Goal: Task Accomplishment & Management: Complete application form

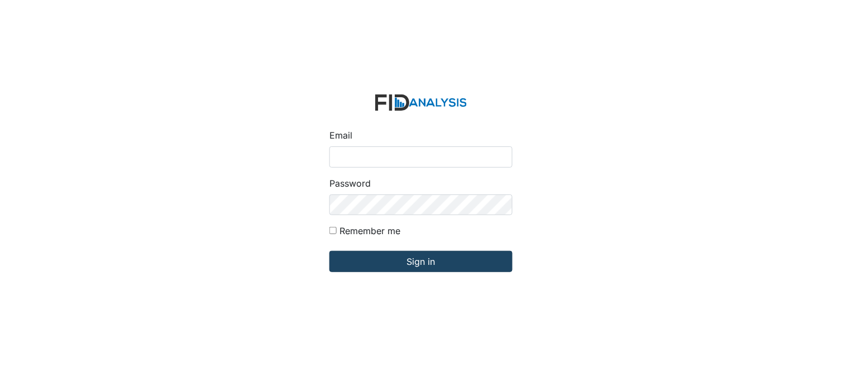
type input "[PERSON_NAME][EMAIL_ADDRESS][DOMAIN_NAME]"
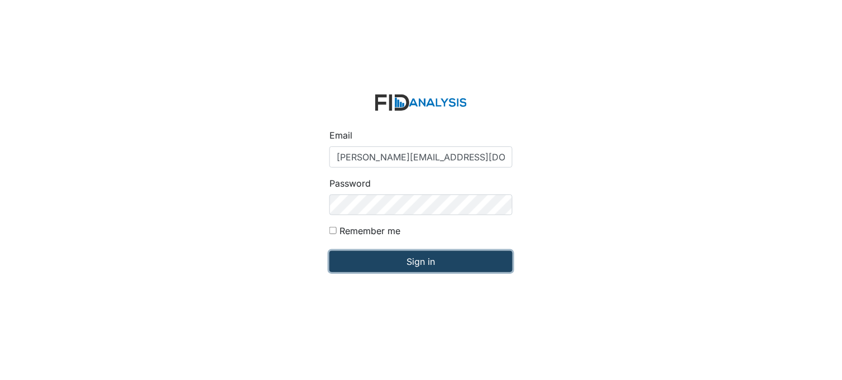
click at [408, 258] on input "Sign in" at bounding box center [420, 261] width 183 height 21
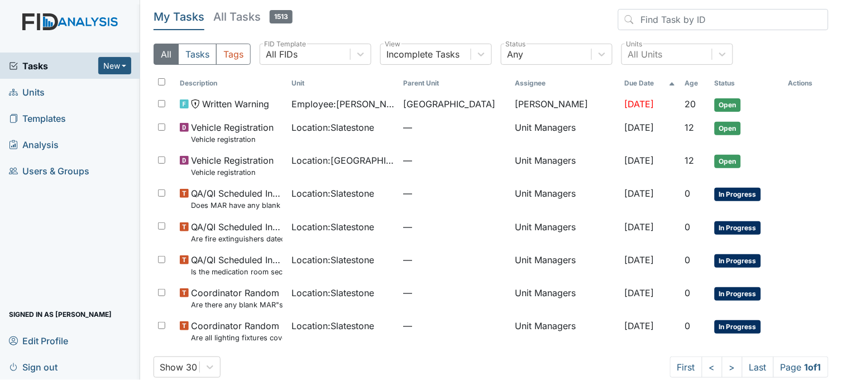
click at [788, 56] on div "All Tasks Tags All FIDs FID Template Incomplete Tasks View Any Status All Units…" at bounding box center [491, 59] width 675 height 30
click at [42, 92] on span "Units" at bounding box center [27, 91] width 36 height 17
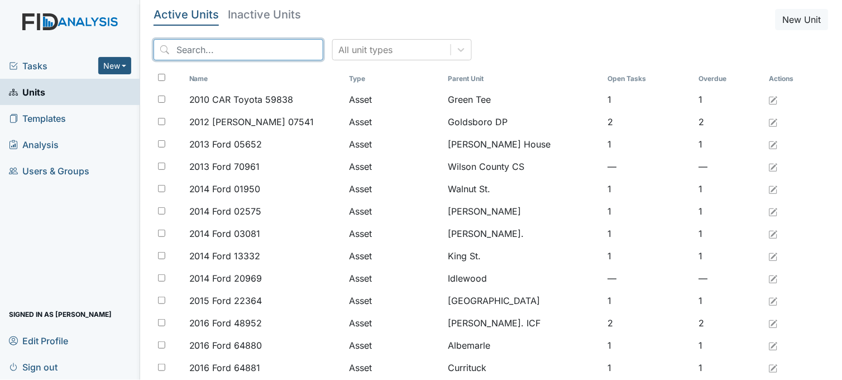
click at [246, 49] on input "search" at bounding box center [239, 49] width 170 height 21
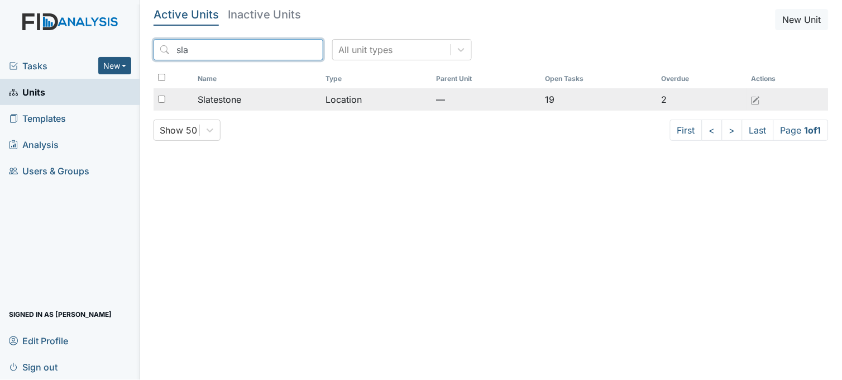
type input "sla"
click at [254, 96] on div "Slatestone" at bounding box center [258, 99] width 120 height 13
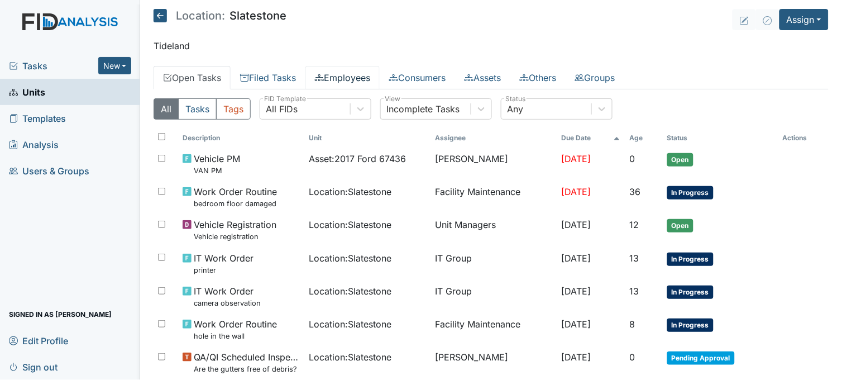
click at [344, 69] on link "Employees" at bounding box center [342, 77] width 74 height 23
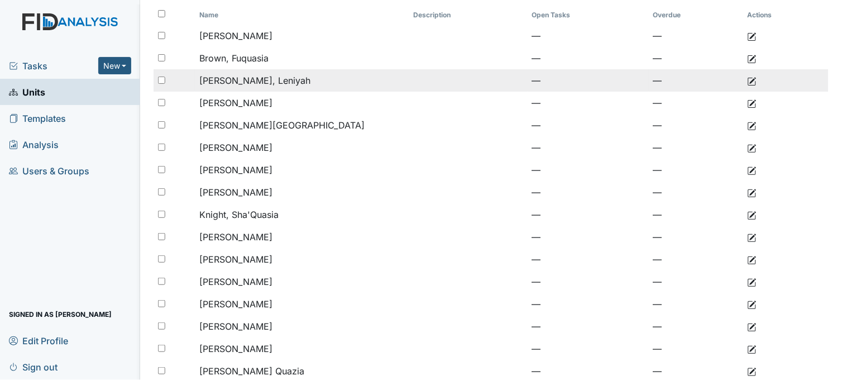
scroll to position [124, 0]
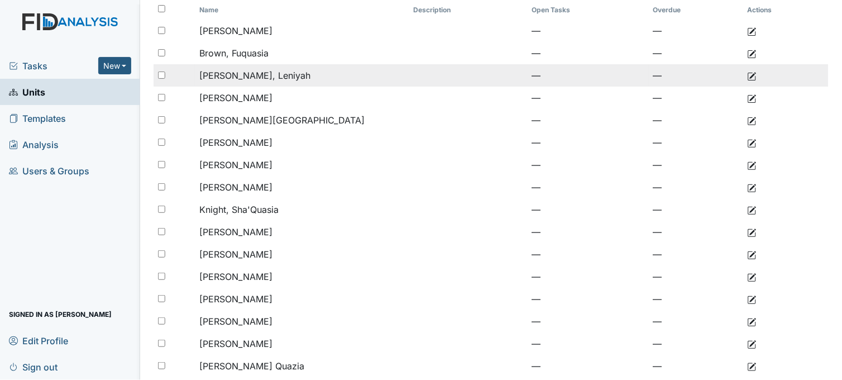
click at [271, 71] on span "Ferguson, Leniyah" at bounding box center [254, 75] width 111 height 11
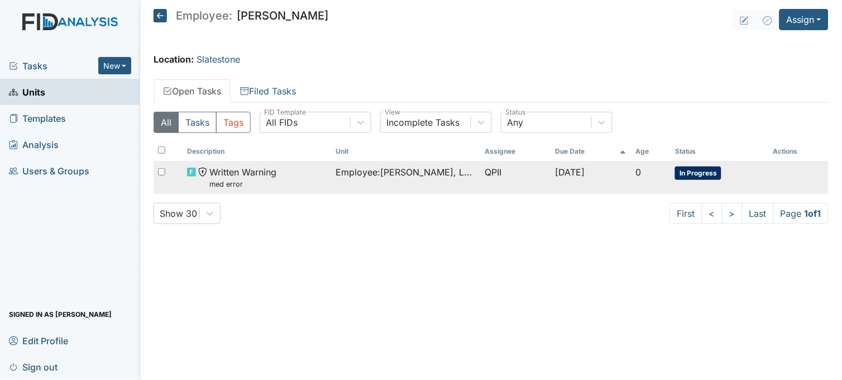
click at [375, 168] on span "Employee : Ferguson, Leniyah" at bounding box center [406, 171] width 140 height 13
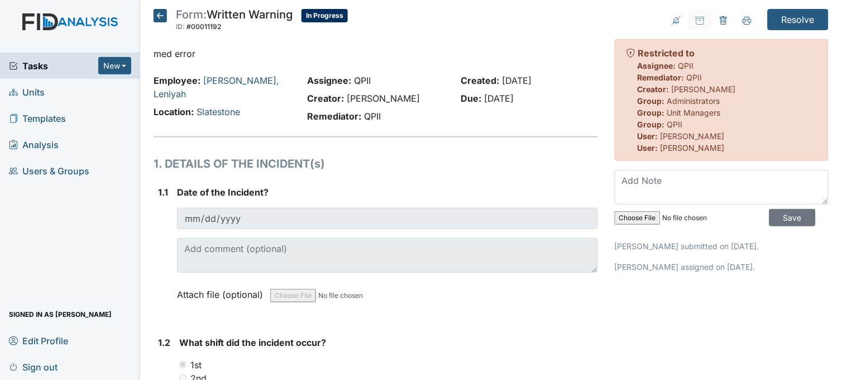
click at [623, 214] on input "file" at bounding box center [691, 217] width 152 height 27
type input "C:\fakepath\med error.pdf"
click at [783, 214] on input "Save" at bounding box center [793, 217] width 46 height 17
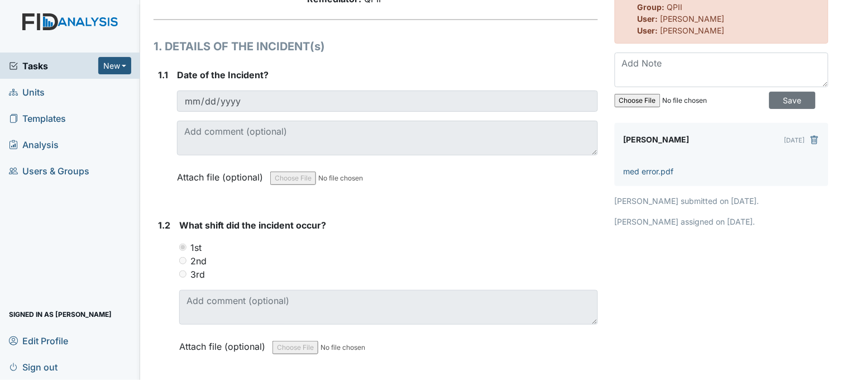
scroll to position [124, 0]
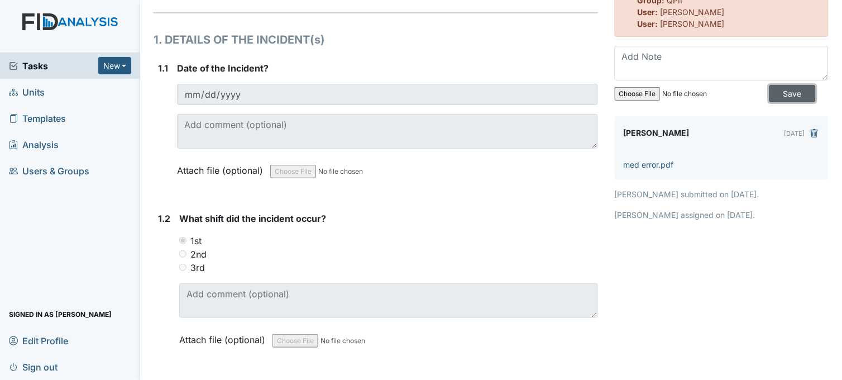
click at [782, 92] on input "Save" at bounding box center [793, 93] width 46 height 17
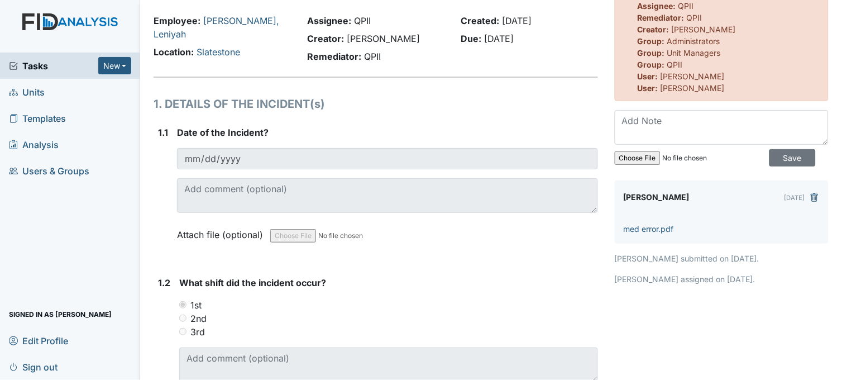
scroll to position [0, 0]
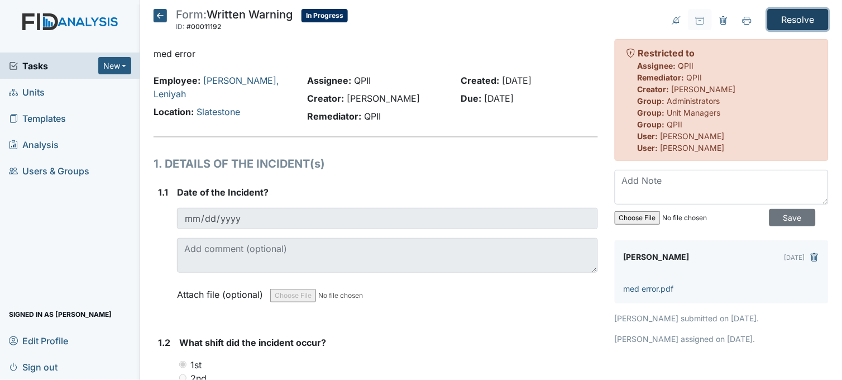
click at [778, 12] on input "Resolve" at bounding box center [798, 19] width 61 height 21
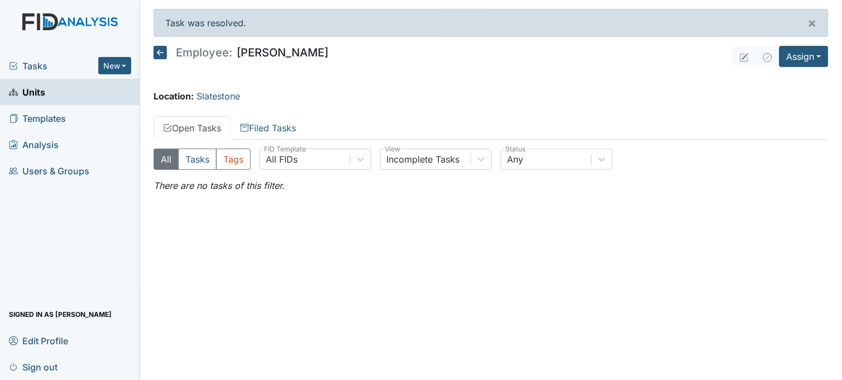
click at [28, 67] on span "Tasks" at bounding box center [53, 65] width 89 height 13
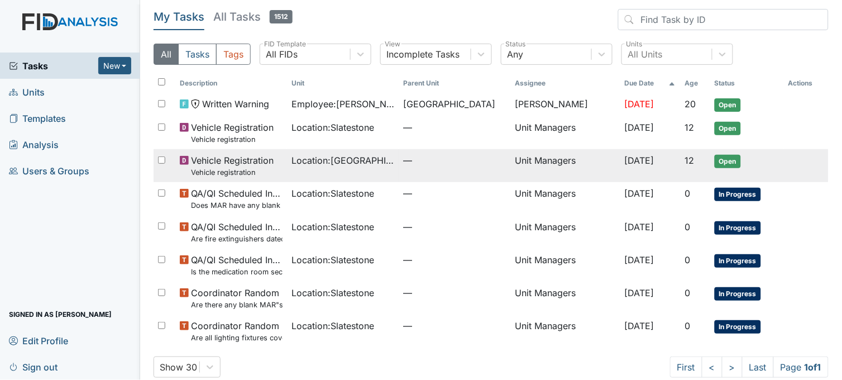
scroll to position [17, 0]
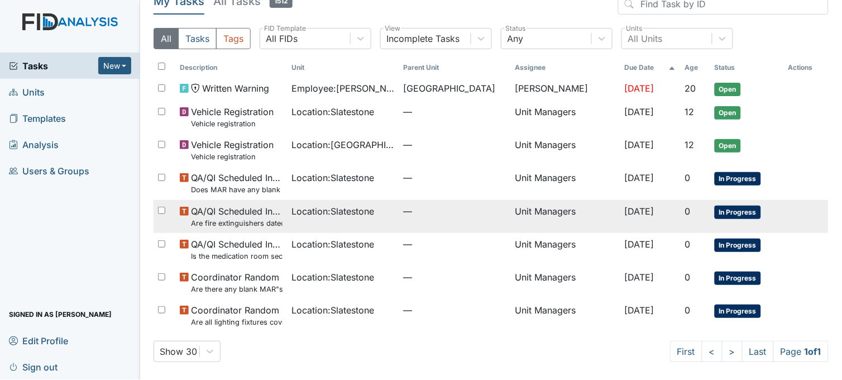
click at [261, 224] on small "Are fire extinguishers dated and initialed monthly and serviced annually? Are t…" at bounding box center [237, 223] width 92 height 11
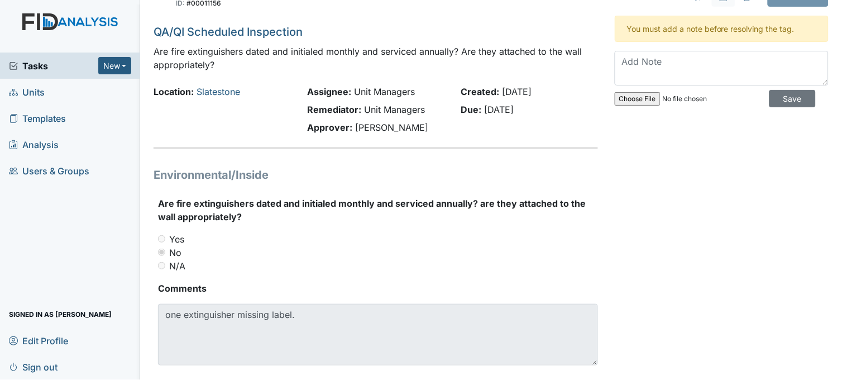
scroll to position [44, 0]
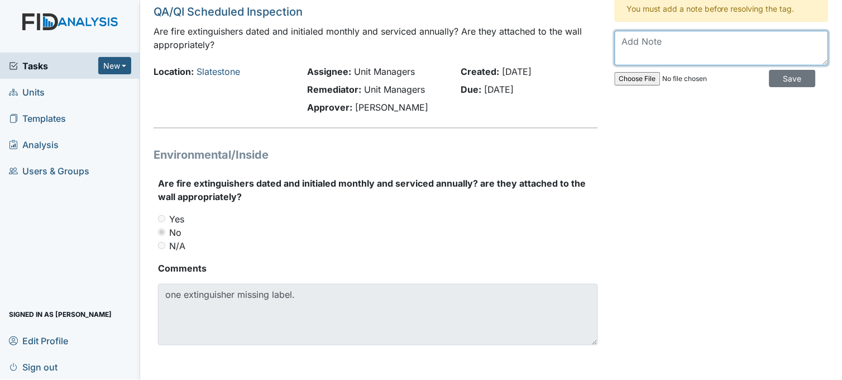
click at [661, 45] on textarea at bounding box center [722, 48] width 214 height 35
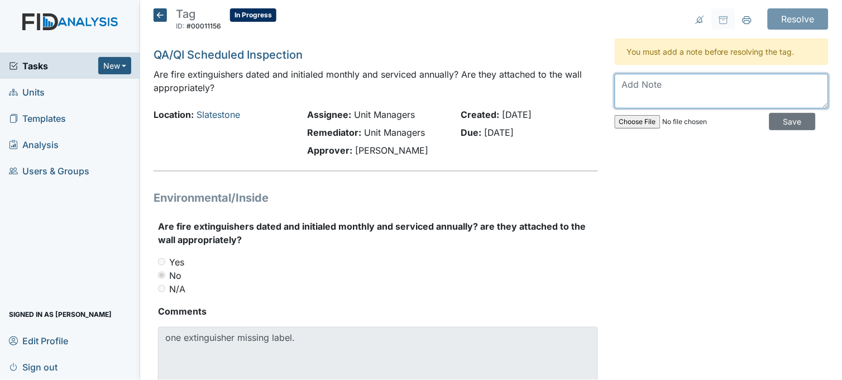
scroll to position [0, 0]
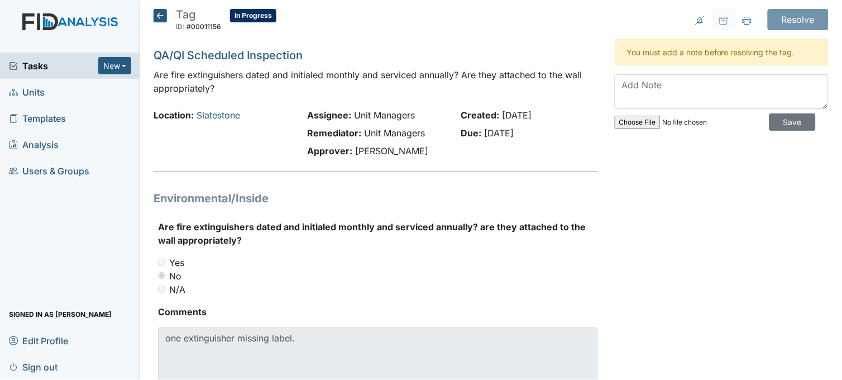
click at [156, 15] on icon at bounding box center [160, 15] width 13 height 13
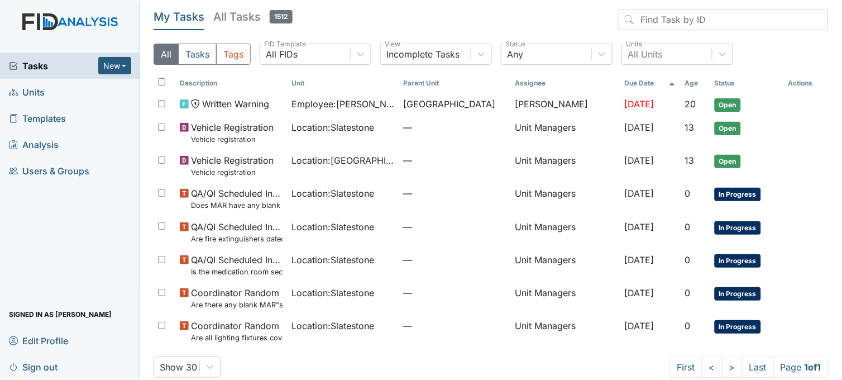
click at [39, 64] on span "Tasks" at bounding box center [53, 65] width 89 height 13
click at [42, 65] on span "Tasks" at bounding box center [53, 65] width 89 height 13
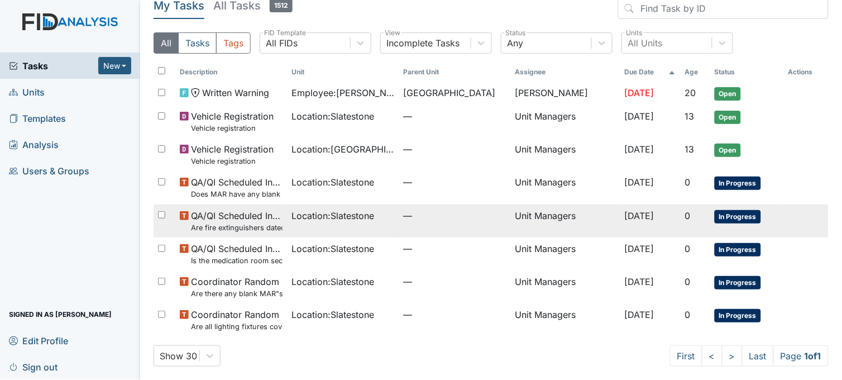
scroll to position [17, 0]
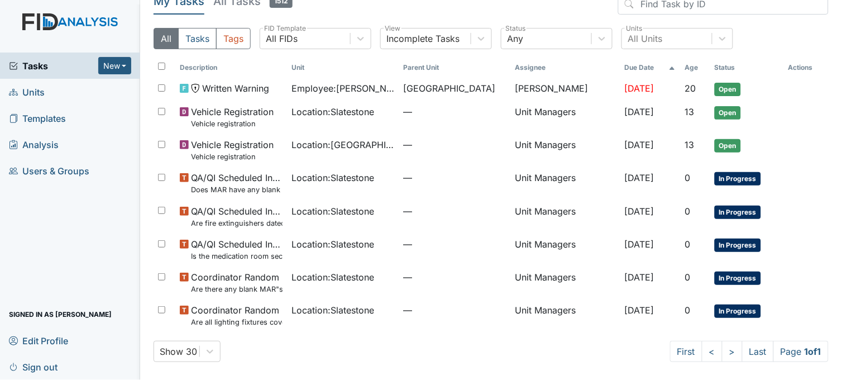
click at [27, 92] on span "Units" at bounding box center [27, 91] width 36 height 17
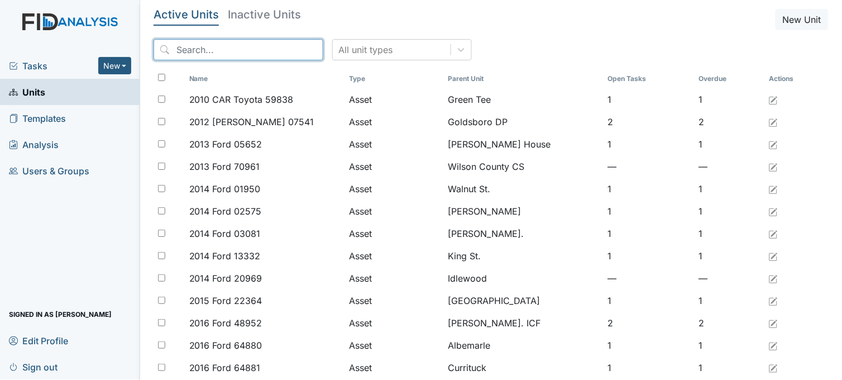
click at [221, 51] on input "search" at bounding box center [239, 49] width 170 height 21
click at [62, 62] on span "Tasks" at bounding box center [53, 65] width 89 height 13
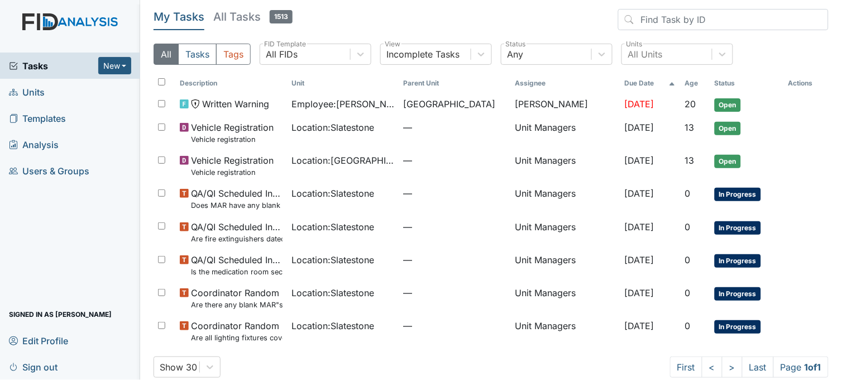
click at [37, 92] on span "Units" at bounding box center [27, 91] width 36 height 17
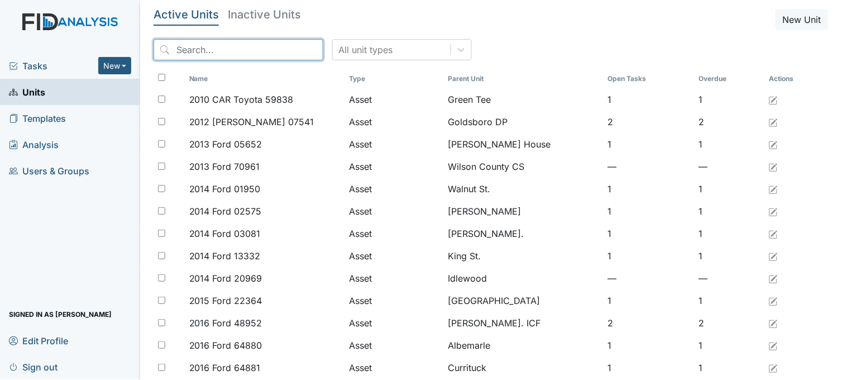
click at [247, 52] on input "search" at bounding box center [239, 49] width 170 height 21
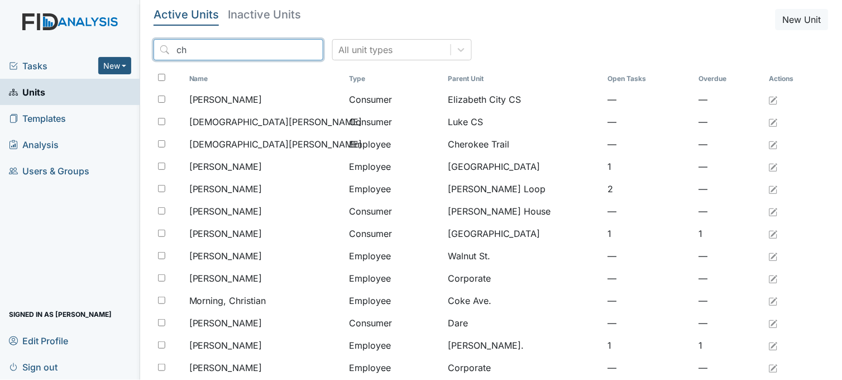
type input "c"
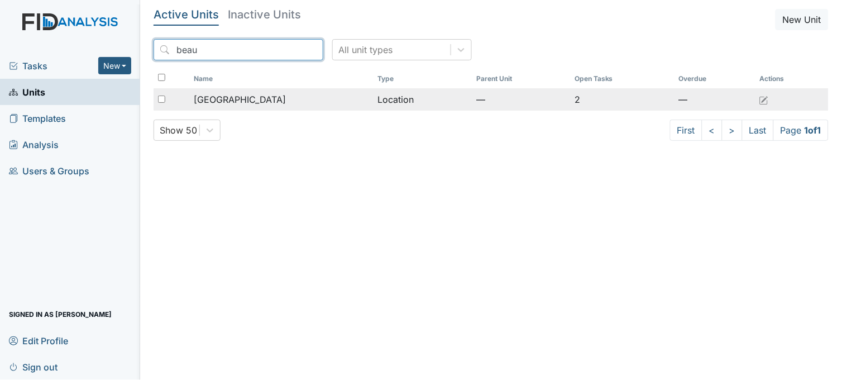
type input "beau"
click at [250, 94] on span "[GEOGRAPHIC_DATA]" at bounding box center [240, 99] width 92 height 13
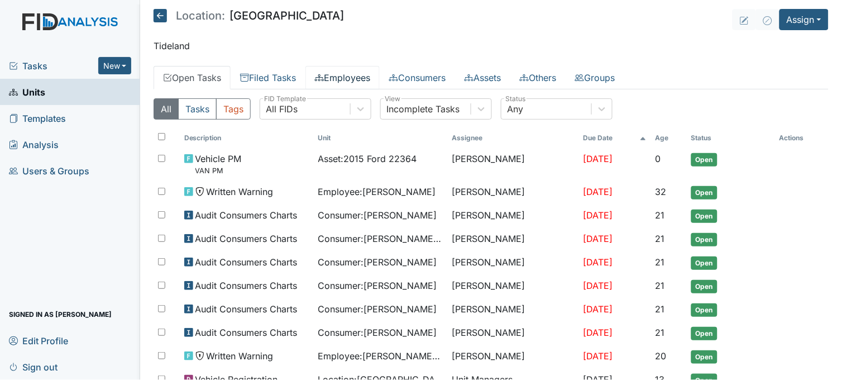
click at [359, 74] on link "Employees" at bounding box center [342, 77] width 74 height 23
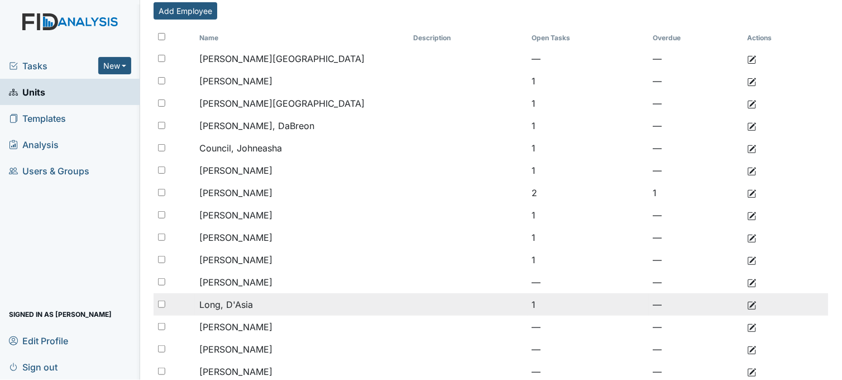
scroll to position [74, 0]
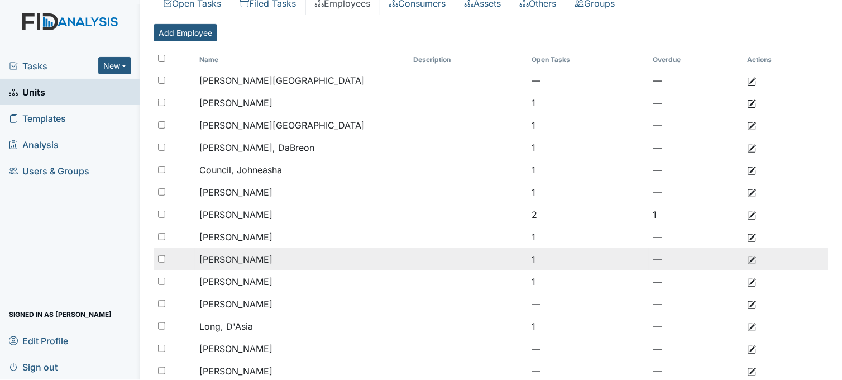
click at [260, 260] on td "[PERSON_NAME]" at bounding box center [302, 259] width 214 height 22
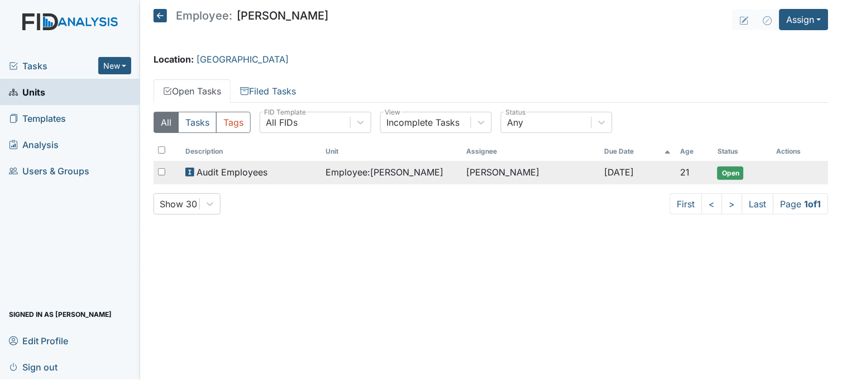
click at [357, 175] on span "Employee : [PERSON_NAME]" at bounding box center [385, 171] width 118 height 13
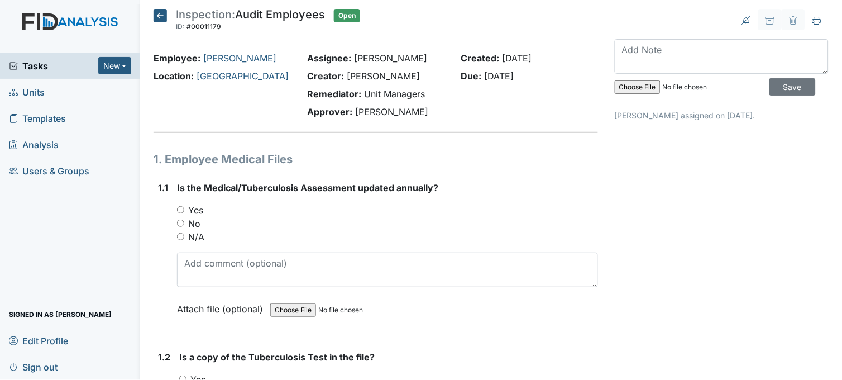
click at [159, 15] on icon at bounding box center [160, 15] width 13 height 13
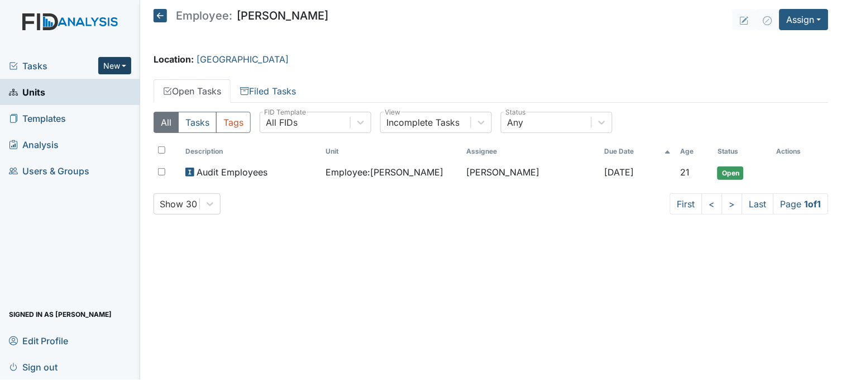
click at [109, 66] on button "New" at bounding box center [115, 65] width 34 height 17
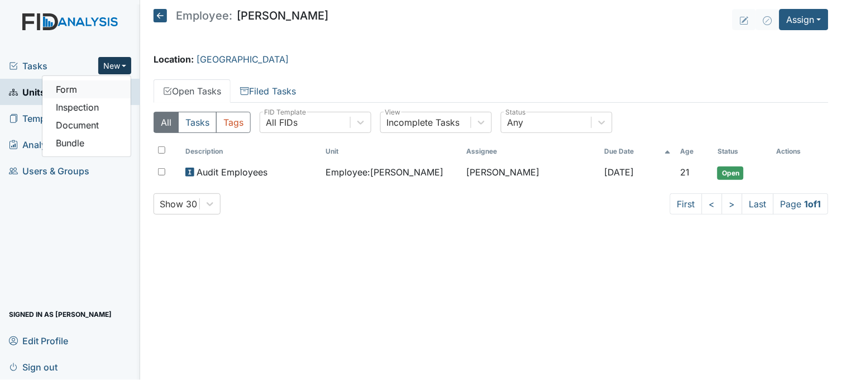
click at [96, 90] on link "Form" at bounding box center [86, 89] width 88 height 18
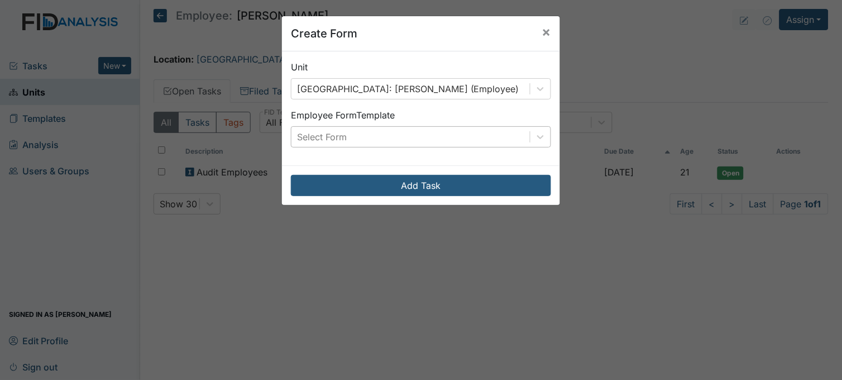
click at [432, 136] on div "Select Form" at bounding box center [410, 137] width 238 height 20
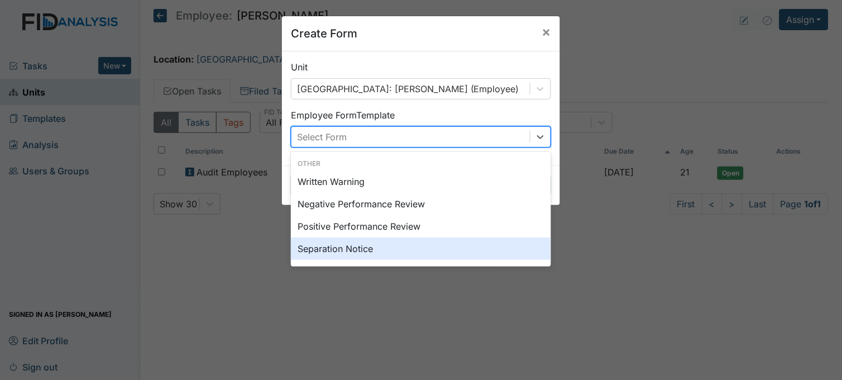
click at [366, 246] on div "Separation Notice" at bounding box center [421, 248] width 260 height 22
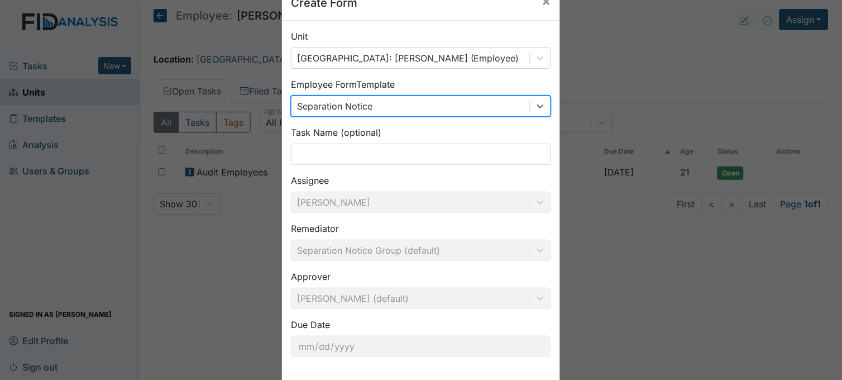
scroll to position [82, 0]
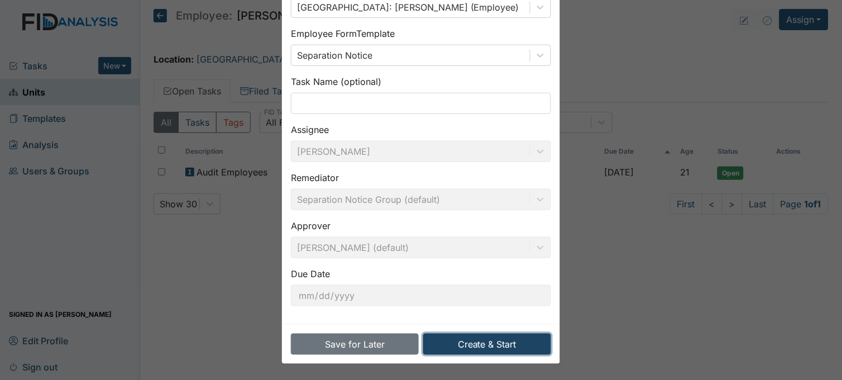
click at [479, 343] on button "Create & Start" at bounding box center [487, 343] width 128 height 21
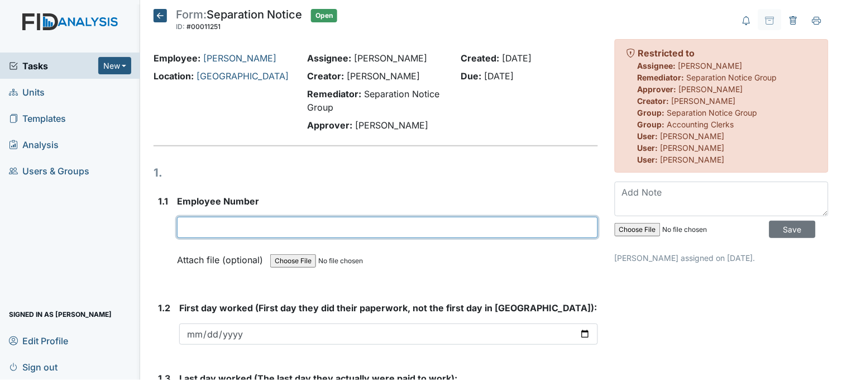
paste input "00011179"
type input "0"
type input "21026"
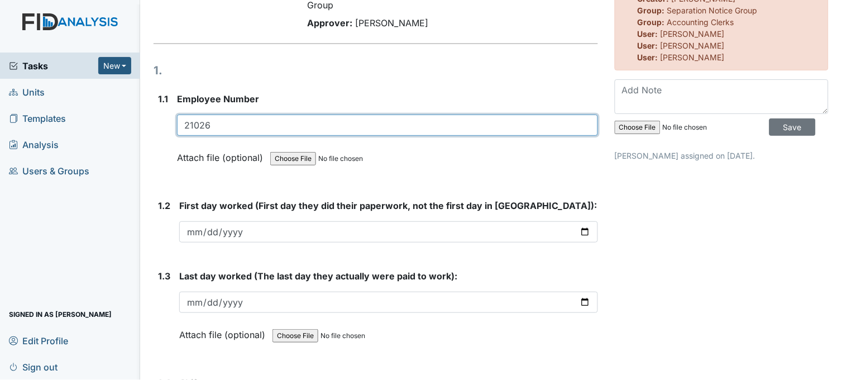
scroll to position [124, 0]
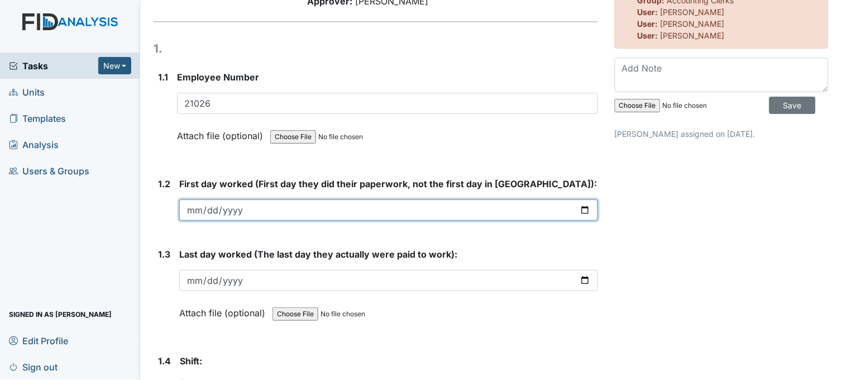
click at [581, 205] on input "date" at bounding box center [388, 209] width 419 height 21
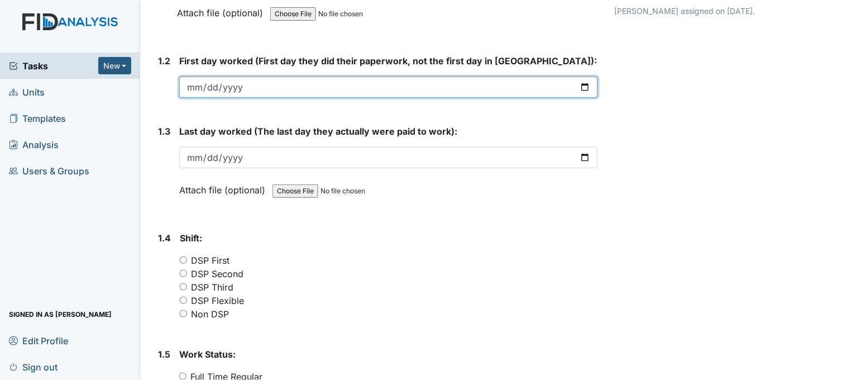
scroll to position [248, 0]
click at [582, 82] on input "date" at bounding box center [388, 85] width 419 height 21
type input "2025-06-14"
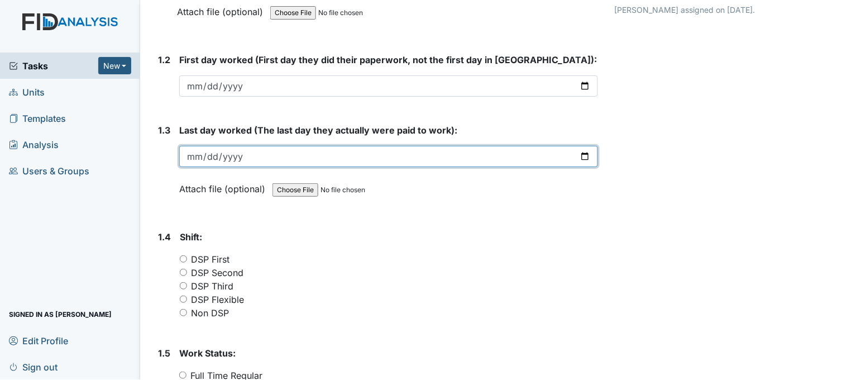
click at [580, 154] on input "date" at bounding box center [388, 156] width 419 height 21
click at [576, 149] on input "2025-06-14" at bounding box center [388, 156] width 419 height 21
type input "2025-07-14"
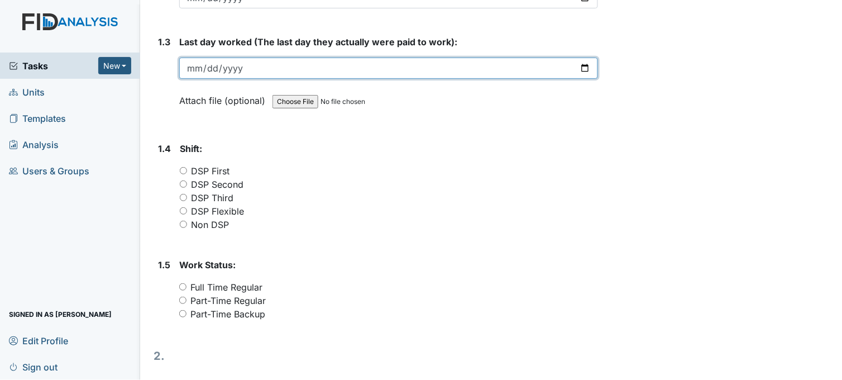
scroll to position [372, 0]
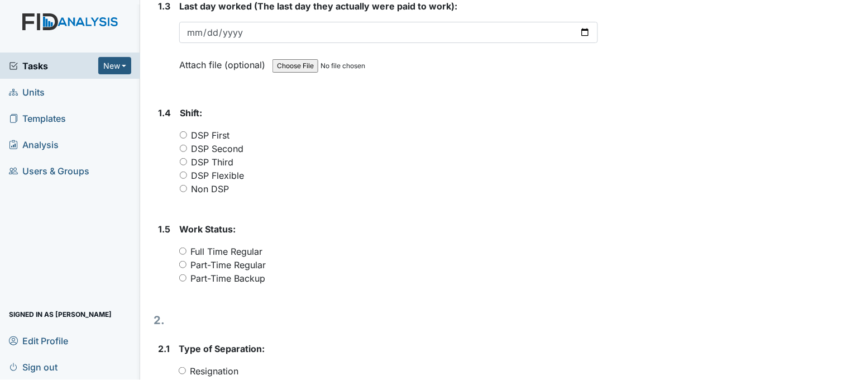
click at [181, 145] on input "DSP Second" at bounding box center [183, 148] width 7 height 7
radio input "true"
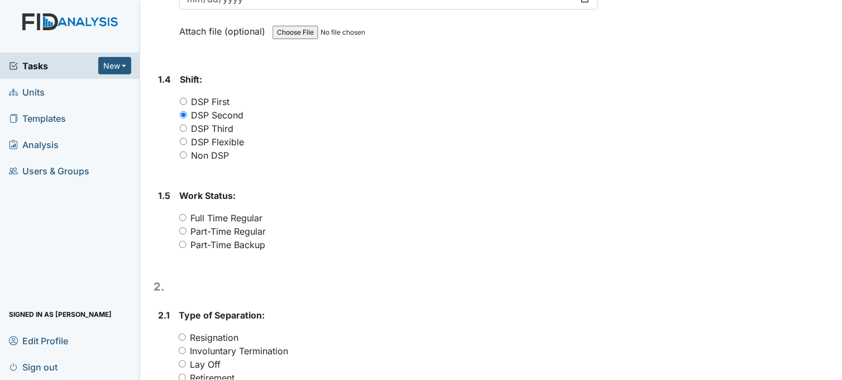
scroll to position [434, 0]
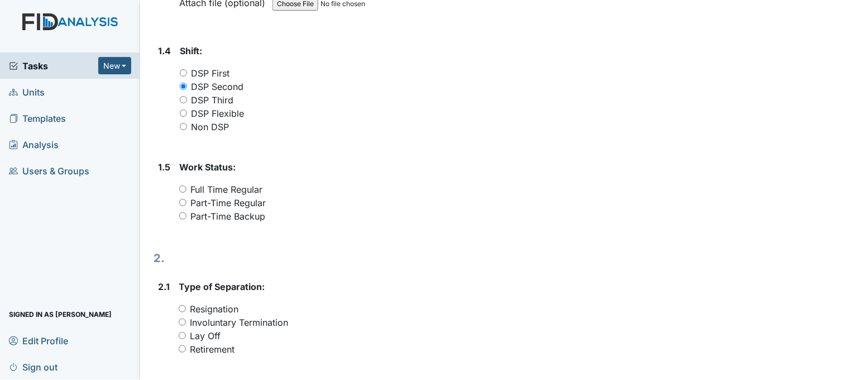
click at [185, 199] on input "Part-Time Regular" at bounding box center [182, 202] width 7 height 7
radio input "true"
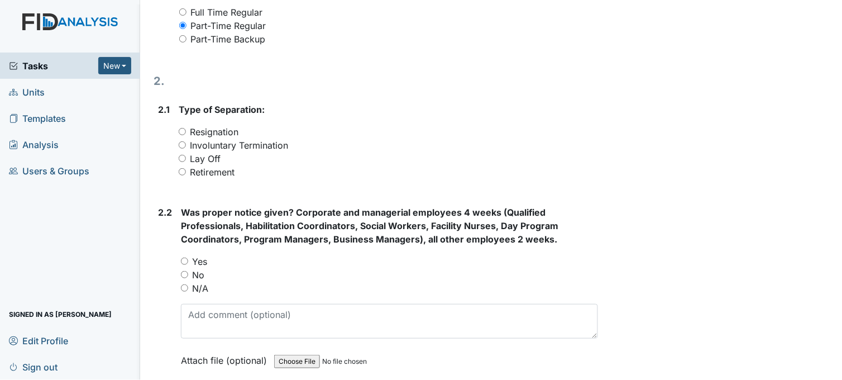
scroll to position [620, 0]
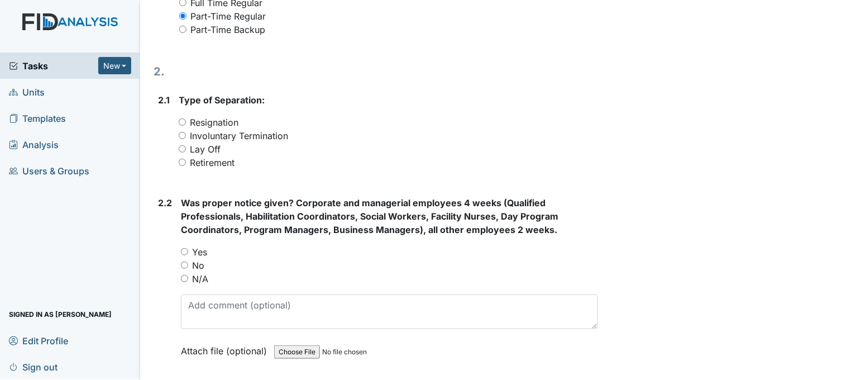
click at [181, 135] on input "Involuntary Termination" at bounding box center [182, 135] width 7 height 7
radio input "true"
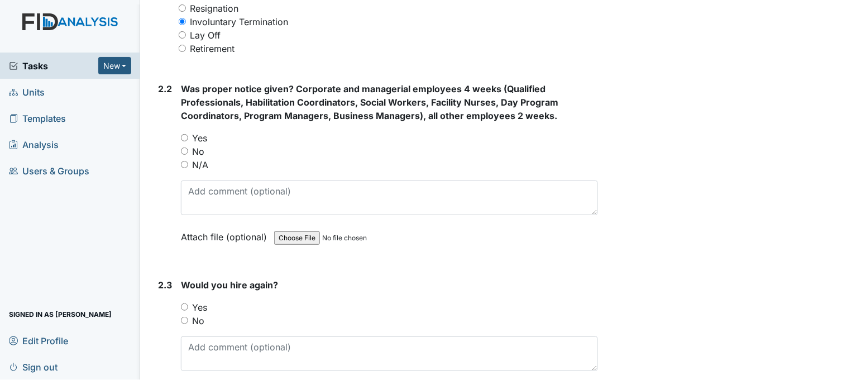
scroll to position [744, 0]
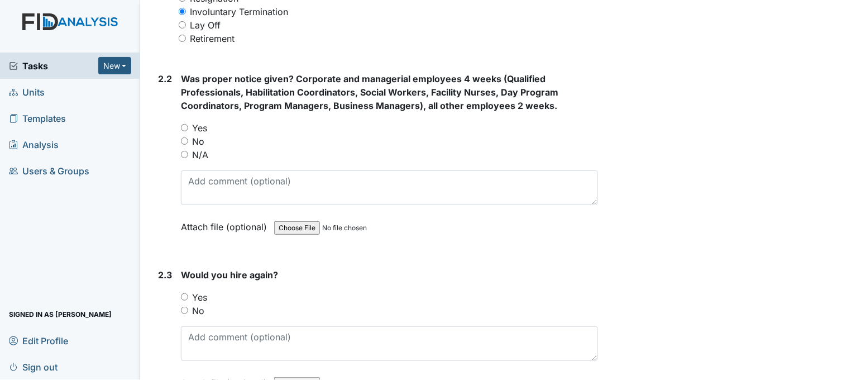
click at [185, 137] on input "No" at bounding box center [184, 140] width 7 height 7
radio input "true"
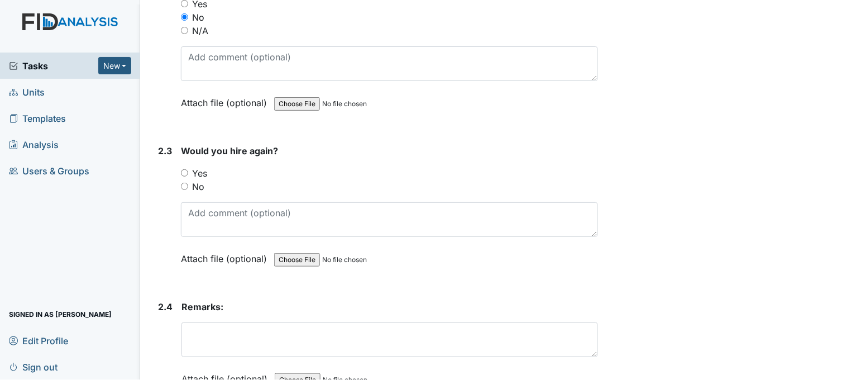
click at [183, 185] on input "No" at bounding box center [184, 186] width 7 height 7
radio input "true"
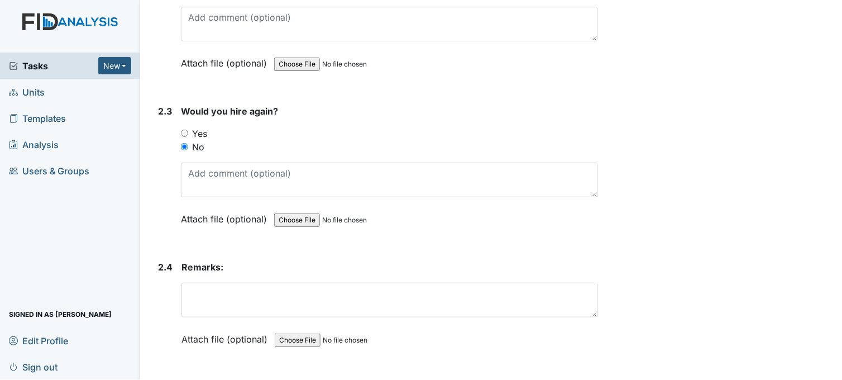
scroll to position [937, 0]
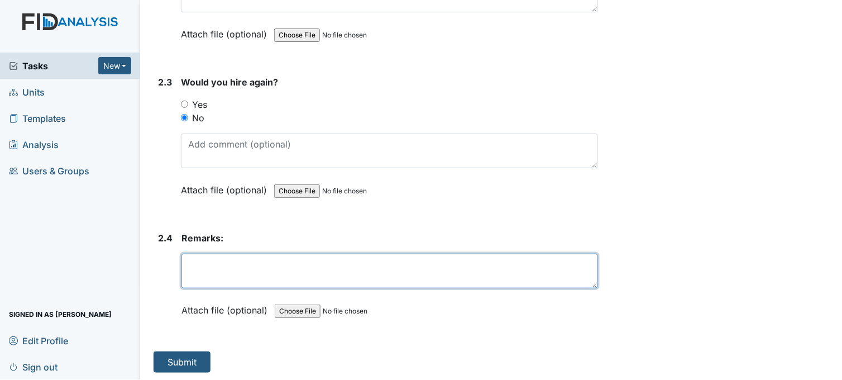
click at [222, 261] on textarea at bounding box center [389, 271] width 417 height 35
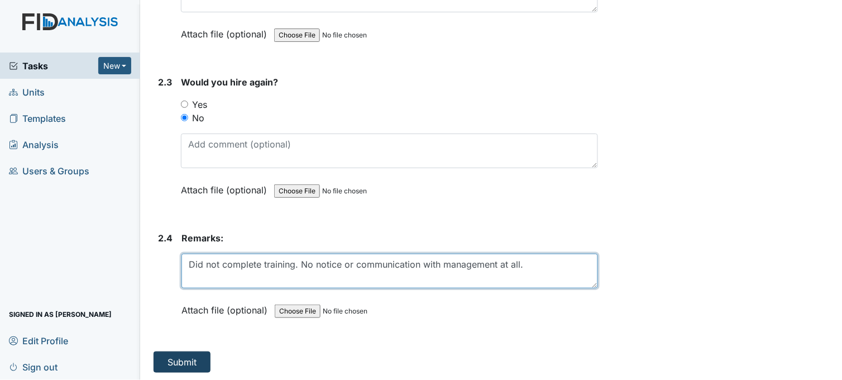
type textarea "Did not complete training. No notice or communication with management at all."
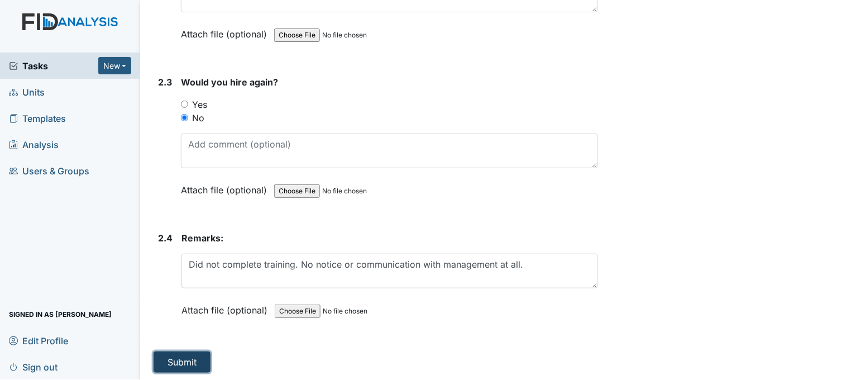
click at [183, 354] on button "Submit" at bounding box center [182, 361] width 57 height 21
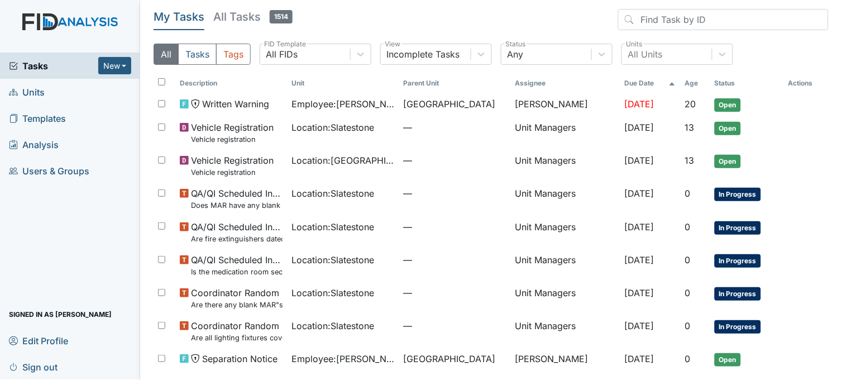
click at [41, 88] on span "Units" at bounding box center [27, 91] width 36 height 17
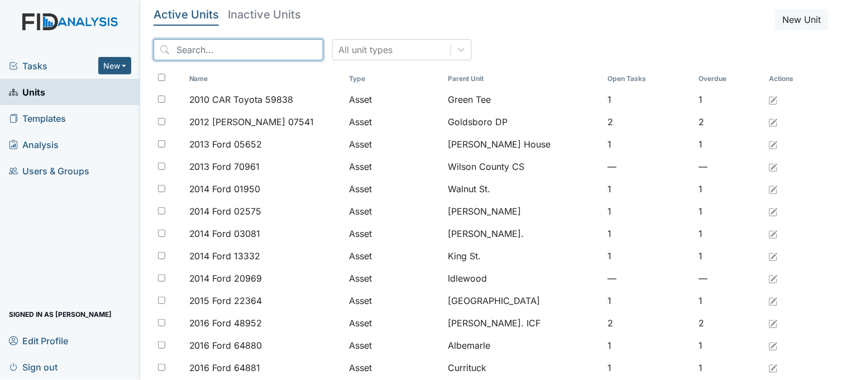
click at [286, 50] on input "search" at bounding box center [239, 49] width 170 height 21
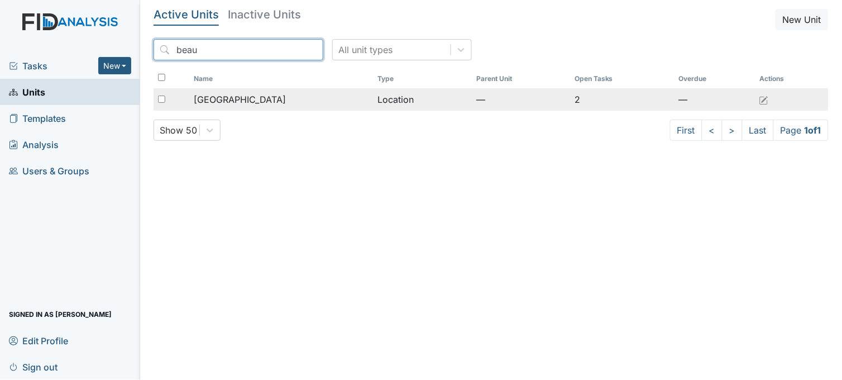
type input "beau"
click at [300, 103] on div "[GEOGRAPHIC_DATA]" at bounding box center [281, 99] width 175 height 13
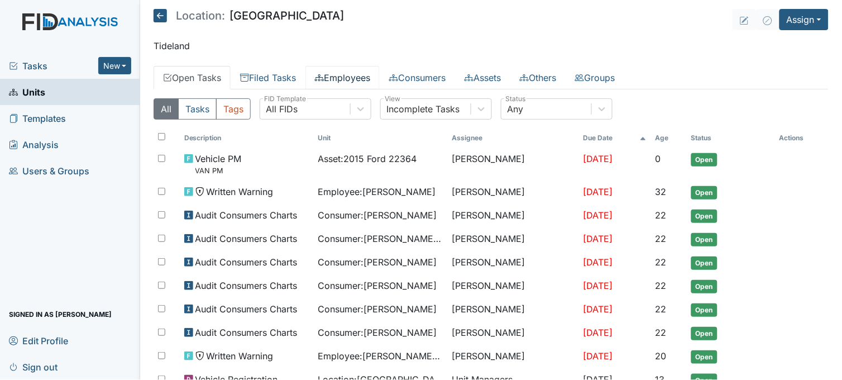
click at [357, 71] on link "Employees" at bounding box center [342, 77] width 74 height 23
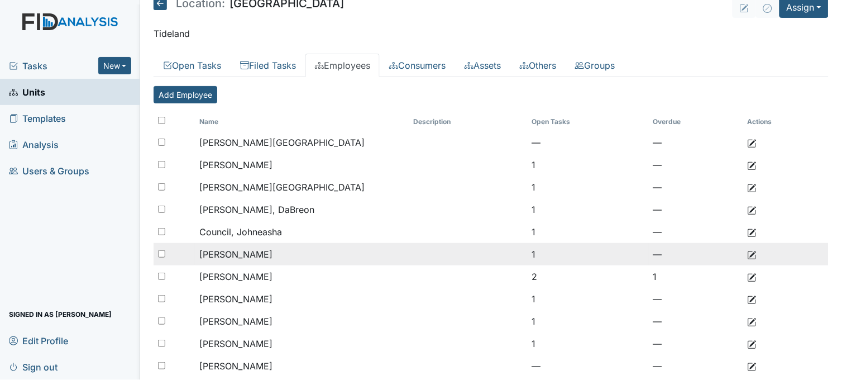
scroll to position [74, 0]
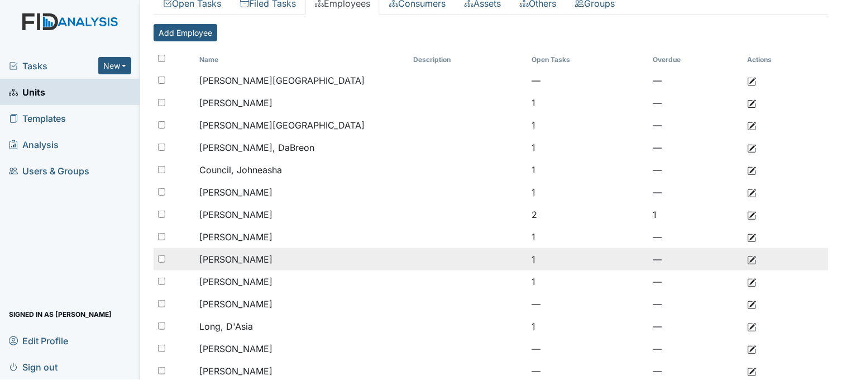
click at [255, 259] on span "[PERSON_NAME]" at bounding box center [235, 259] width 73 height 11
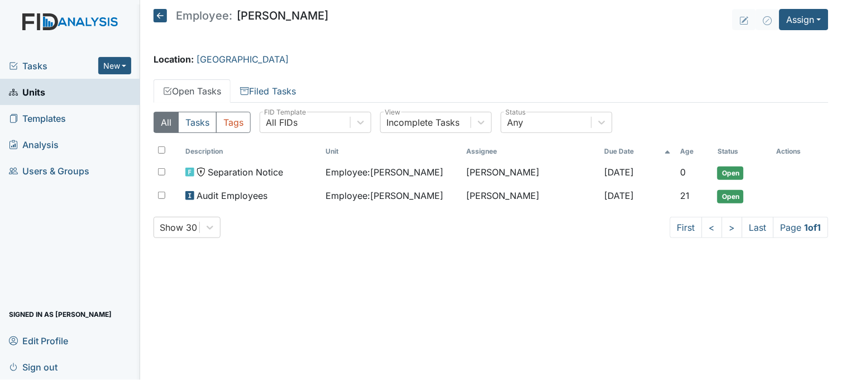
click at [159, 16] on icon at bounding box center [160, 15] width 13 height 13
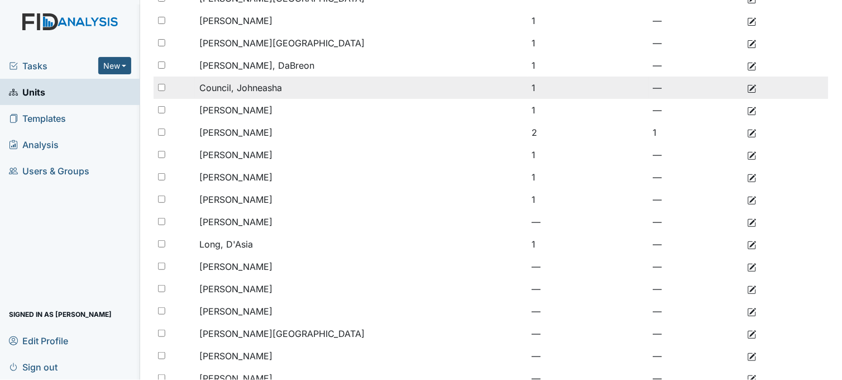
scroll to position [186, 0]
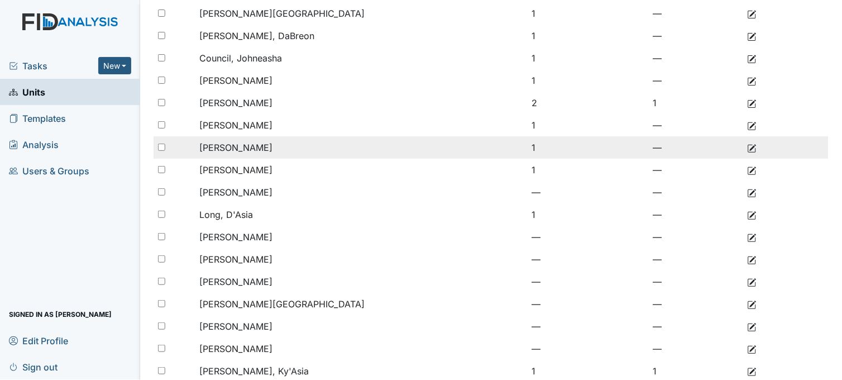
click at [261, 147] on td "[PERSON_NAME]" at bounding box center [302, 147] width 214 height 22
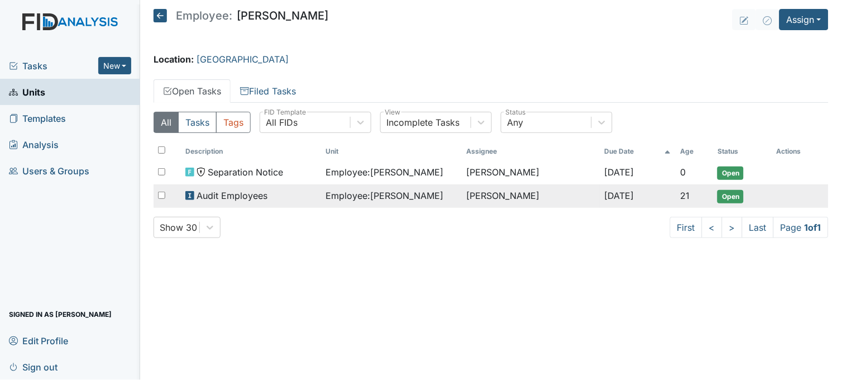
click at [352, 199] on span "Employee : Harris, Christa" at bounding box center [385, 195] width 118 height 13
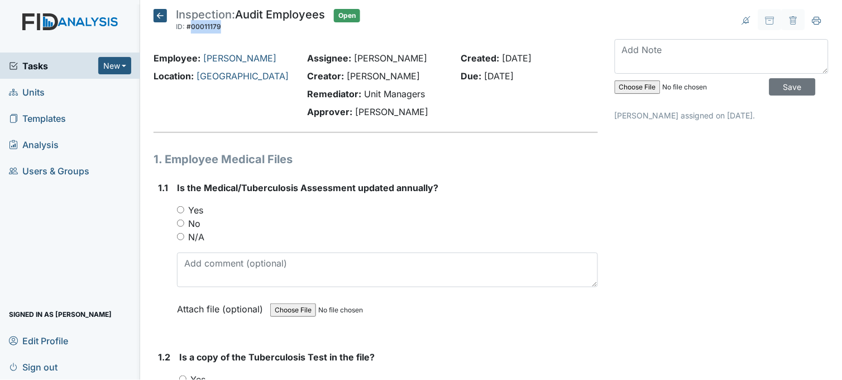
drag, startPoint x: 189, startPoint y: 26, endPoint x: 219, endPoint y: 27, distance: 30.2
click at [219, 27] on span "#00011179" at bounding box center [204, 26] width 35 height 8
drag, startPoint x: 219, startPoint y: 27, endPoint x: 209, endPoint y: 23, distance: 10.8
copy span "00011179"
click at [423, 34] on header "Inspection: Audit Employees ID: #00011179 Open Autosaving..." at bounding box center [376, 23] width 445 height 29
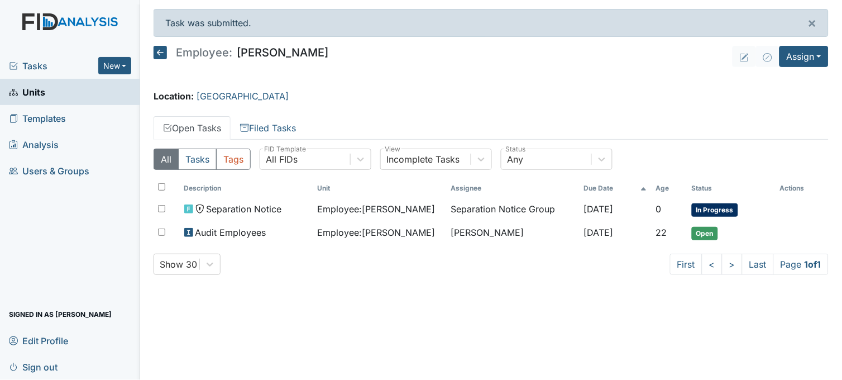
click at [41, 92] on span "Units" at bounding box center [27, 91] width 36 height 17
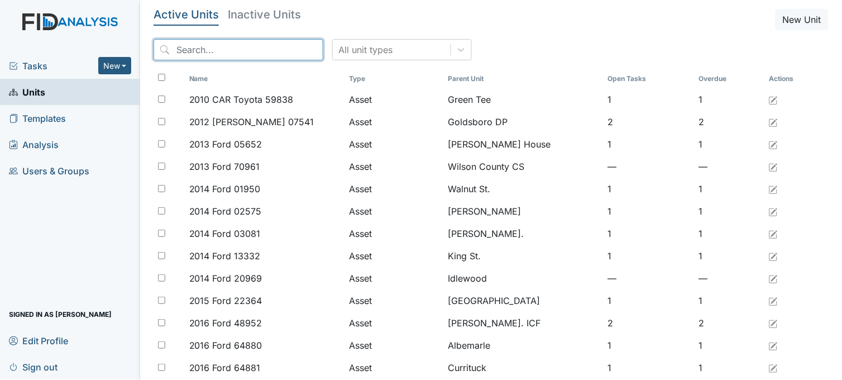
click at [209, 47] on input "search" at bounding box center [239, 49] width 170 height 21
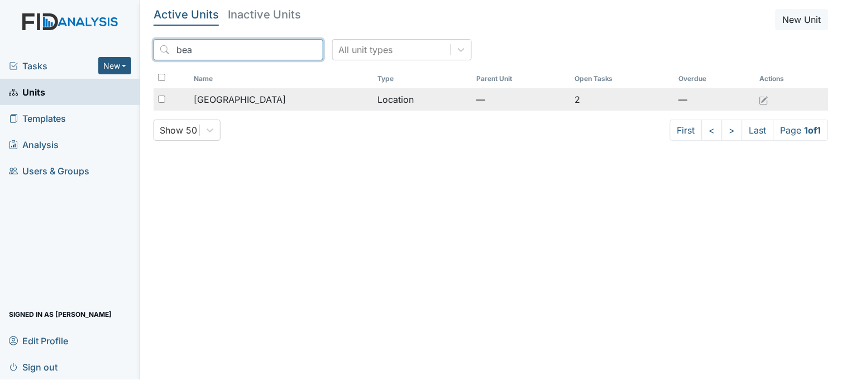
type input "bea"
click at [233, 94] on span "[GEOGRAPHIC_DATA]" at bounding box center [240, 99] width 92 height 13
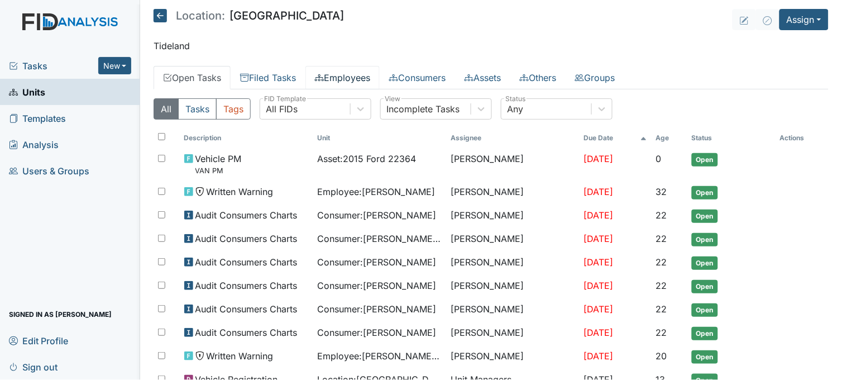
click at [360, 81] on link "Employees" at bounding box center [342, 77] width 74 height 23
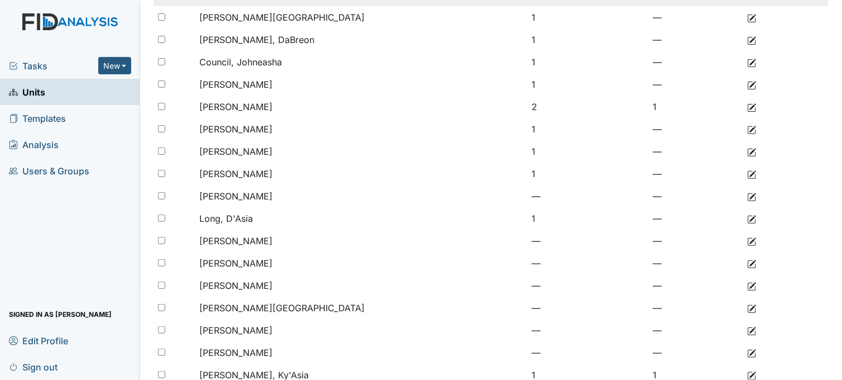
scroll to position [186, 0]
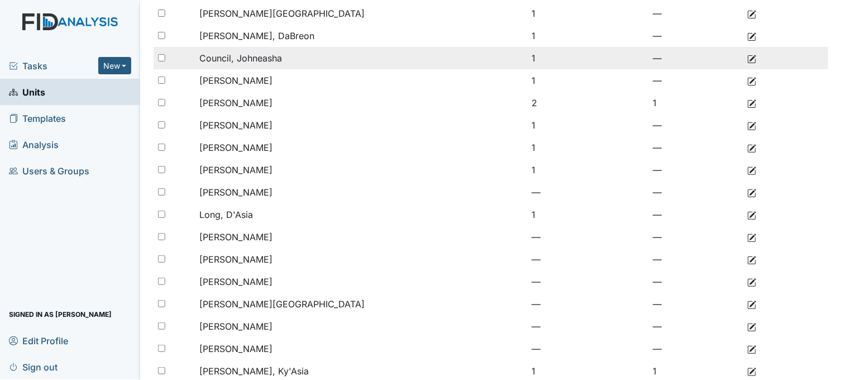
click at [249, 61] on span "Council, Johneasha" at bounding box center [240, 57] width 83 height 11
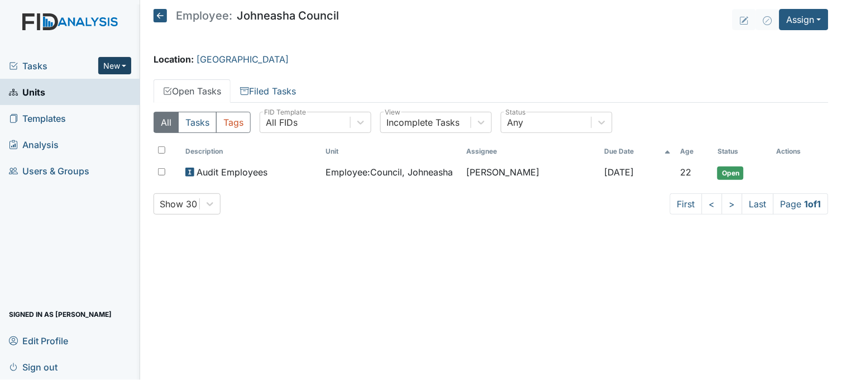
click at [118, 58] on button "New" at bounding box center [115, 65] width 34 height 17
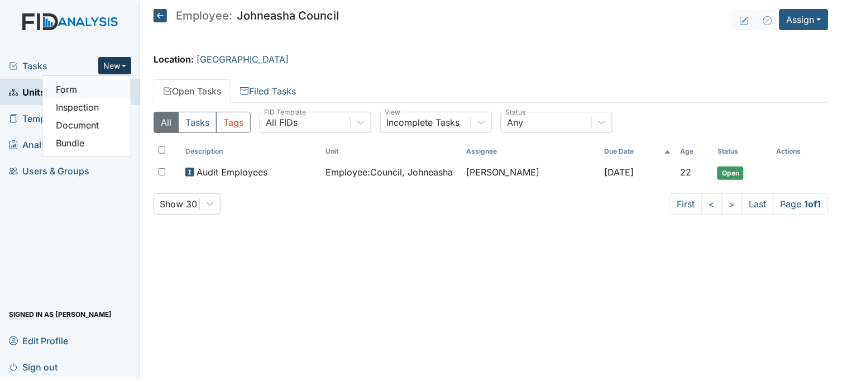
click at [107, 89] on link "Form" at bounding box center [86, 89] width 88 height 18
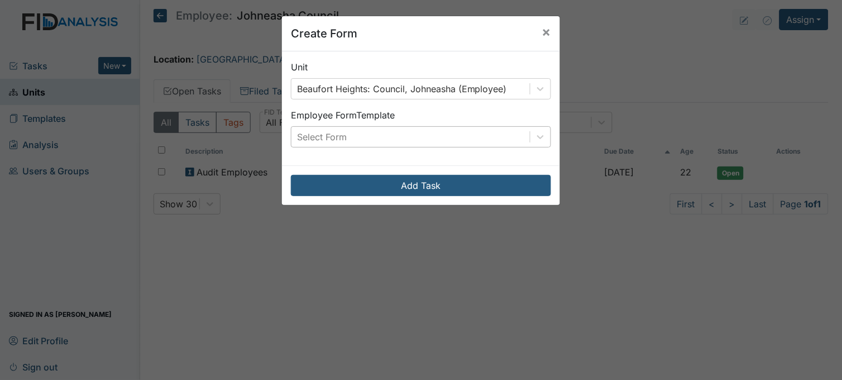
click at [408, 137] on div "Select Form" at bounding box center [410, 137] width 238 height 20
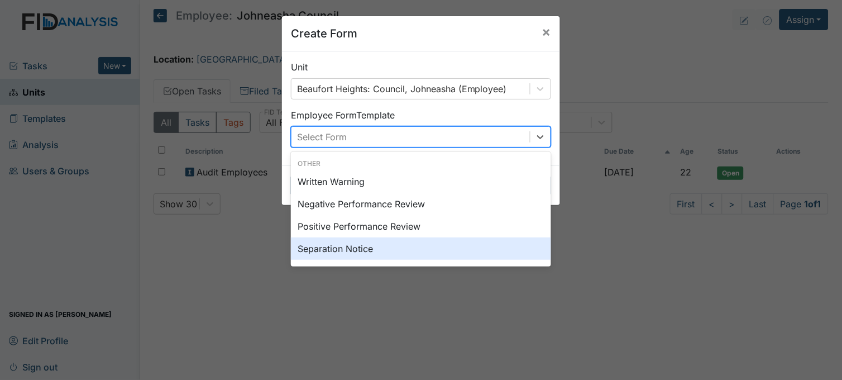
click at [365, 249] on div "Separation Notice" at bounding box center [421, 248] width 260 height 22
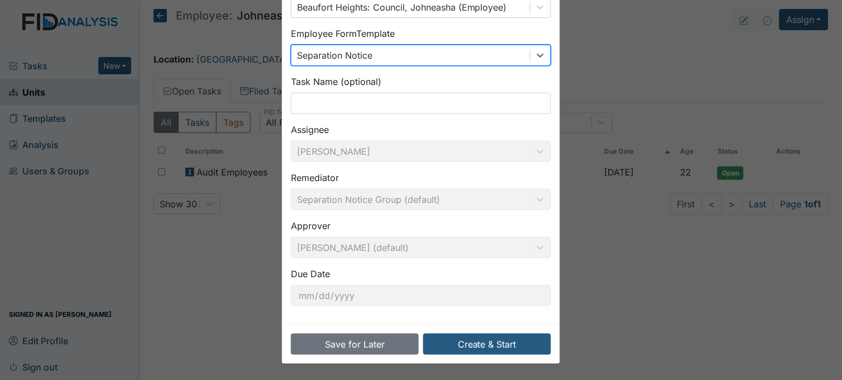
scroll to position [82, 0]
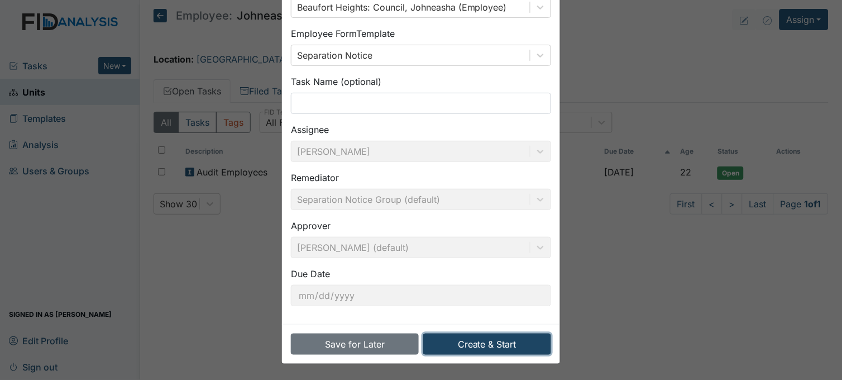
click at [472, 340] on button "Create & Start" at bounding box center [487, 343] width 128 height 21
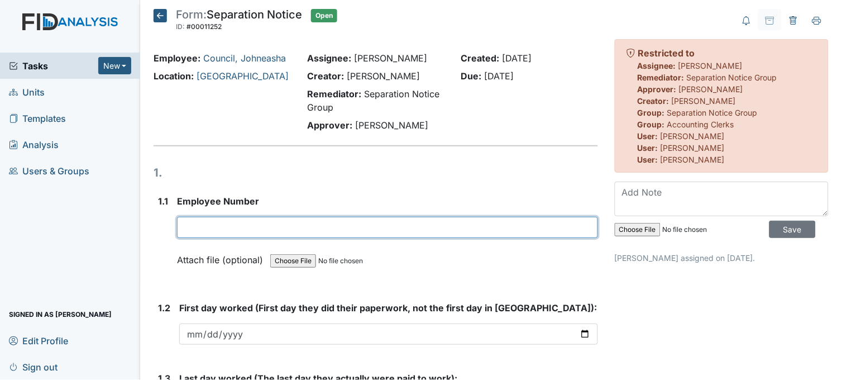
click at [199, 221] on input "text" at bounding box center [387, 227] width 421 height 21
paste input "21018"
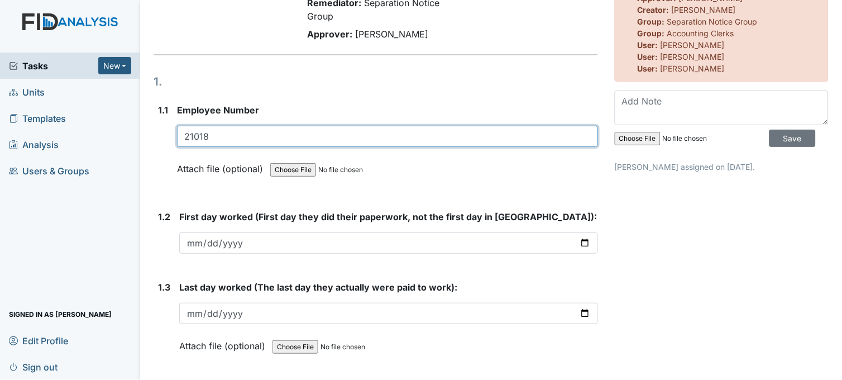
scroll to position [124, 0]
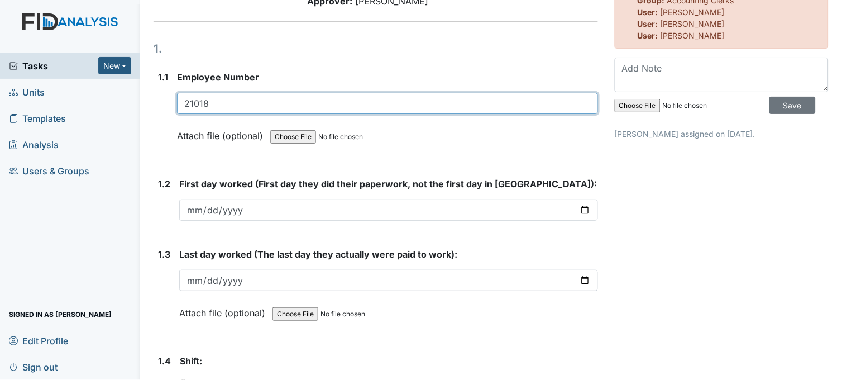
type input "21018"
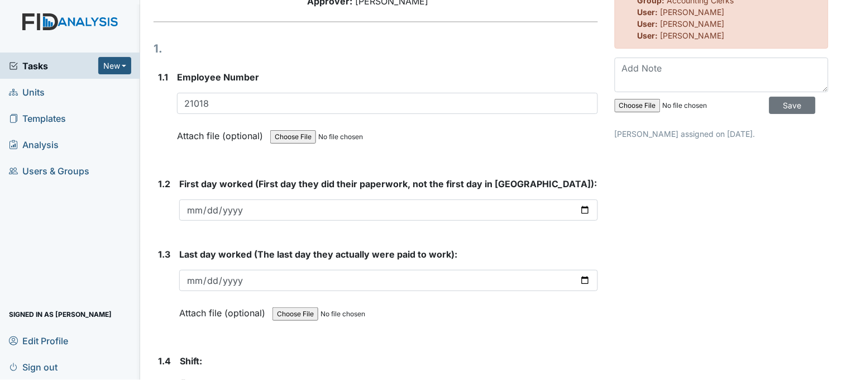
drag, startPoint x: 192, startPoint y: 204, endPoint x: 495, endPoint y: 135, distance: 310.9
click at [495, 135] on div "Attach file (optional) You can upload .pdf, .txt, .jpg, .jpeg, .png, .csv, .xls…" at bounding box center [387, 136] width 421 height 27
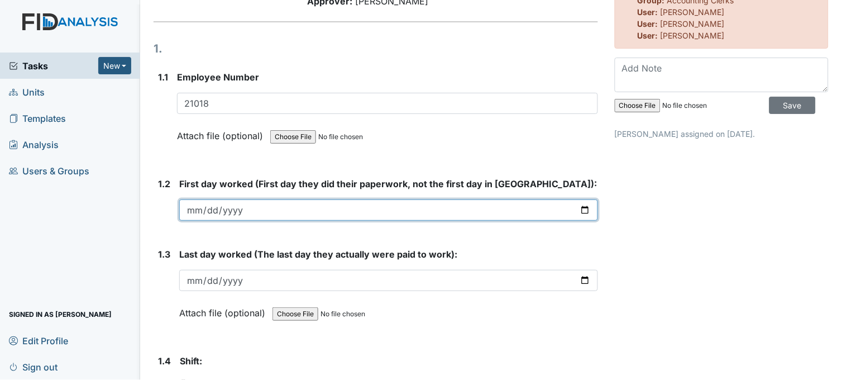
click at [577, 209] on input "date" at bounding box center [388, 209] width 419 height 21
type input "2024-12-27"
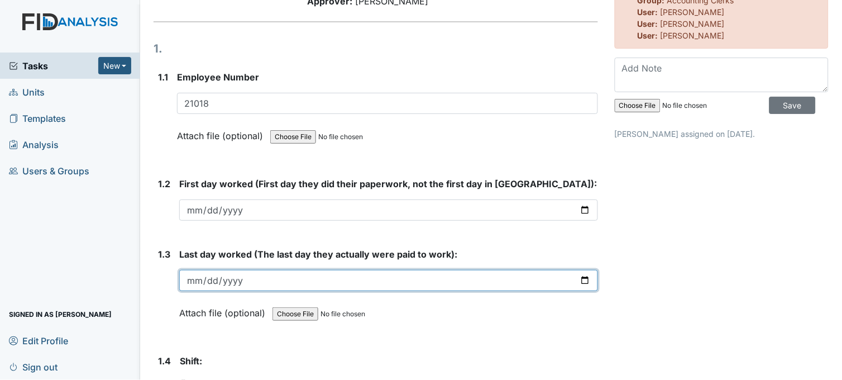
click at [576, 278] on input "date" at bounding box center [388, 280] width 419 height 21
type input "2025-05-04"
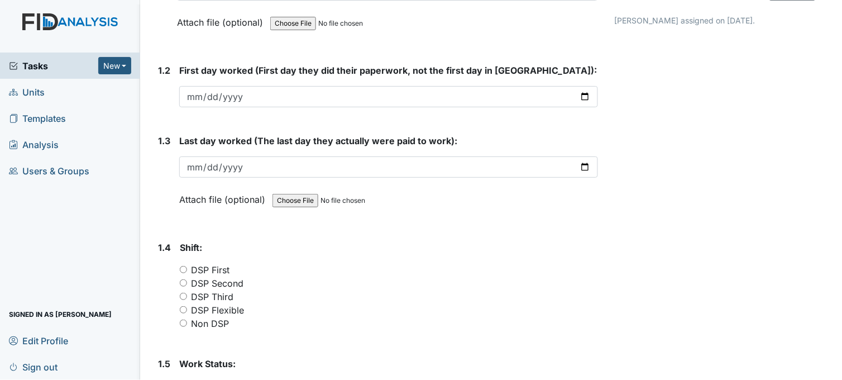
scroll to position [248, 0]
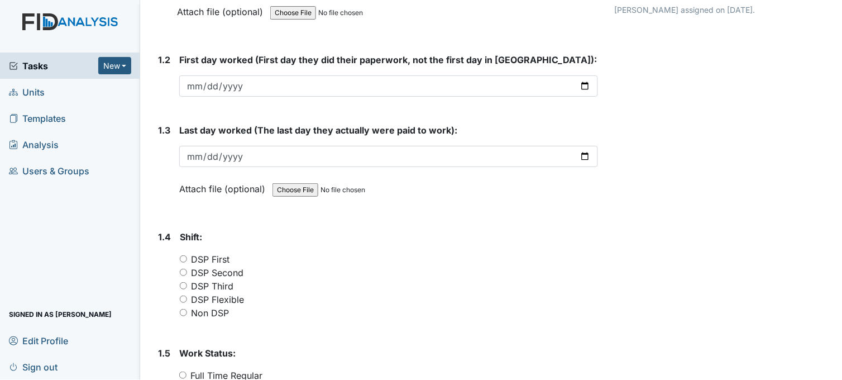
click at [183, 258] on input "DSP First" at bounding box center [183, 258] width 7 height 7
radio input "true"
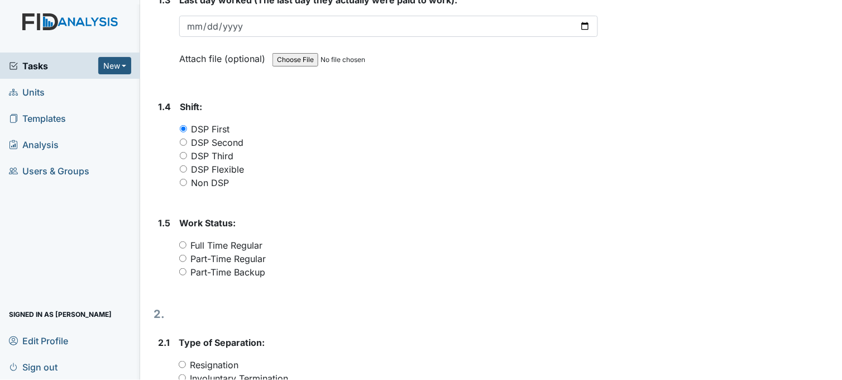
scroll to position [434, 0]
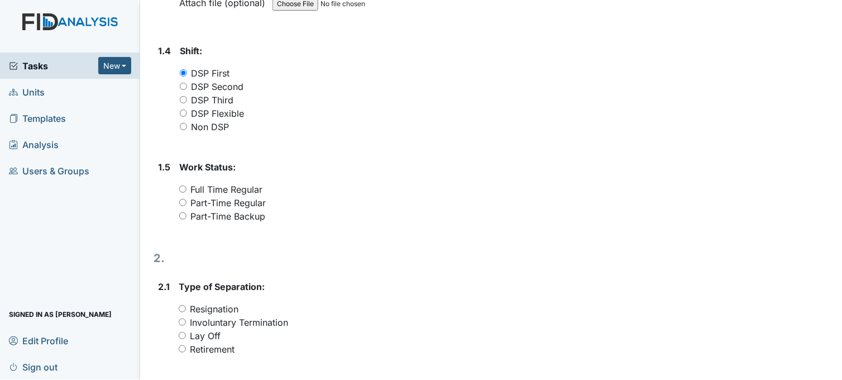
click at [183, 202] on input "Part-Time Regular" at bounding box center [182, 202] width 7 height 7
radio input "true"
click at [184, 215] on input "Part-Time Backup" at bounding box center [182, 215] width 7 height 7
radio input "true"
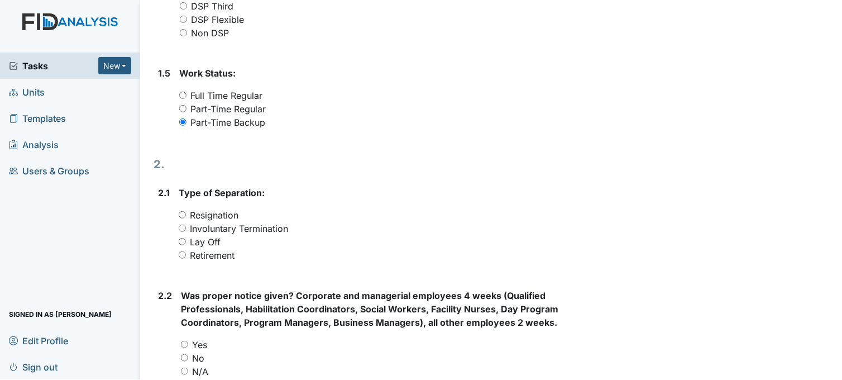
scroll to position [558, 0]
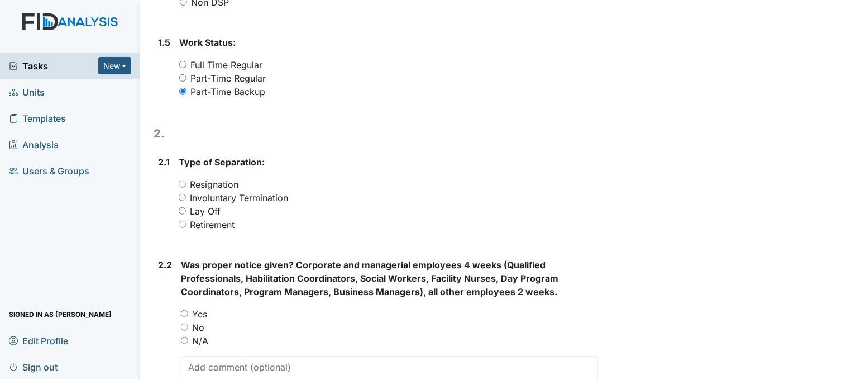
click at [184, 195] on input "Involuntary Termination" at bounding box center [182, 197] width 7 height 7
radio input "true"
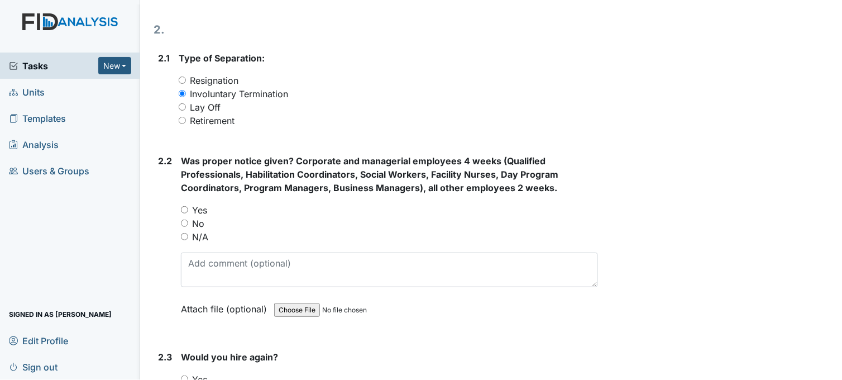
scroll to position [744, 0]
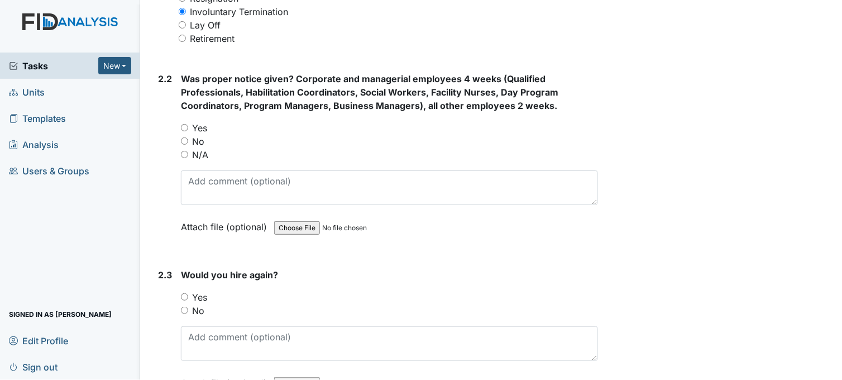
click at [183, 138] on input "No" at bounding box center [184, 140] width 7 height 7
radio input "true"
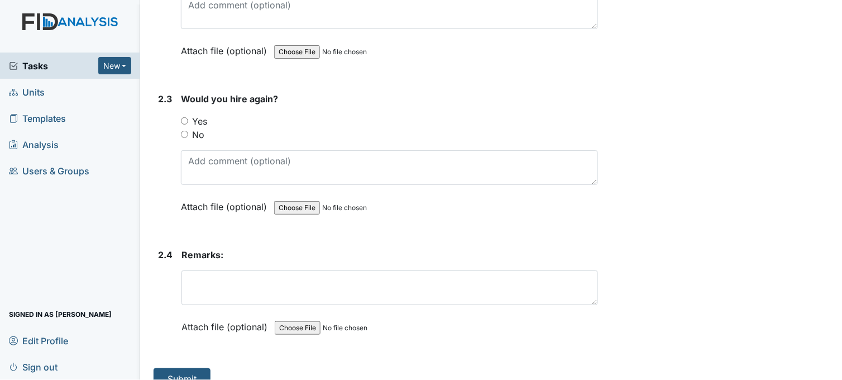
scroll to position [930, 0]
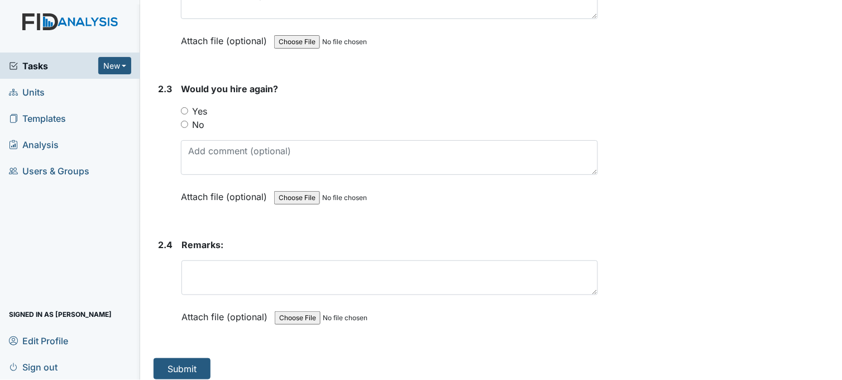
click at [184, 109] on input "Yes" at bounding box center [184, 110] width 7 height 7
radio input "true"
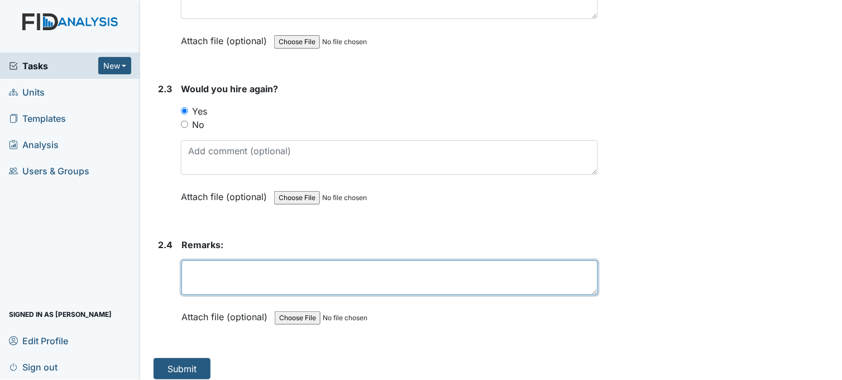
click at [236, 270] on textarea at bounding box center [389, 277] width 417 height 35
type textarea "N/A"
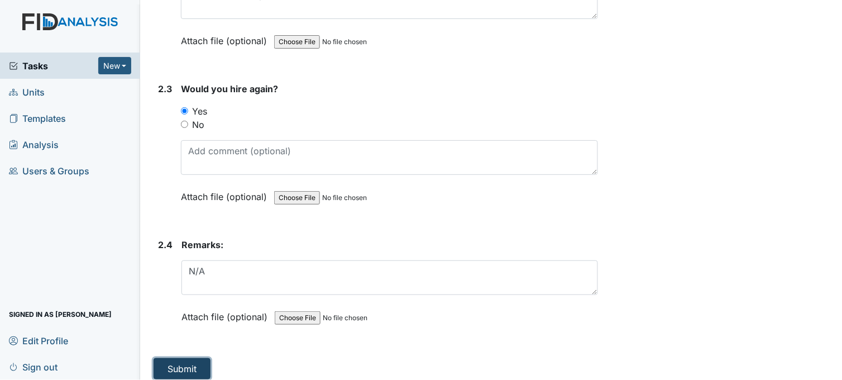
click at [183, 366] on button "Submit" at bounding box center [182, 368] width 57 height 21
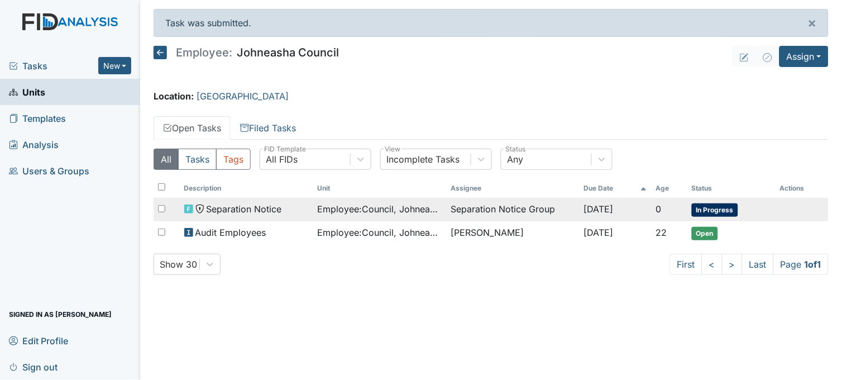
click at [395, 213] on span "Employee : Council, Johneasha" at bounding box center [379, 208] width 125 height 13
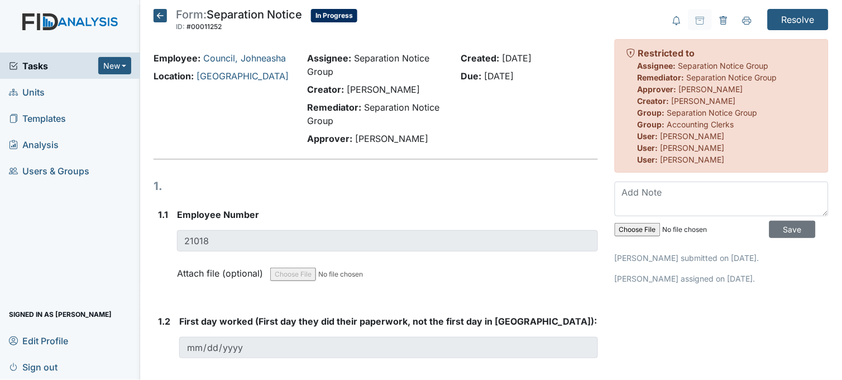
click at [157, 12] on icon at bounding box center [160, 15] width 13 height 13
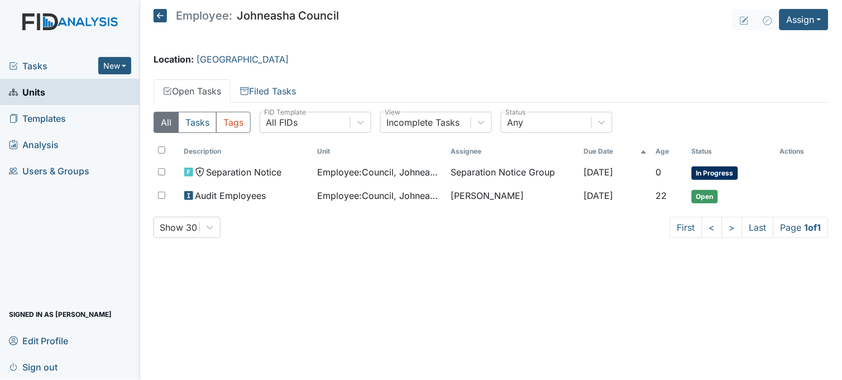
click at [31, 62] on span "Tasks" at bounding box center [53, 65] width 89 height 13
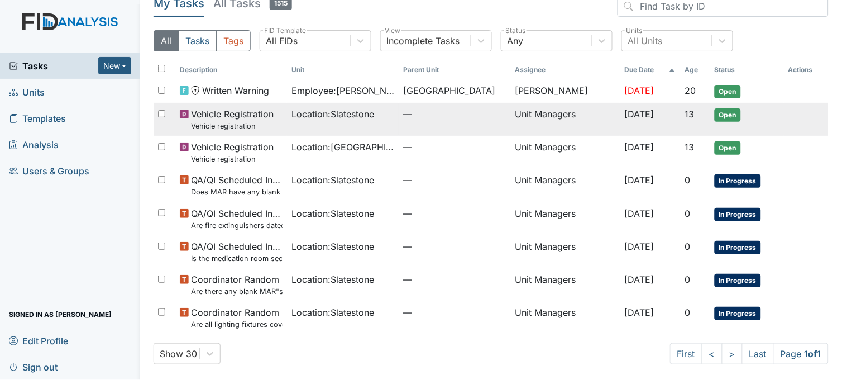
scroll to position [17, 0]
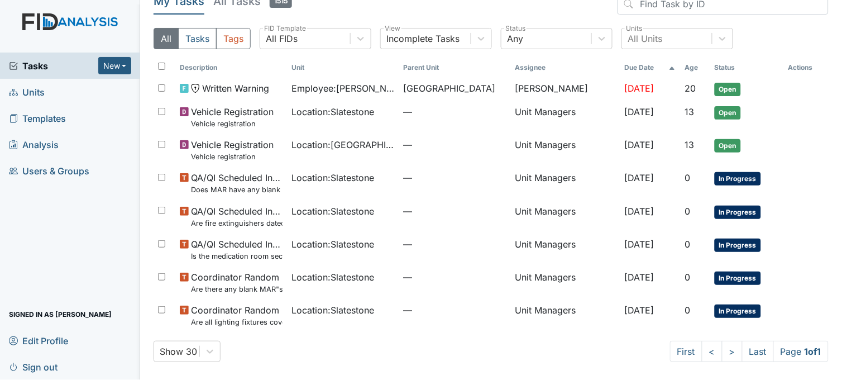
click at [36, 85] on span "Units" at bounding box center [27, 91] width 36 height 17
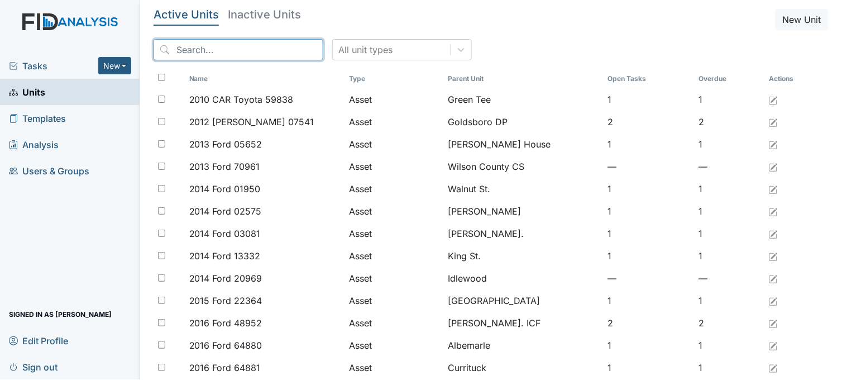
click at [225, 49] on input "search" at bounding box center [239, 49] width 170 height 21
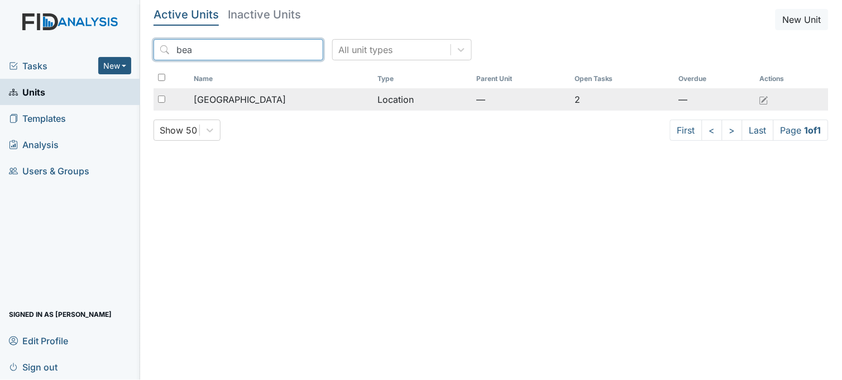
type input "bea"
click at [266, 105] on div "[GEOGRAPHIC_DATA]" at bounding box center [281, 99] width 175 height 13
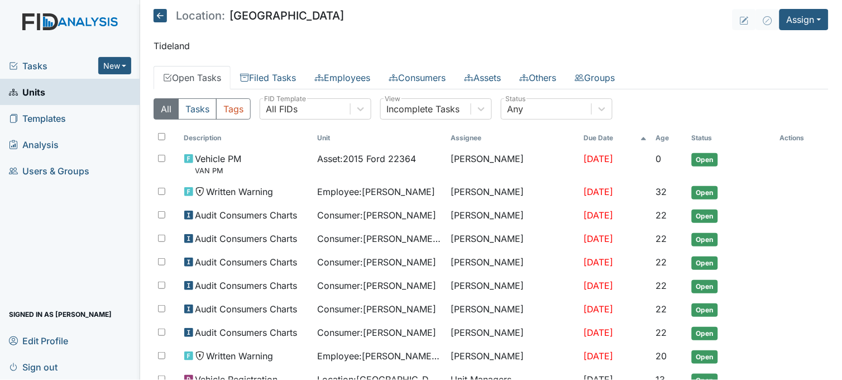
click at [44, 58] on div "Tasks New Form Inspection Document Bundle" at bounding box center [70, 65] width 140 height 26
click at [41, 63] on span "Tasks" at bounding box center [53, 65] width 89 height 13
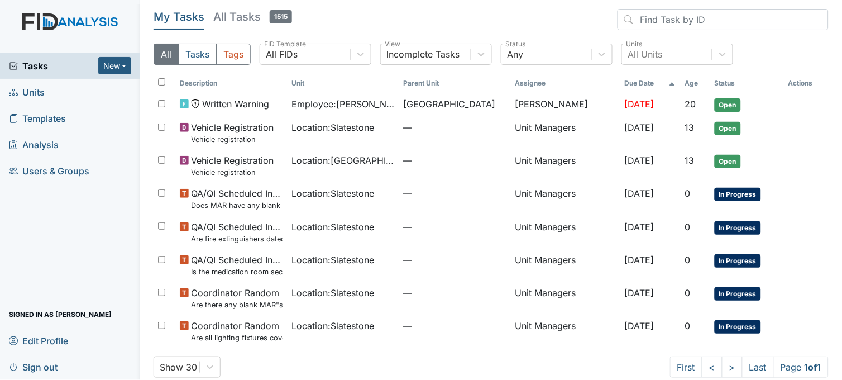
click at [39, 88] on span "Units" at bounding box center [27, 91] width 36 height 17
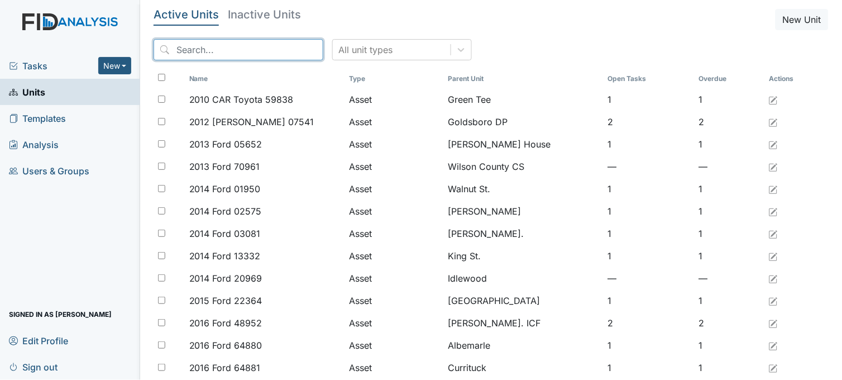
click at [220, 48] on input "search" at bounding box center [239, 49] width 170 height 21
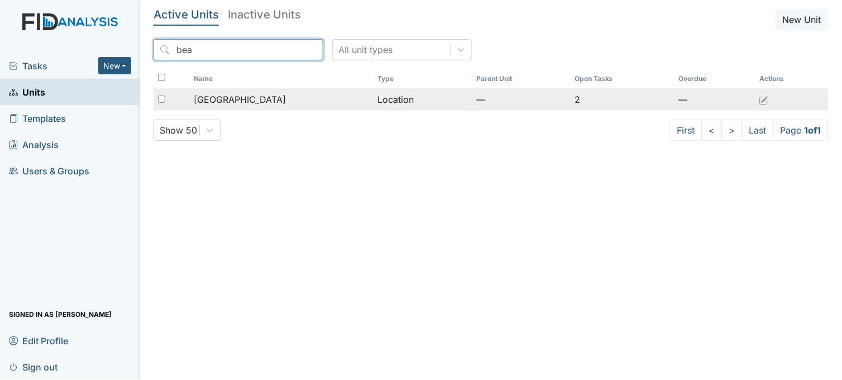
type input "bea"
click at [241, 102] on span "[GEOGRAPHIC_DATA]" at bounding box center [240, 99] width 92 height 13
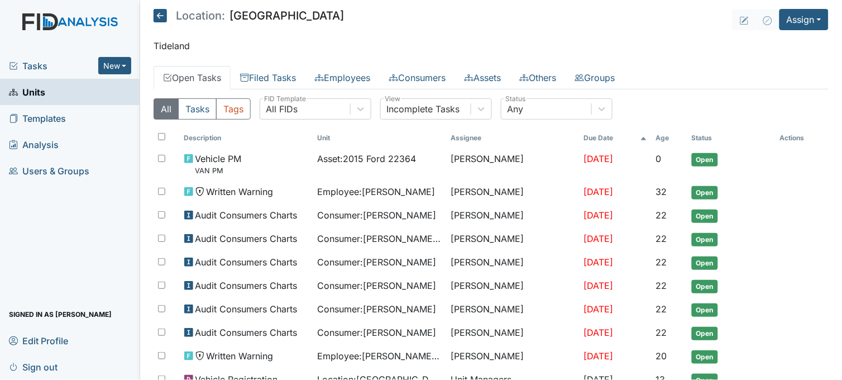
click at [41, 86] on span "Units" at bounding box center [27, 91] width 36 height 17
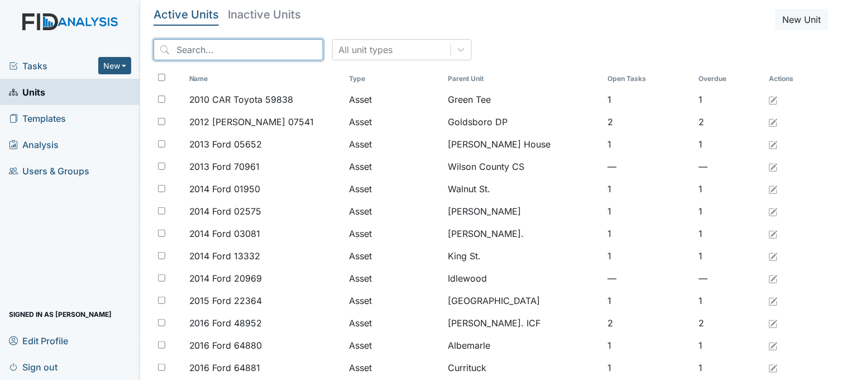
click at [224, 53] on input "search" at bounding box center [239, 49] width 170 height 21
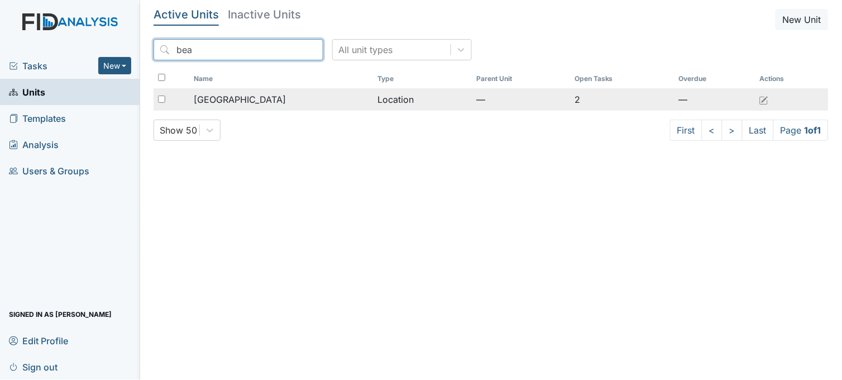
type input "bea"
click at [247, 98] on span "[GEOGRAPHIC_DATA]" at bounding box center [240, 99] width 92 height 13
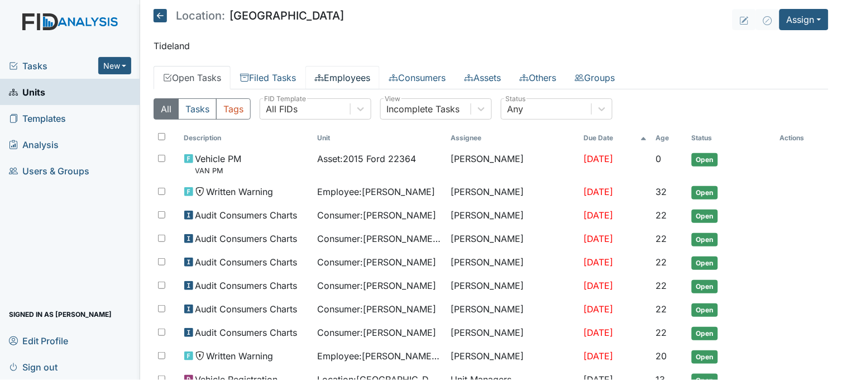
click at [324, 73] on icon at bounding box center [319, 77] width 9 height 9
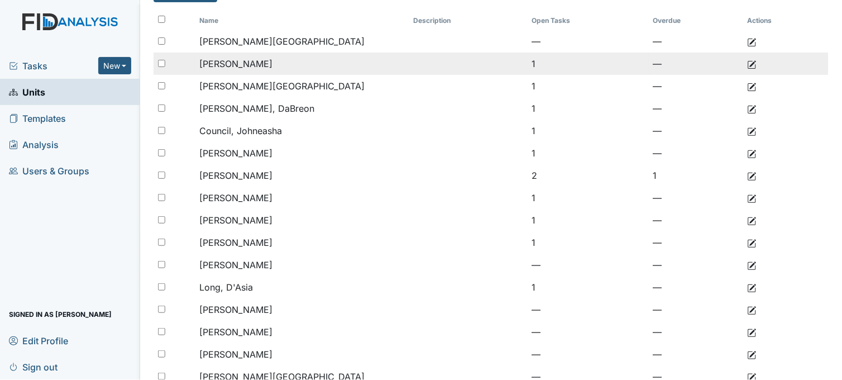
scroll to position [124, 0]
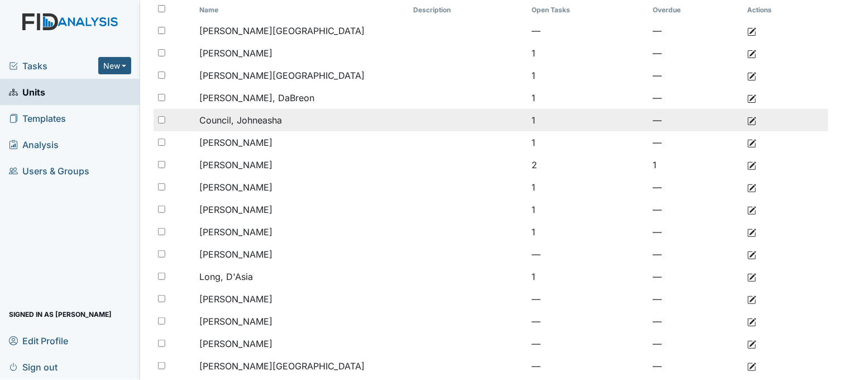
click at [257, 120] on span "Council, Johneasha" at bounding box center [240, 119] width 83 height 11
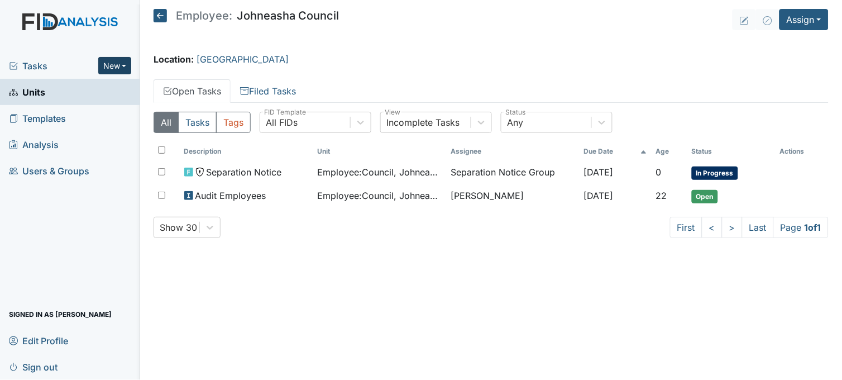
click at [115, 59] on button "New" at bounding box center [115, 65] width 34 height 17
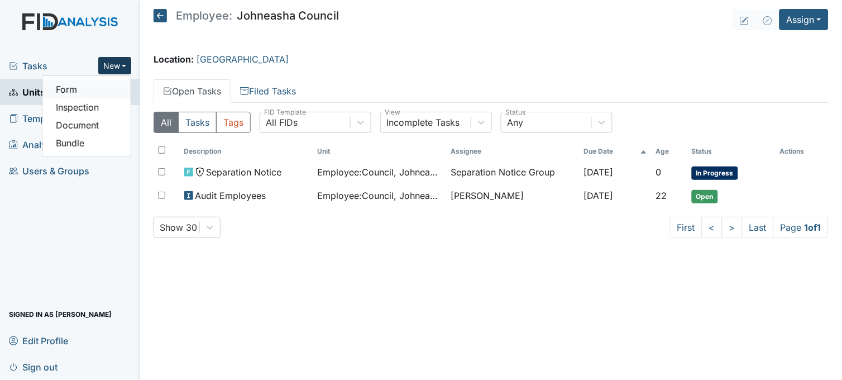
click at [105, 82] on link "Form" at bounding box center [86, 89] width 88 height 18
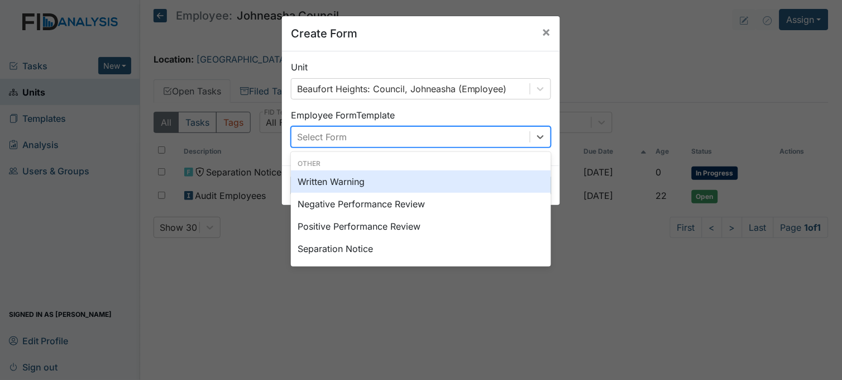
click at [353, 131] on div "Select Form" at bounding box center [410, 137] width 238 height 20
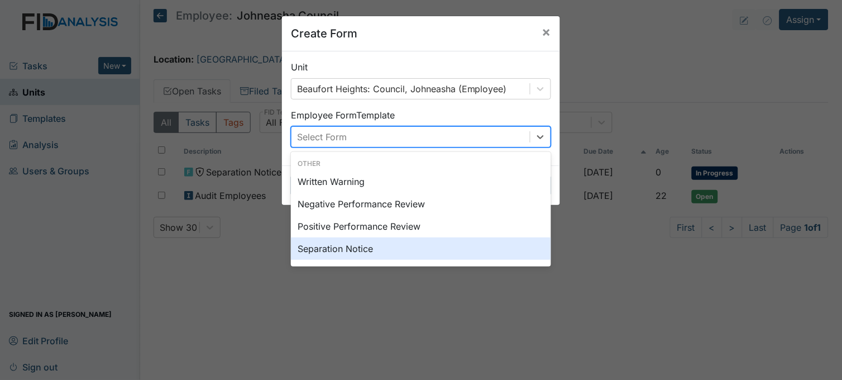
click at [339, 247] on div "Separation Notice" at bounding box center [421, 248] width 260 height 22
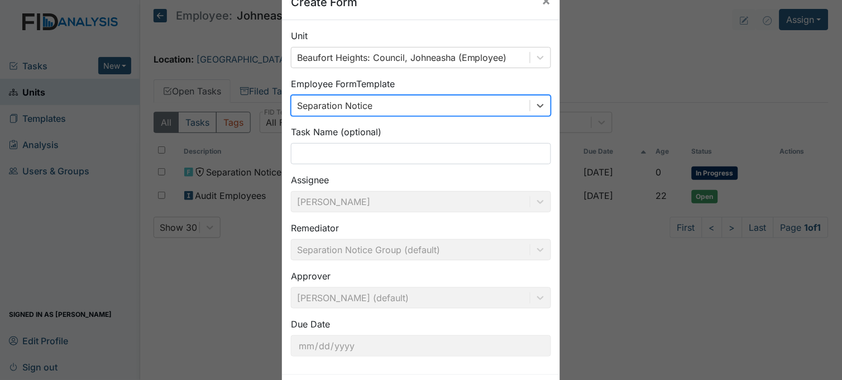
scroll to position [82, 0]
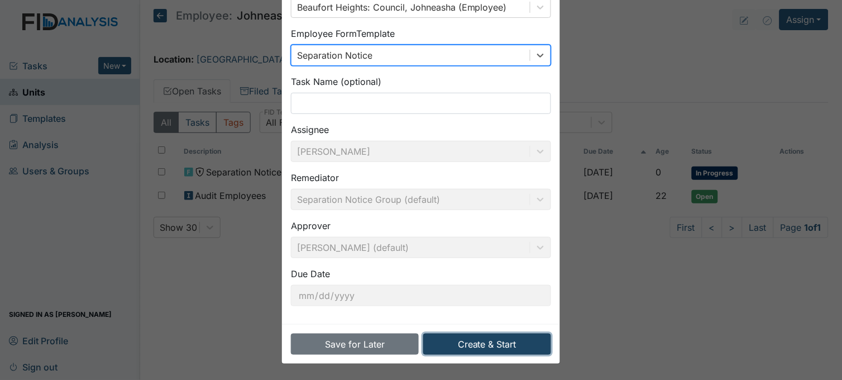
click at [477, 343] on button "Create & Start" at bounding box center [487, 343] width 128 height 21
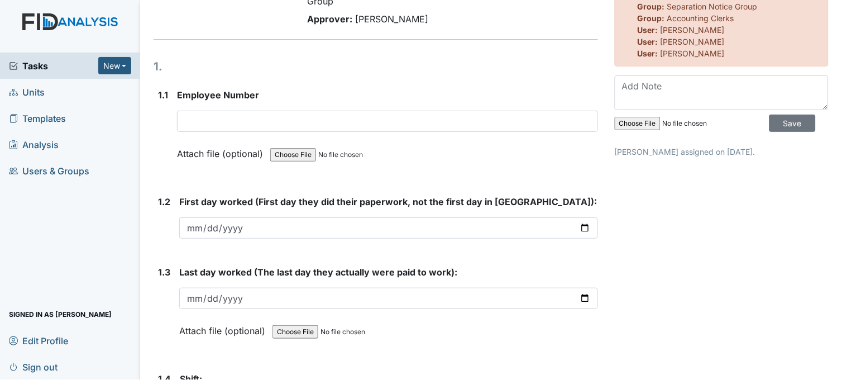
scroll to position [124, 0]
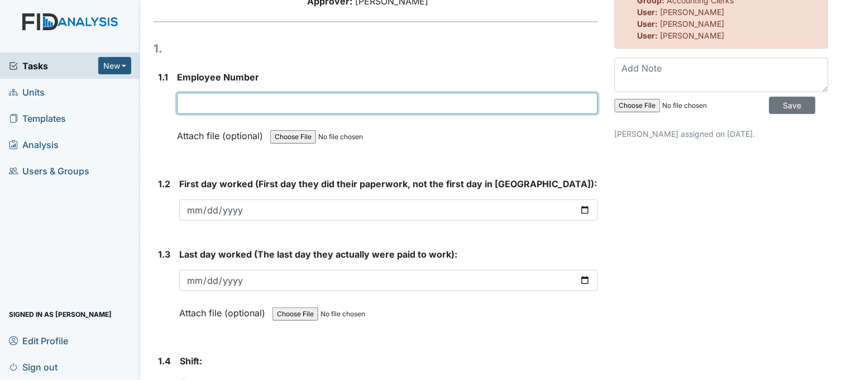
paste input "21018"
type input "21018"
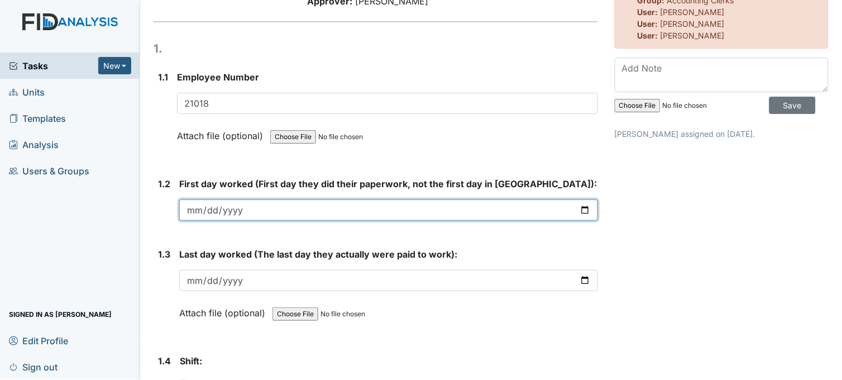
click at [577, 209] on input "date" at bounding box center [388, 209] width 419 height 21
click at [580, 211] on input "date" at bounding box center [388, 209] width 419 height 21
type input "2024-12-27"
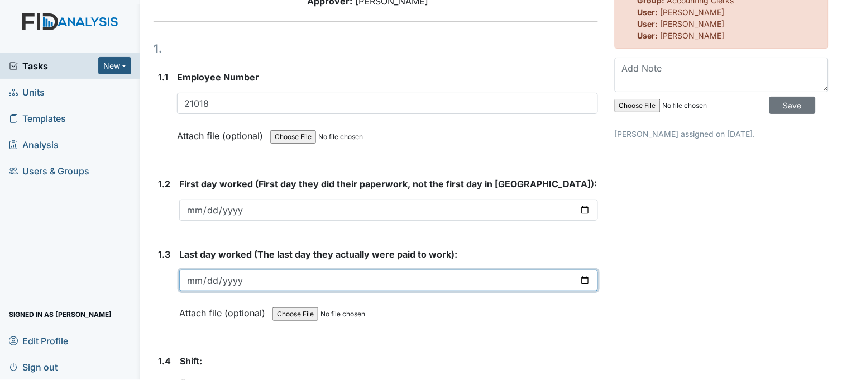
click at [579, 276] on input "date" at bounding box center [388, 280] width 419 height 21
type input "2025-05-04"
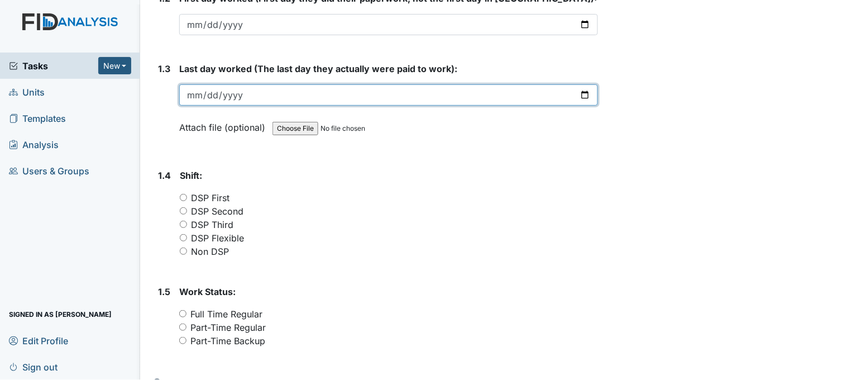
scroll to position [310, 0]
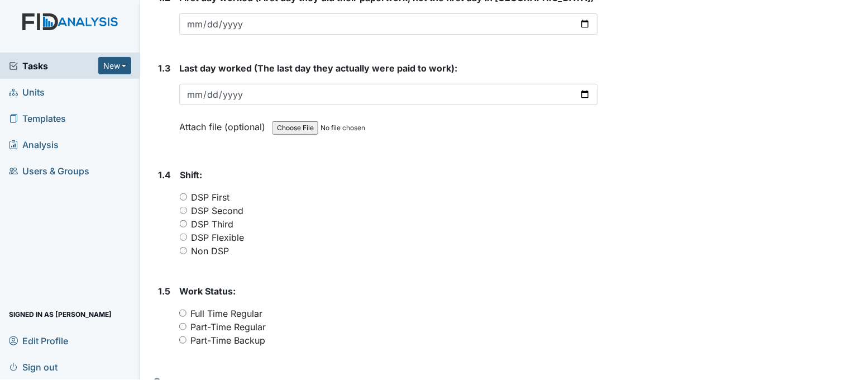
click at [185, 193] on input "DSP First" at bounding box center [183, 196] width 7 height 7
radio input "true"
click at [185, 233] on input "DSP Flexible" at bounding box center [183, 236] width 7 height 7
radio input "true"
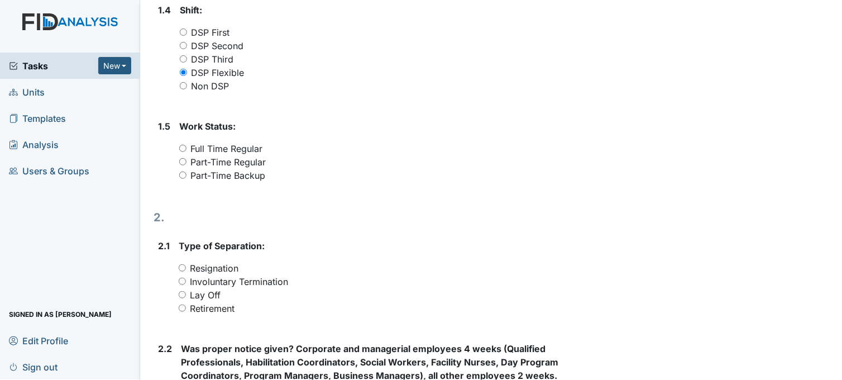
scroll to position [496, 0]
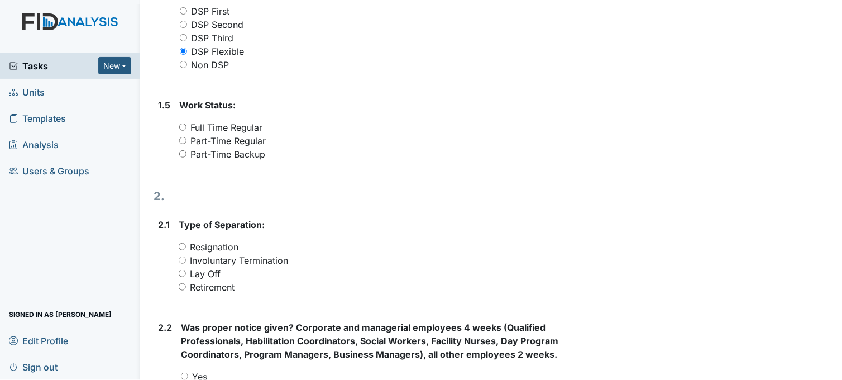
click at [183, 151] on input "Part-Time Backup" at bounding box center [182, 153] width 7 height 7
radio input "true"
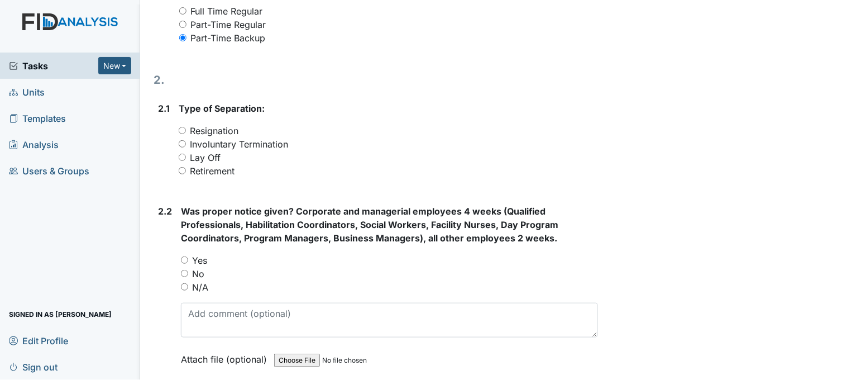
scroll to position [620, 0]
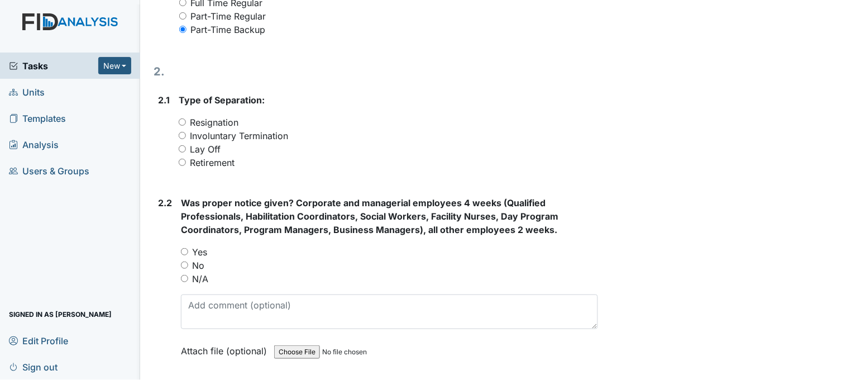
click at [180, 120] on input "Resignation" at bounding box center [182, 121] width 7 height 7
radio input "true"
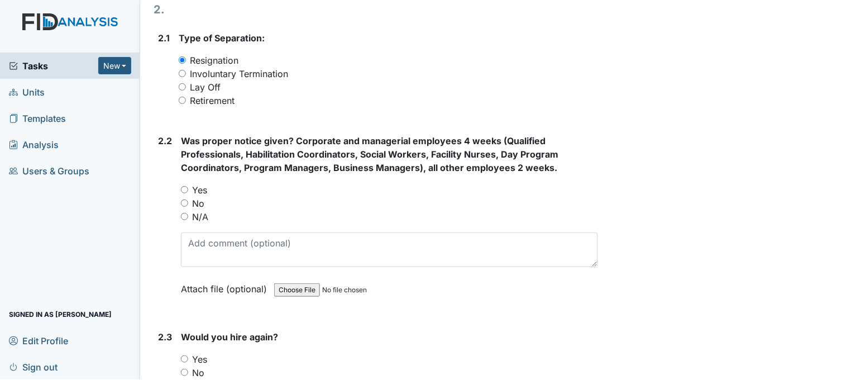
click at [183, 201] on input "No" at bounding box center [184, 202] width 7 height 7
radio input "true"
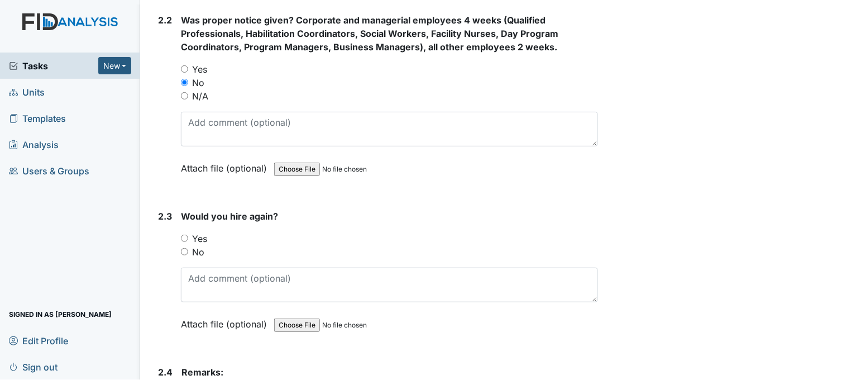
scroll to position [868, 0]
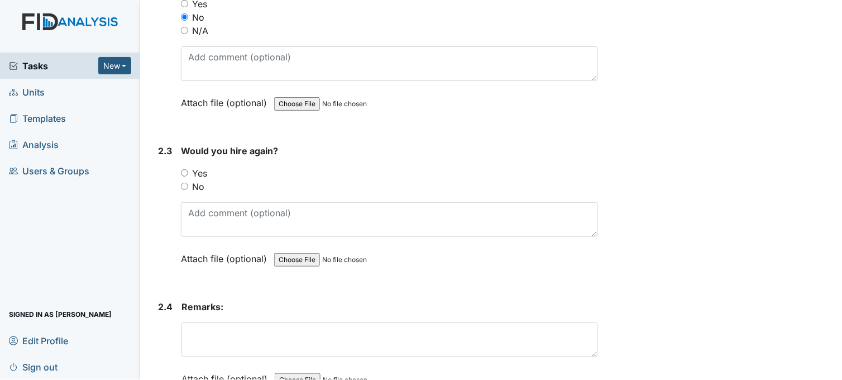
click at [184, 185] on input "No" at bounding box center [184, 186] width 7 height 7
radio input "true"
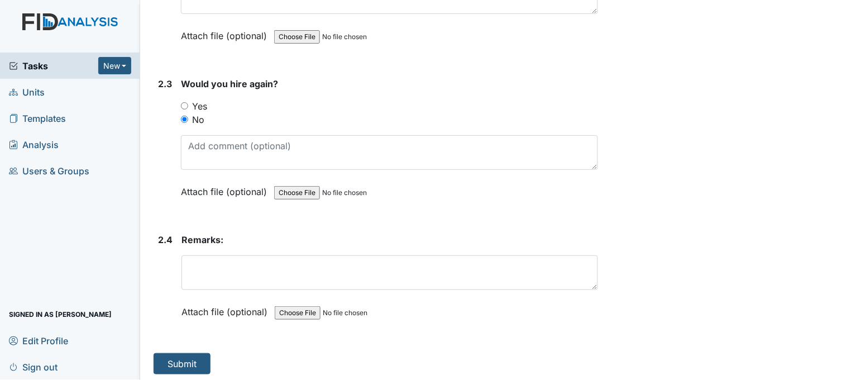
scroll to position [937, 0]
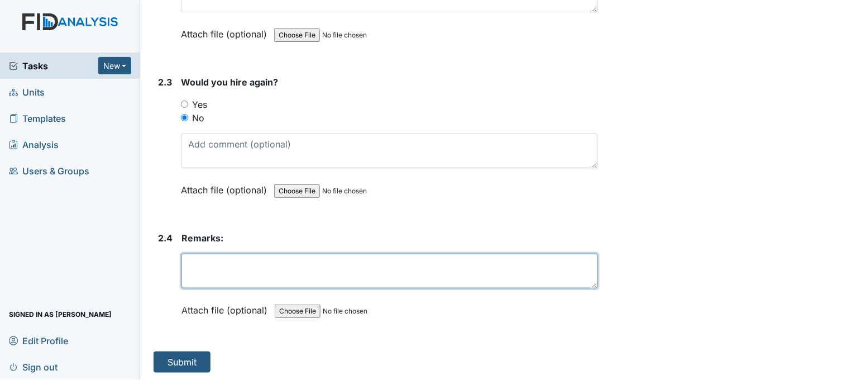
click at [224, 260] on textarea at bounding box center [389, 271] width 417 height 35
click at [242, 262] on textarea "Left without notice. no communication with management." at bounding box center [389, 271] width 417 height 35
drag, startPoint x: 187, startPoint y: 260, endPoint x: 451, endPoint y: 263, distance: 264.2
click at [451, 263] on textarea "Left without any notice. no communication with management." at bounding box center [389, 271] width 417 height 35
click at [465, 262] on textarea "Left without any notice. no communication with management." at bounding box center [389, 271] width 417 height 35
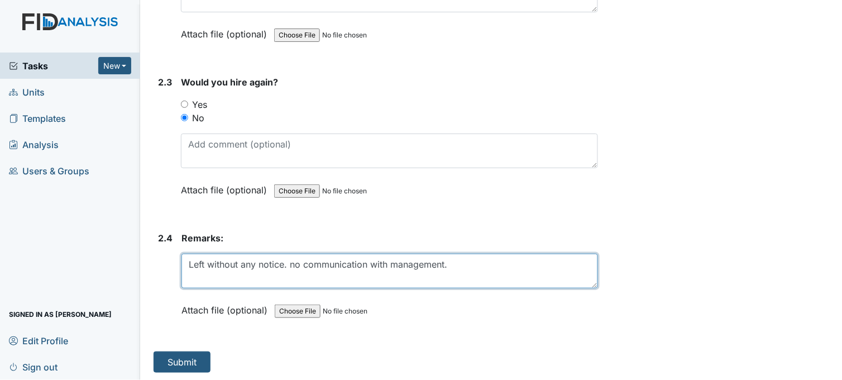
click at [465, 262] on textarea "Left without any notice. no communication with management." at bounding box center [389, 271] width 417 height 35
type textarea "Left without any notice. no communication with management. no call no show"
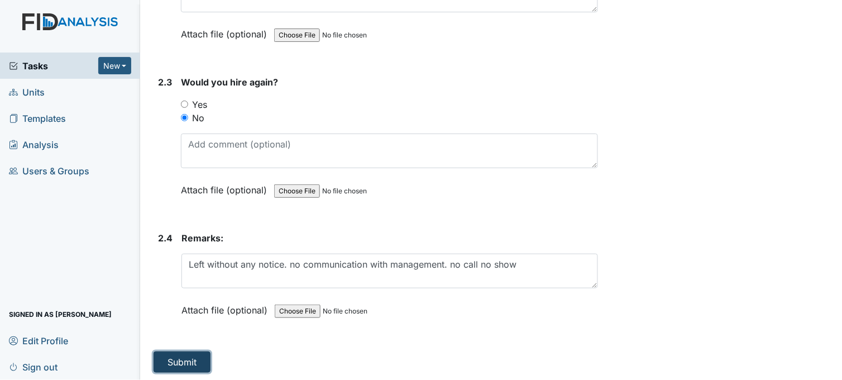
click at [189, 352] on button "Submit" at bounding box center [182, 361] width 57 height 21
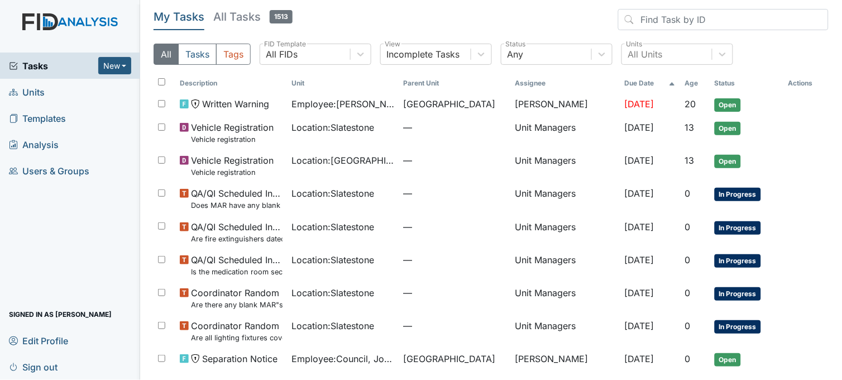
click at [47, 84] on link "Units" at bounding box center [70, 92] width 140 height 26
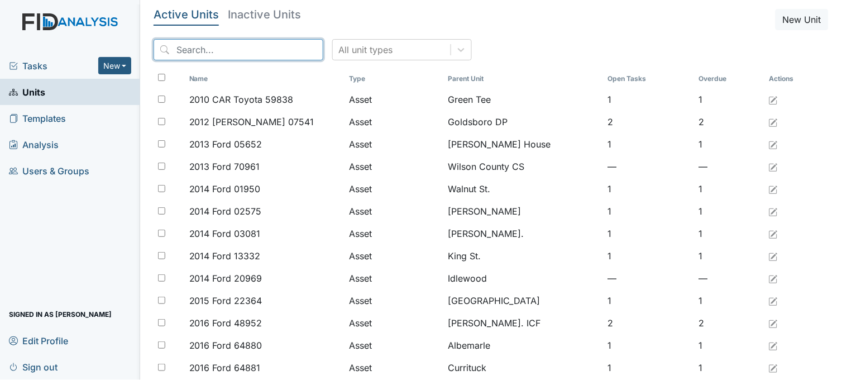
click at [180, 49] on input "search" at bounding box center [239, 49] width 170 height 21
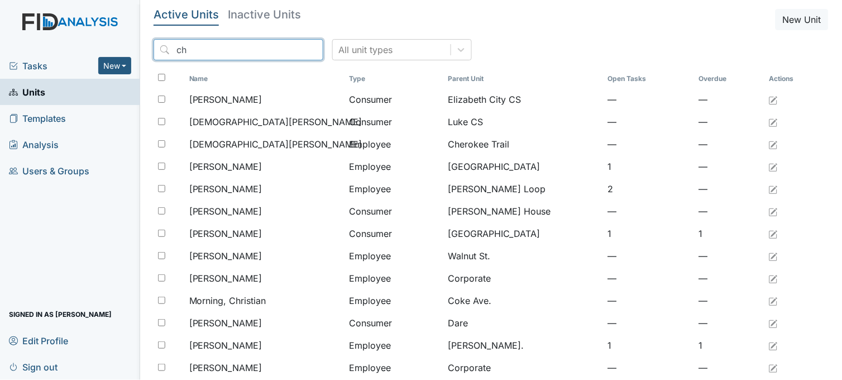
type input "c"
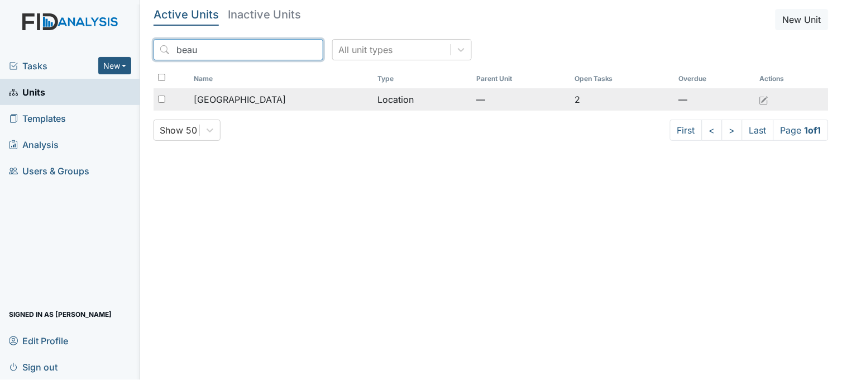
type input "beau"
click at [241, 93] on span "[GEOGRAPHIC_DATA]" at bounding box center [240, 99] width 92 height 13
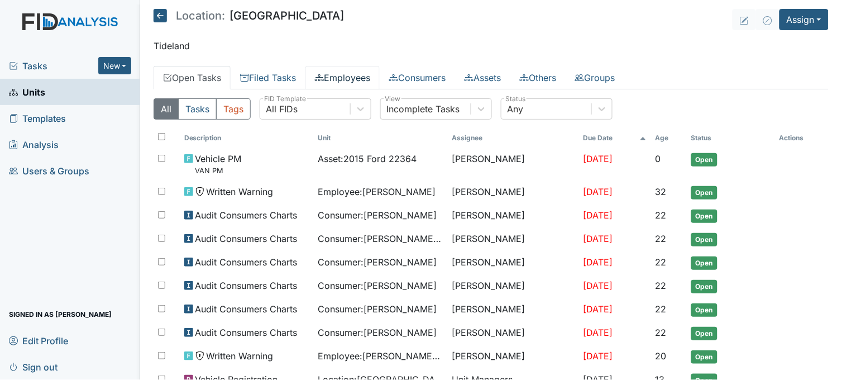
click at [360, 73] on link "Employees" at bounding box center [342, 77] width 74 height 23
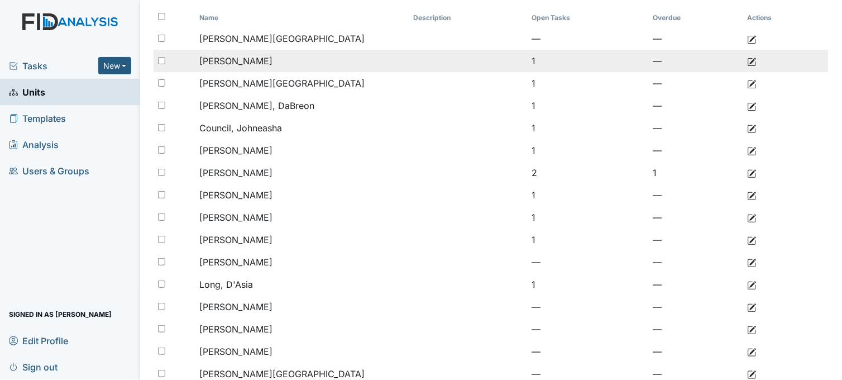
scroll to position [124, 0]
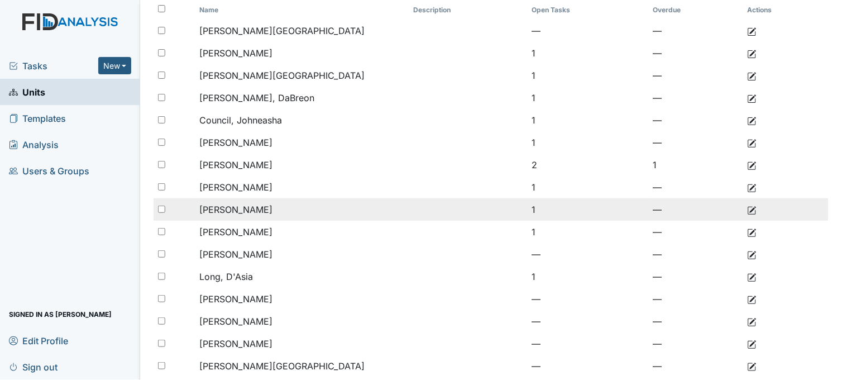
click at [254, 208] on span "[PERSON_NAME]" at bounding box center [235, 209] width 73 height 11
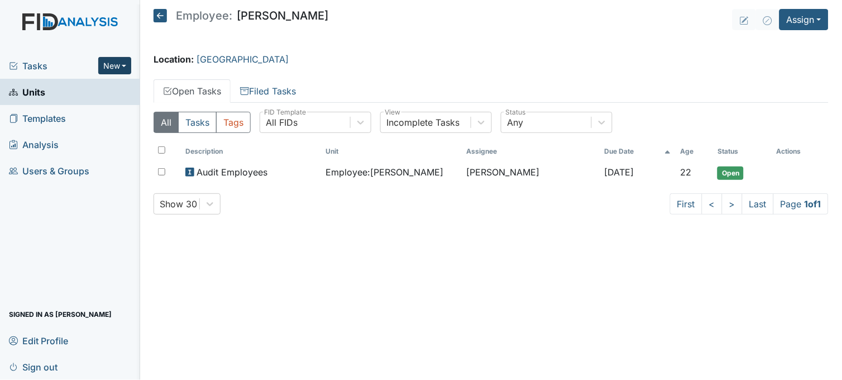
click at [114, 59] on button "New" at bounding box center [115, 65] width 34 height 17
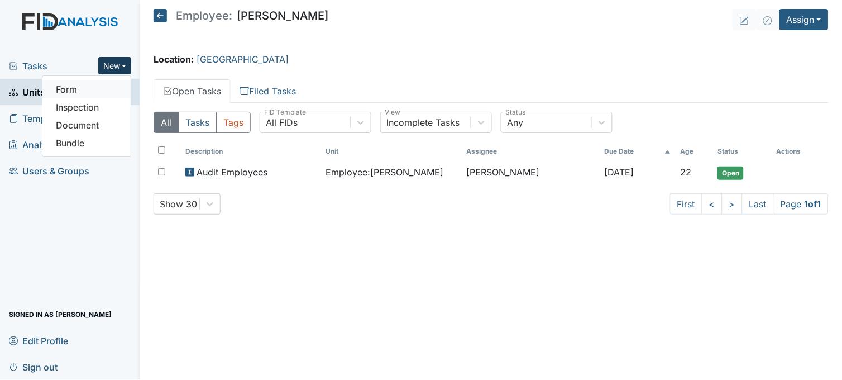
click at [87, 86] on link "Form" at bounding box center [86, 89] width 88 height 18
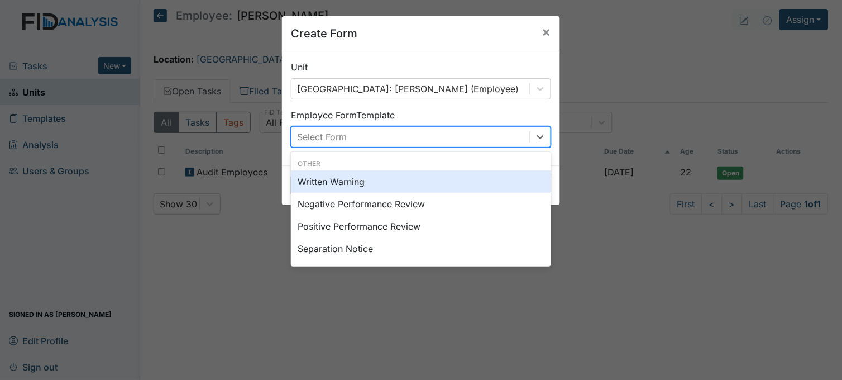
click at [374, 135] on div "Select Form" at bounding box center [410, 137] width 238 height 20
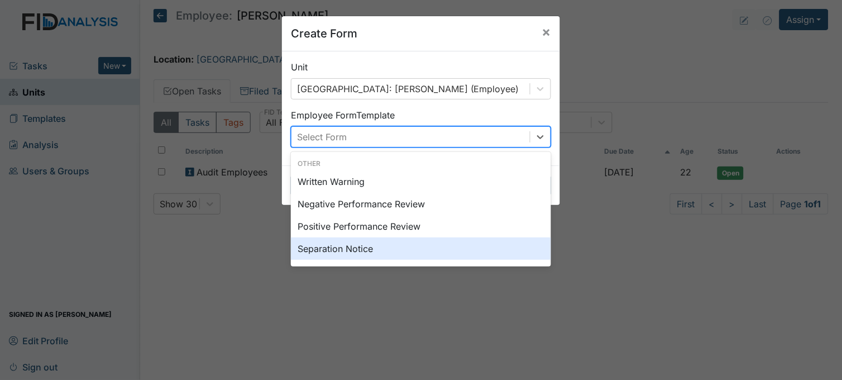
click at [348, 245] on div "Separation Notice" at bounding box center [421, 248] width 260 height 22
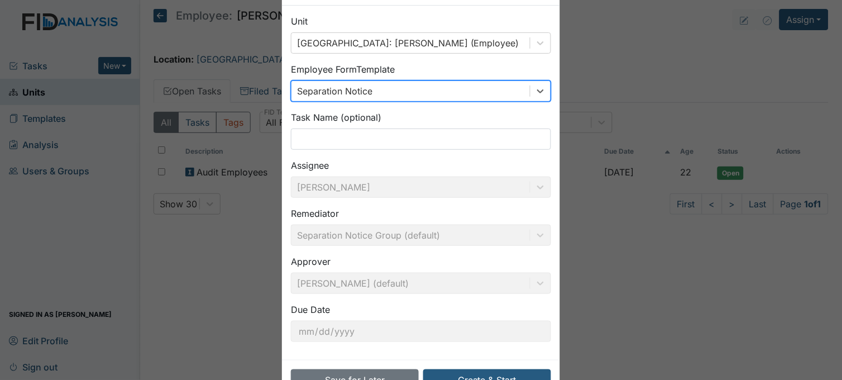
scroll to position [82, 0]
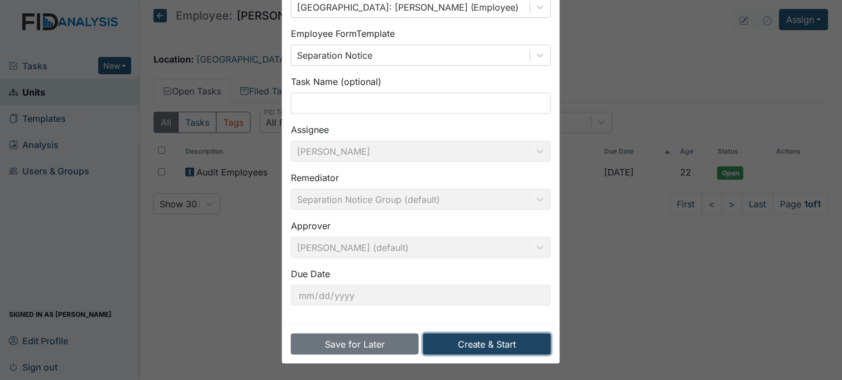
click at [484, 341] on button "Create & Start" at bounding box center [487, 343] width 128 height 21
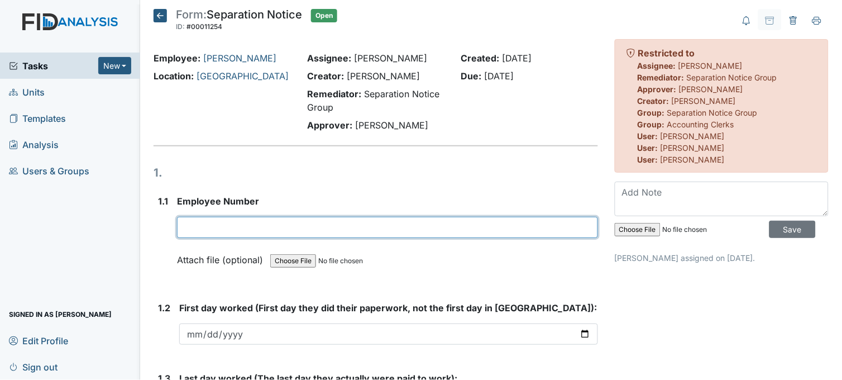
paste input "21026"
type input "21026"
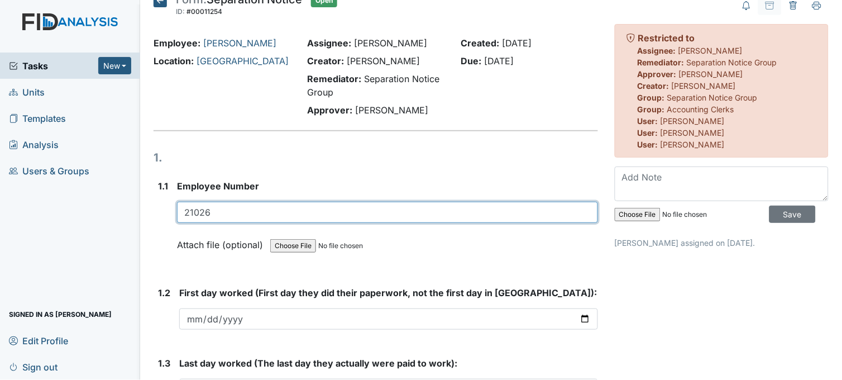
scroll to position [62, 0]
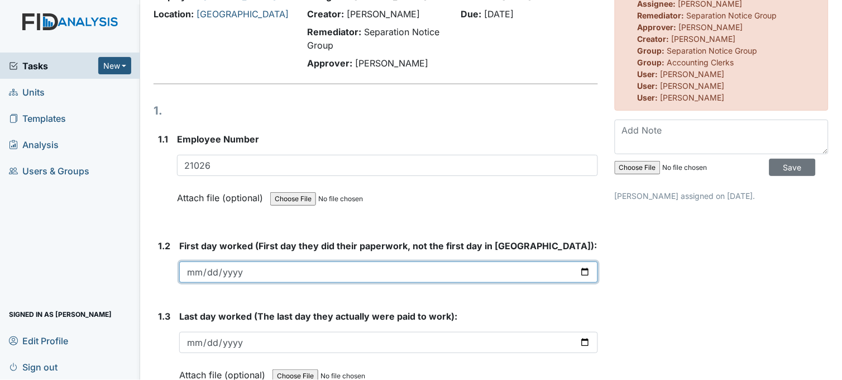
click at [583, 271] on input "date" at bounding box center [388, 271] width 419 height 21
type input "[DATE]"
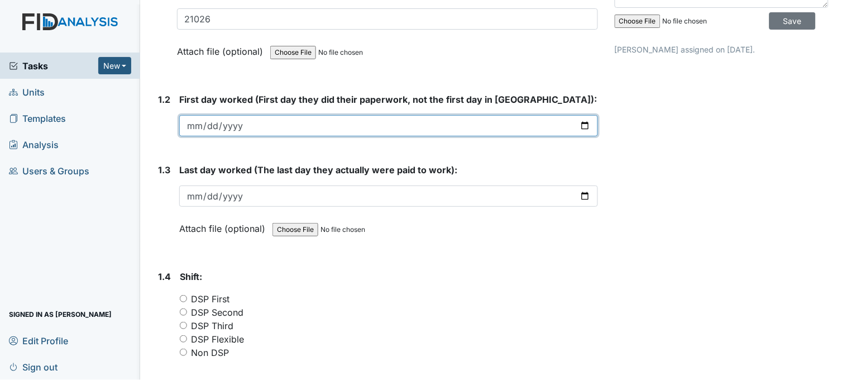
scroll to position [248, 0]
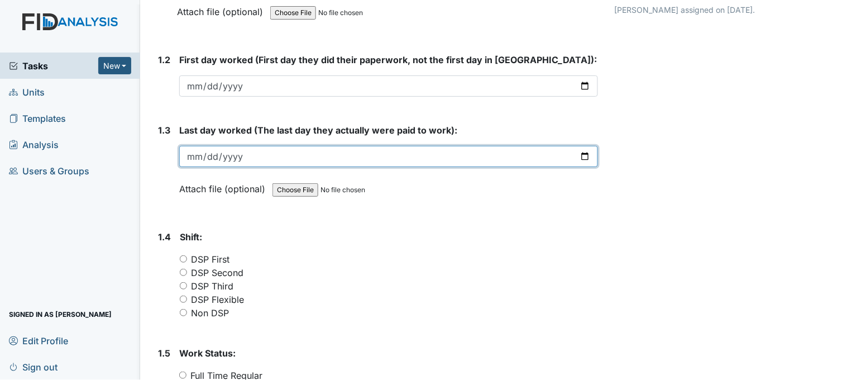
click at [577, 154] on input "date" at bounding box center [388, 156] width 419 height 21
type input "2025-07-14"
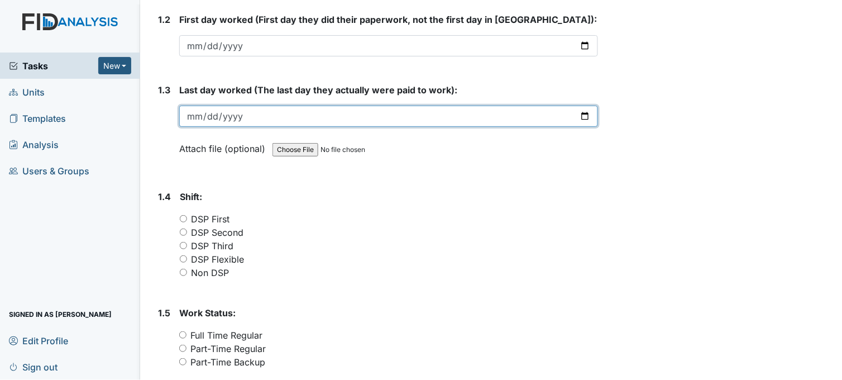
scroll to position [310, 0]
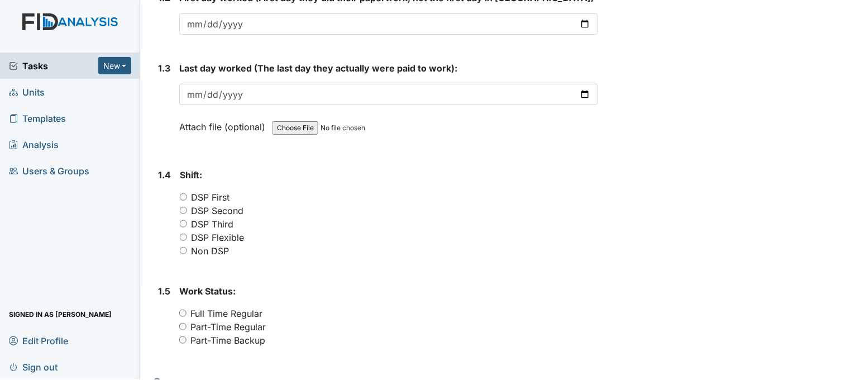
click at [185, 237] on input "DSP Flexible" at bounding box center [183, 236] width 7 height 7
radio input "true"
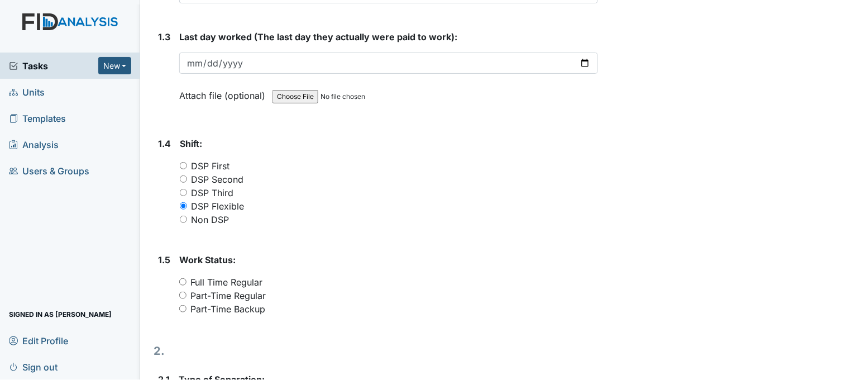
scroll to position [372, 0]
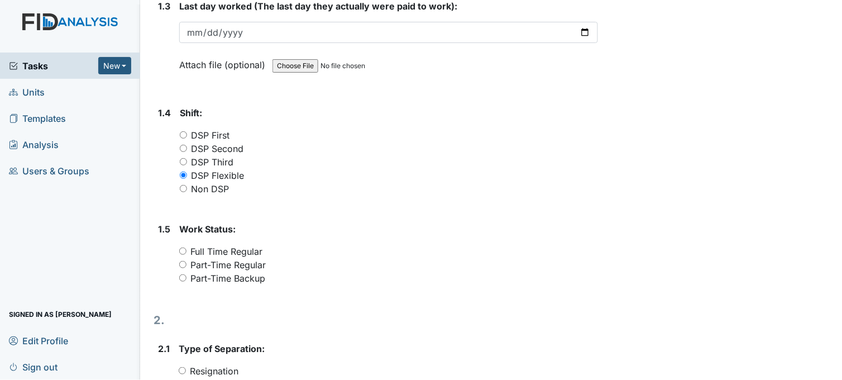
click at [184, 274] on input "Part-Time Backup" at bounding box center [182, 277] width 7 height 7
radio input "true"
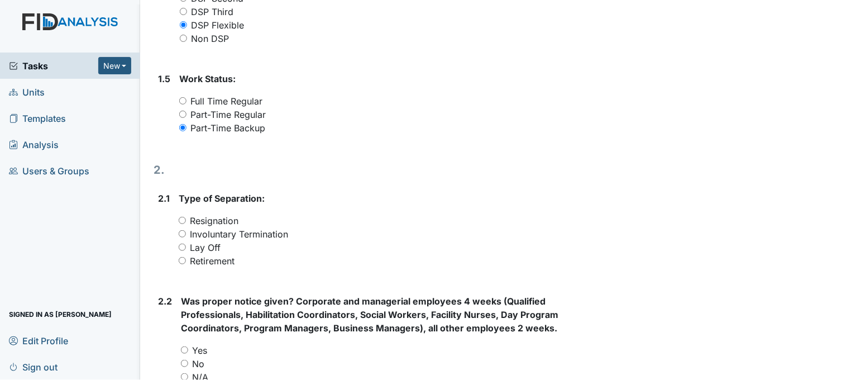
scroll to position [558, 0]
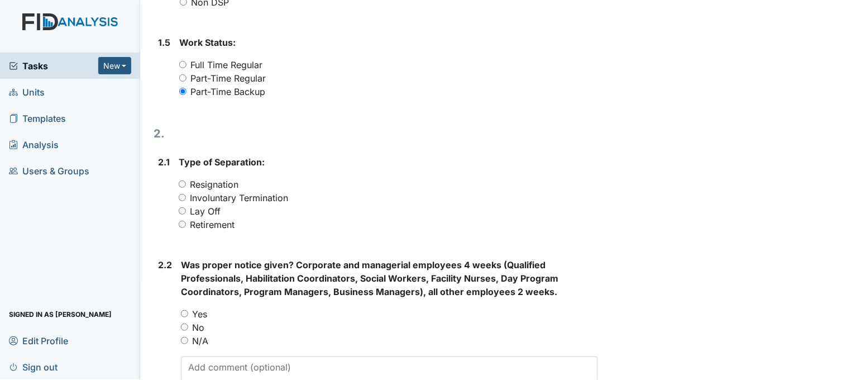
click at [184, 183] on input "Resignation" at bounding box center [182, 183] width 7 height 7
radio input "true"
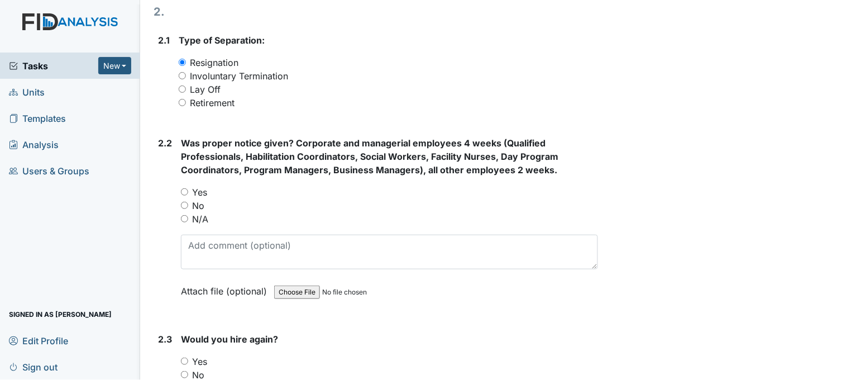
scroll to position [682, 0]
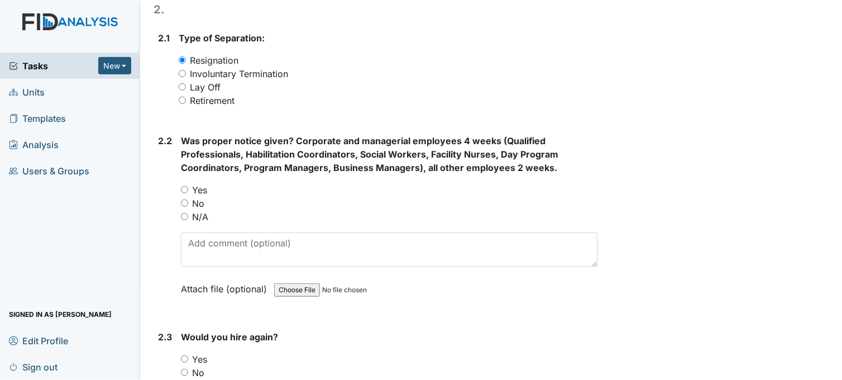
click at [183, 202] on input "No" at bounding box center [184, 202] width 7 height 7
radio input "true"
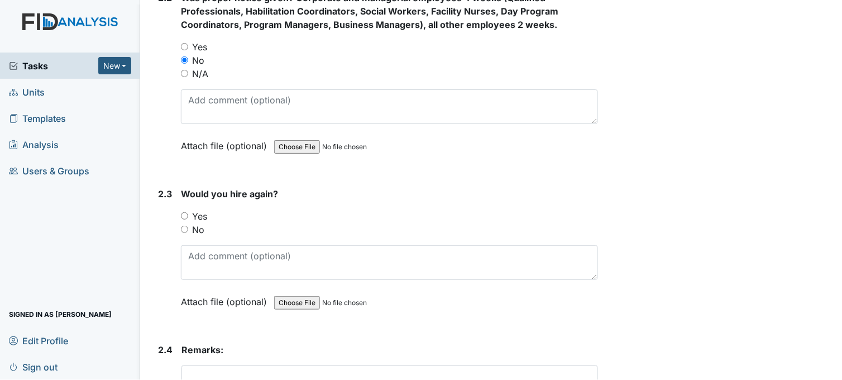
scroll to position [868, 0]
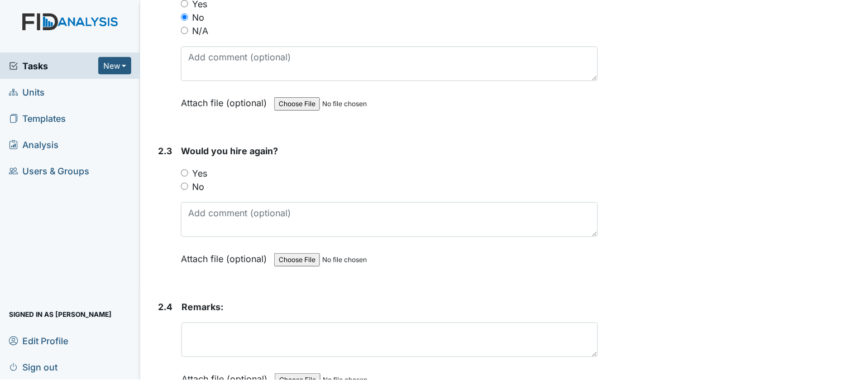
click at [183, 185] on input "No" at bounding box center [184, 186] width 7 height 7
radio input "true"
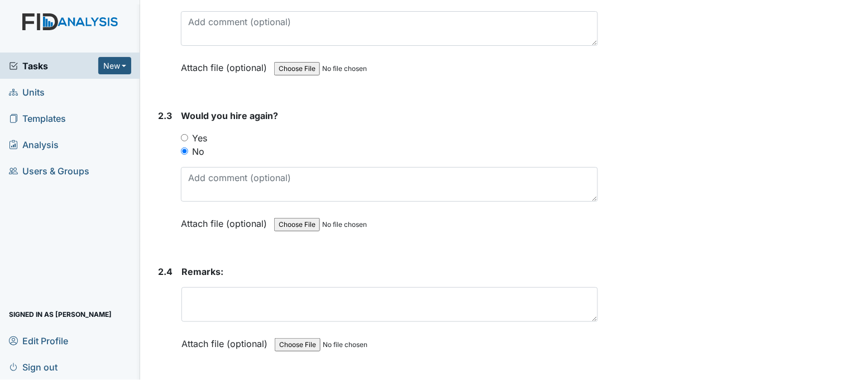
scroll to position [937, 0]
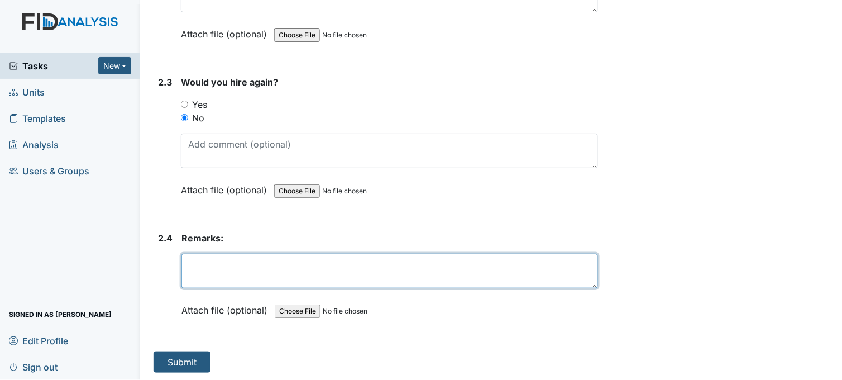
paste textarea "Left without any notice. no communication with management."
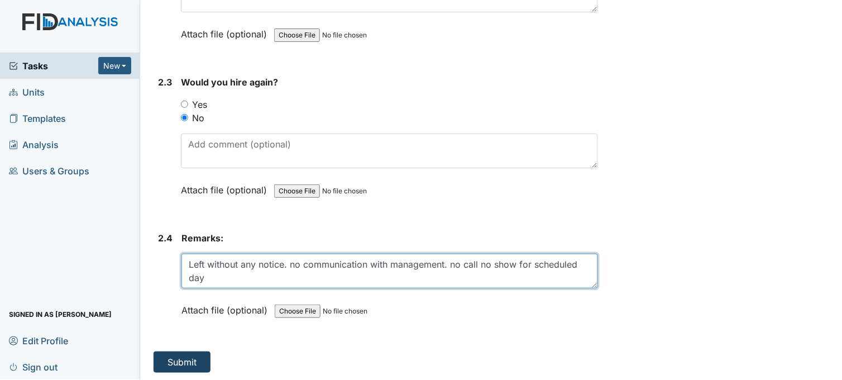
type textarea "Left without any notice. no communication with management. no call no show for …"
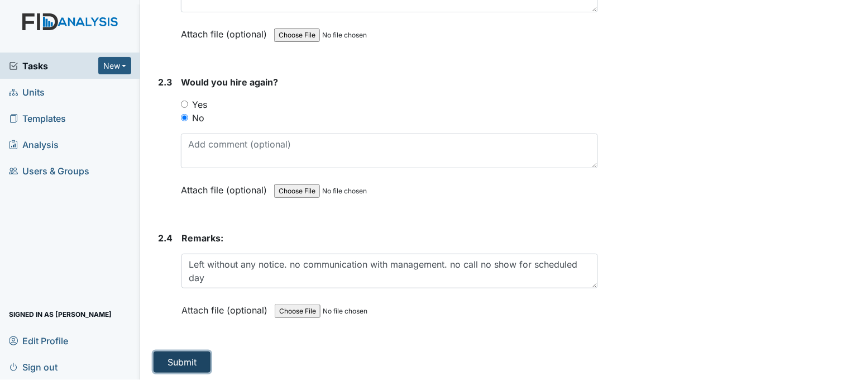
click at [187, 355] on button "Submit" at bounding box center [182, 361] width 57 height 21
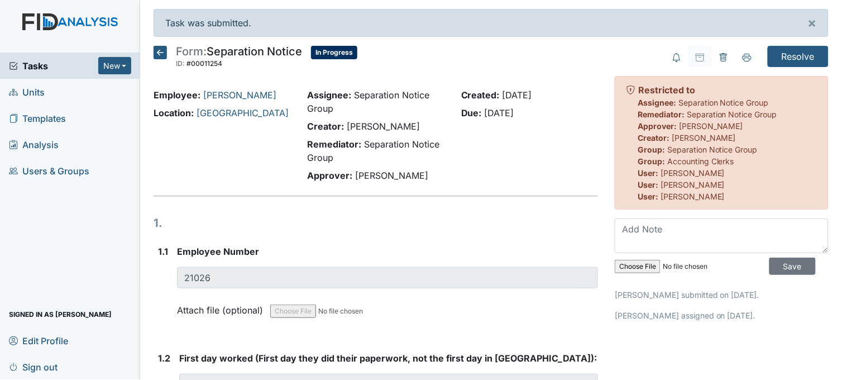
click at [164, 51] on icon at bounding box center [160, 52] width 13 height 13
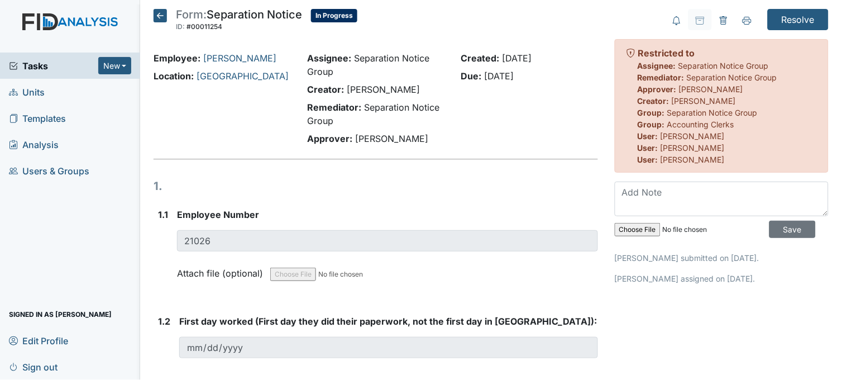
click at [35, 59] on span "Tasks" at bounding box center [53, 65] width 89 height 13
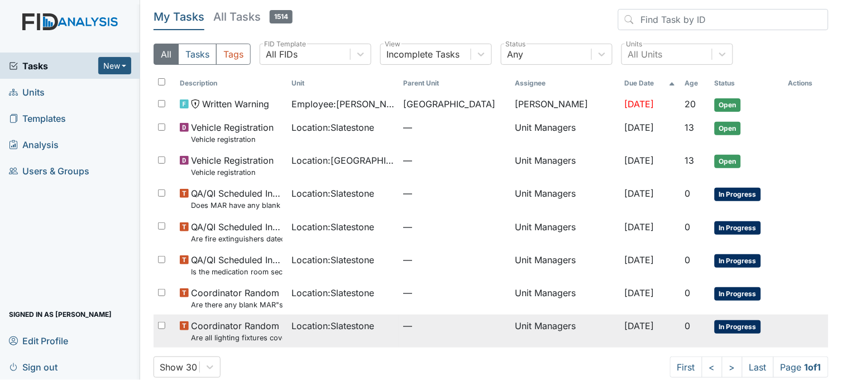
click at [264, 324] on span "Coordinator Random Are all lighting fixtures covered and free of debris?" at bounding box center [237, 331] width 92 height 24
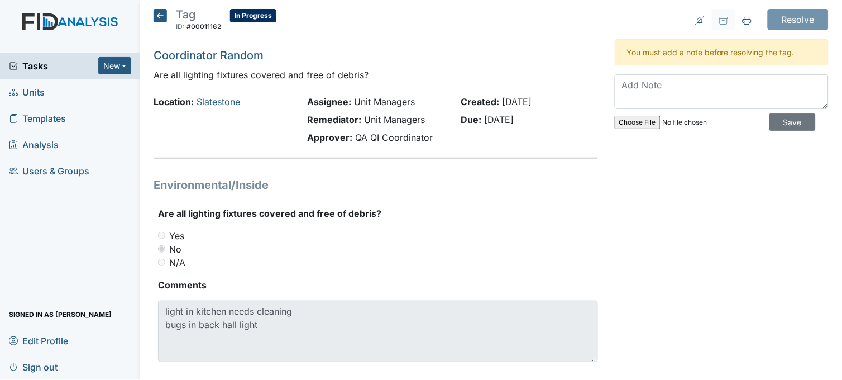
click at [163, 18] on icon at bounding box center [160, 15] width 13 height 13
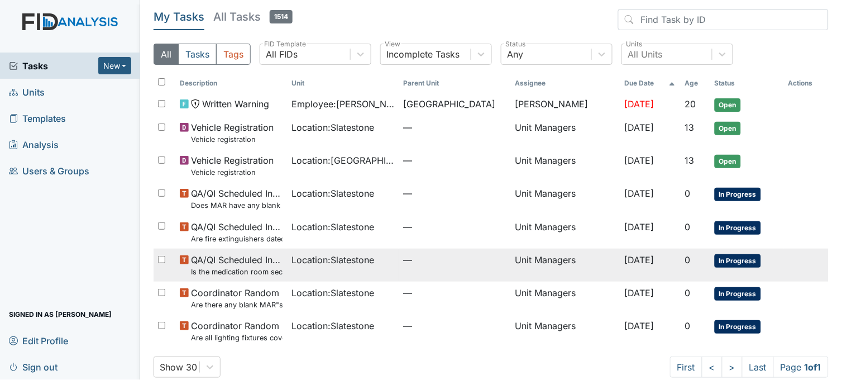
click at [287, 261] on td "Location : Slatestone" at bounding box center [343, 264] width 112 height 33
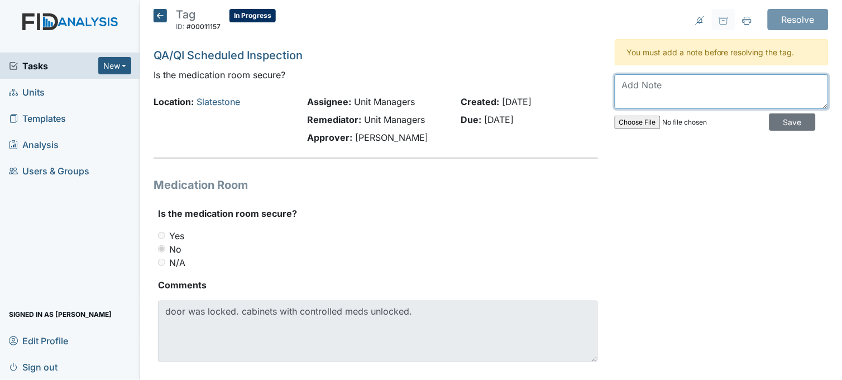
click at [629, 94] on textarea at bounding box center [722, 91] width 214 height 35
click at [639, 98] on textarea at bounding box center [722, 91] width 214 height 35
type textarea "s"
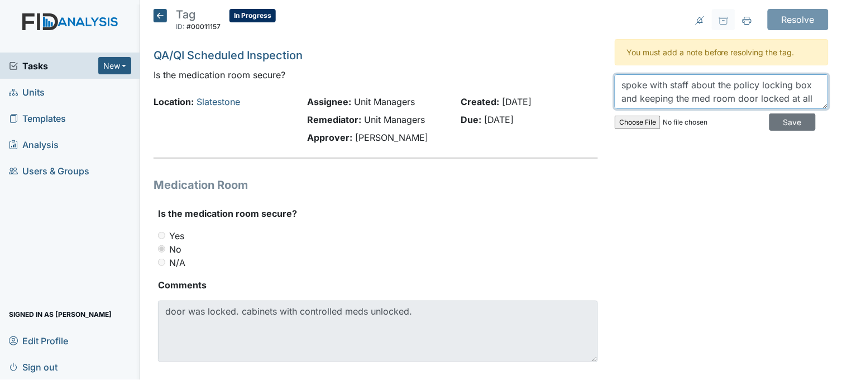
click at [754, 82] on textarea "spoke with staff about the policy locking box and keeping the med room door loc…" at bounding box center [722, 91] width 214 height 35
click at [667, 95] on textarea "spoke with staff about the policy on locking box containing controlled meds and…" at bounding box center [722, 91] width 214 height 35
drag, startPoint x: 641, startPoint y: 84, endPoint x: 617, endPoint y: 86, distance: 23.6
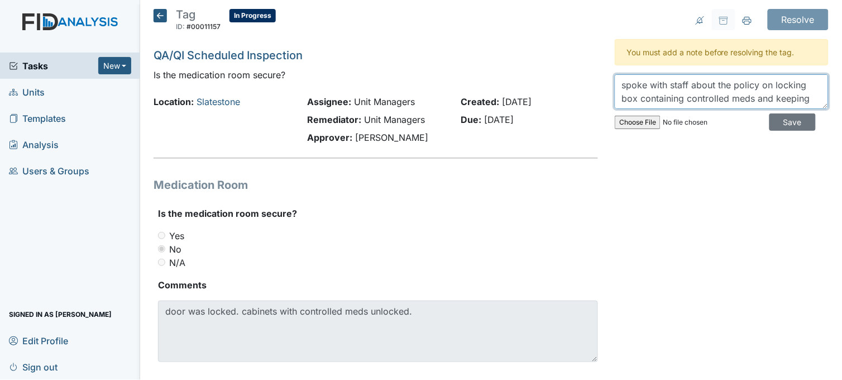
click at [617, 86] on textarea "spoke with staff about the policy on locking box containing controlled meds and…" at bounding box center [722, 91] width 214 height 35
drag, startPoint x: 729, startPoint y: 84, endPoint x: 663, endPoint y: 82, distance: 66.5
click at [663, 82] on textarea "addressed with staff about the policy on locking box containing controlled meds…" at bounding box center [722, 91] width 214 height 35
click at [796, 84] on textarea "addressed staff about the policy on locking box containing controlled meds and …" at bounding box center [722, 91] width 214 height 35
click at [656, 96] on textarea "addressed staff about the policy on locking, cabinets, box containing controlle…" at bounding box center [722, 91] width 214 height 35
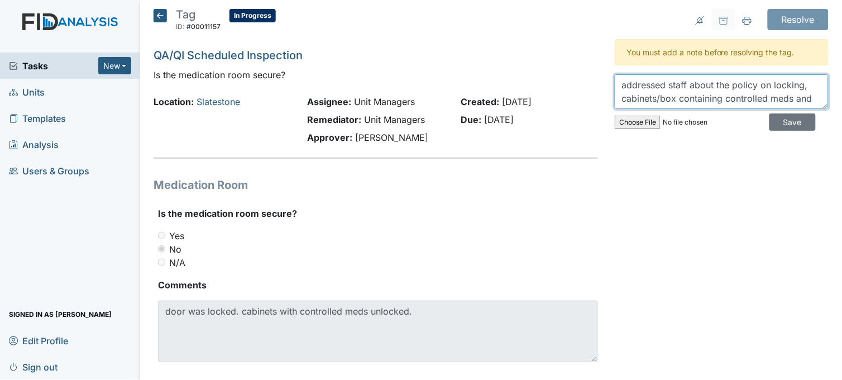
scroll to position [26, 0]
type textarea "addressed staff about the policy on locking, cabinets/box containing controlled…"
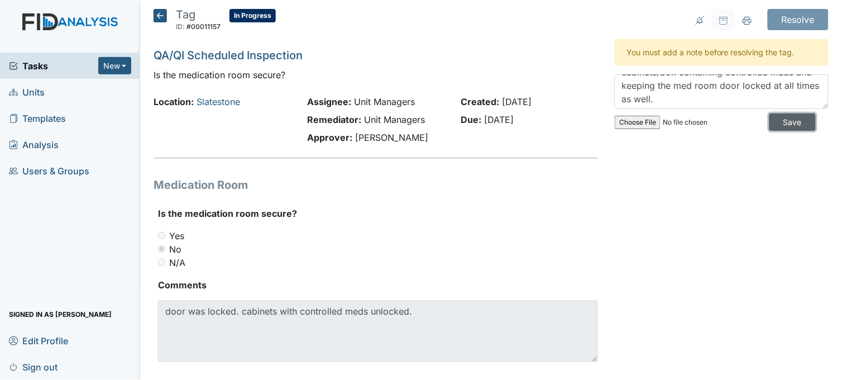
click at [770, 120] on input "Save" at bounding box center [793, 121] width 46 height 17
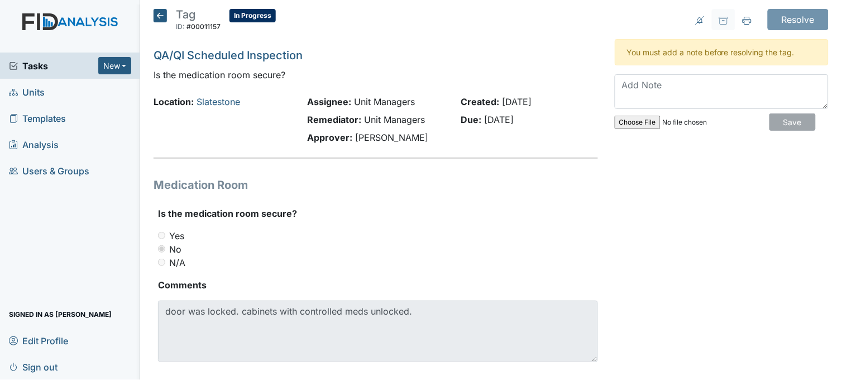
scroll to position [0, 0]
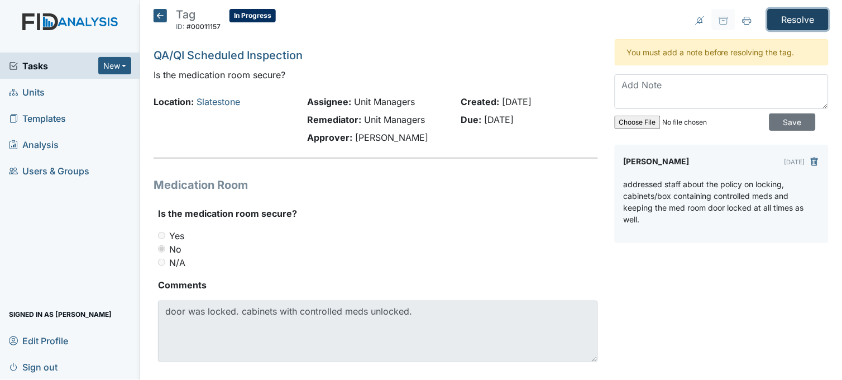
click at [786, 20] on input "Resolve" at bounding box center [798, 19] width 61 height 21
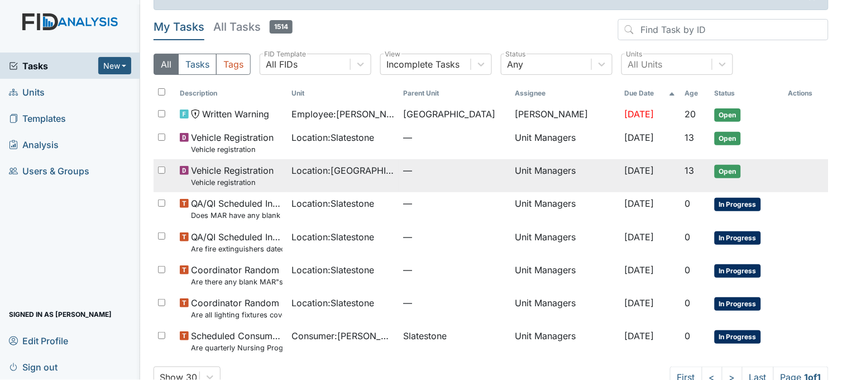
scroll to position [54, 0]
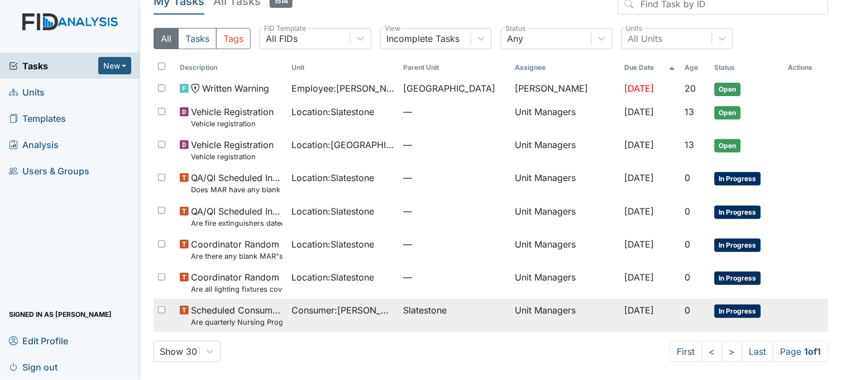
click at [291, 316] on span "Consumer : Smith, Colin" at bounding box center [342, 309] width 103 height 13
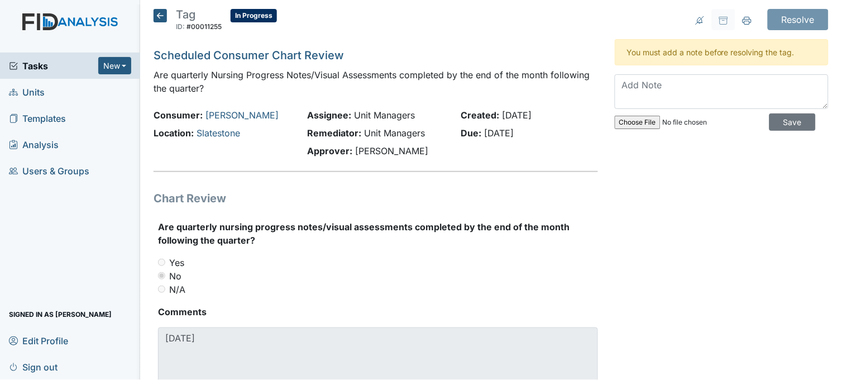
click at [156, 15] on icon at bounding box center [160, 15] width 13 height 13
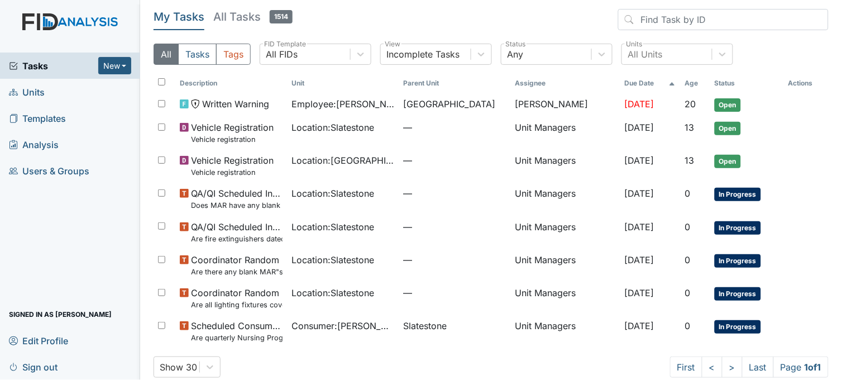
click at [36, 92] on span "Units" at bounding box center [27, 91] width 36 height 17
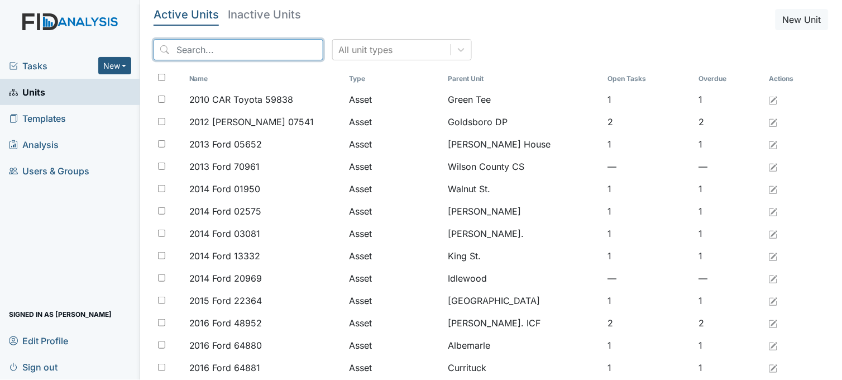
click at [199, 48] on input "search" at bounding box center [239, 49] width 170 height 21
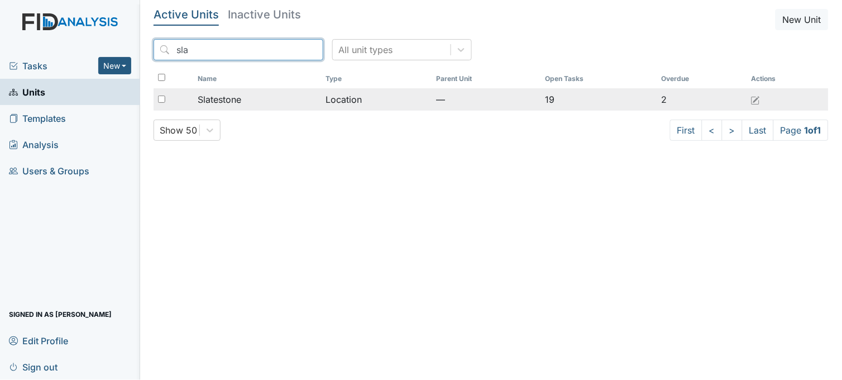
type input "sla"
click at [227, 98] on span "Slatestone" at bounding box center [220, 99] width 44 height 13
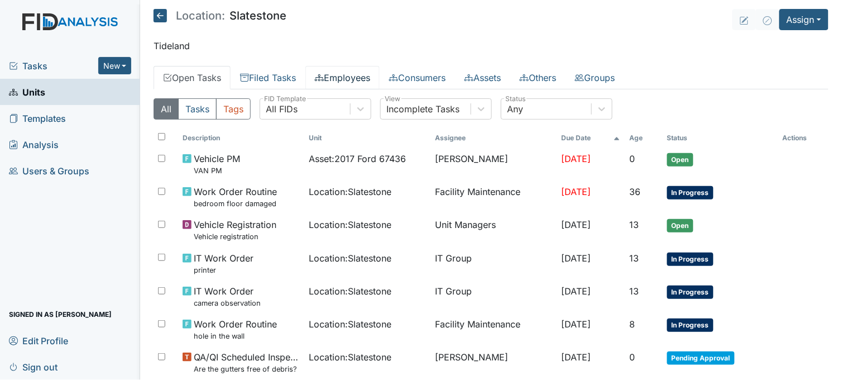
click at [324, 75] on icon at bounding box center [319, 77] width 9 height 9
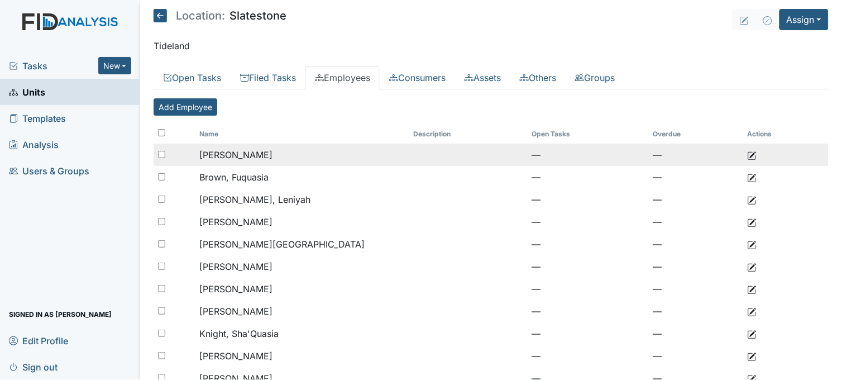
click at [244, 158] on td "Bell, Aaron" at bounding box center [302, 155] width 214 height 22
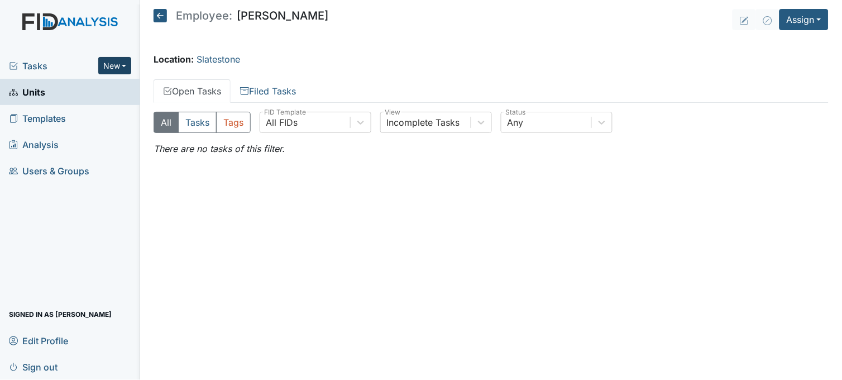
click at [126, 61] on button "New" at bounding box center [115, 65] width 34 height 17
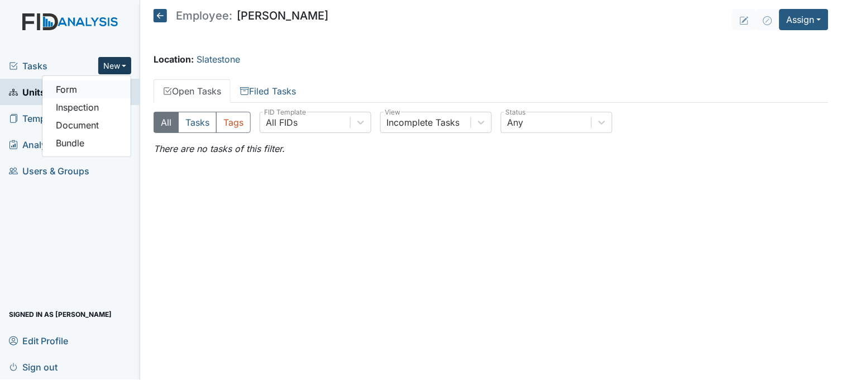
click at [112, 87] on link "Form" at bounding box center [86, 89] width 88 height 18
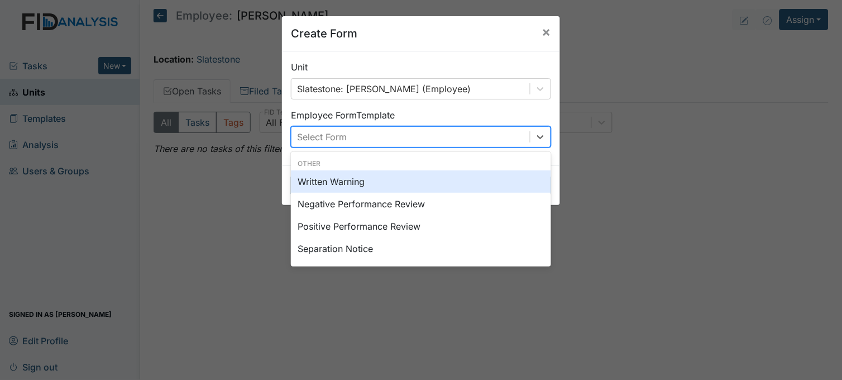
click at [367, 131] on div "Select Form" at bounding box center [410, 137] width 238 height 20
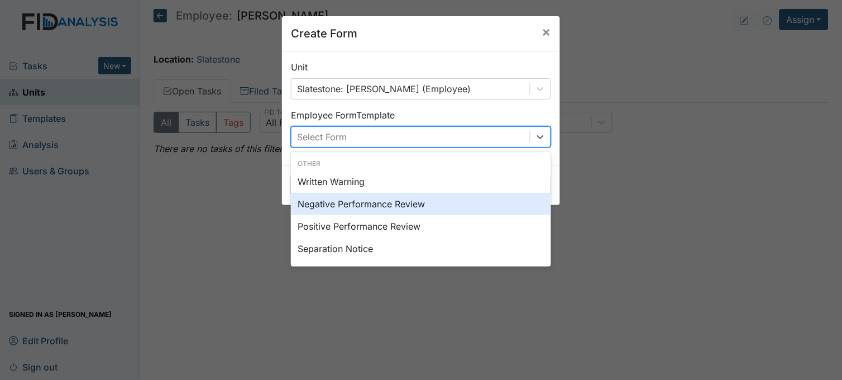
click at [370, 201] on div "Negative Performance Review" at bounding box center [421, 204] width 260 height 22
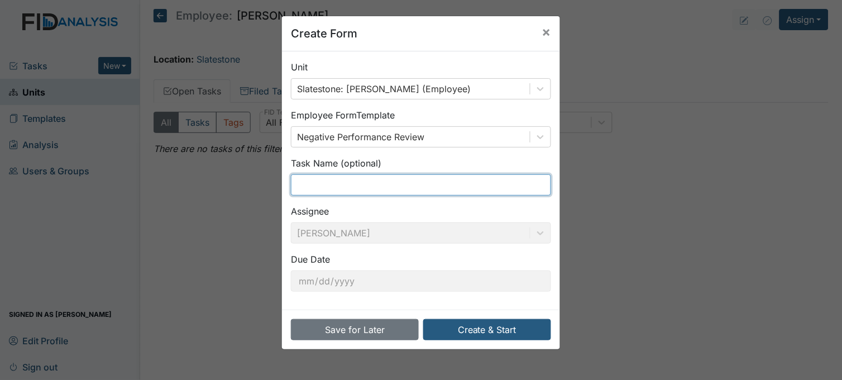
click at [348, 188] on input "text" at bounding box center [421, 184] width 260 height 21
type input "med error"
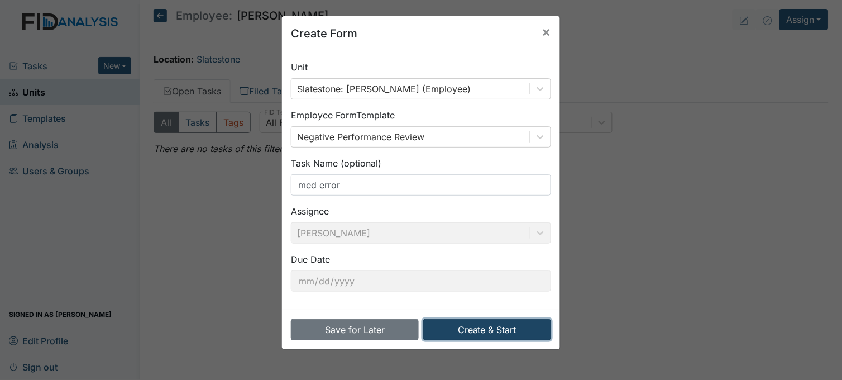
click at [504, 333] on button "Create & Start" at bounding box center [487, 329] width 128 height 21
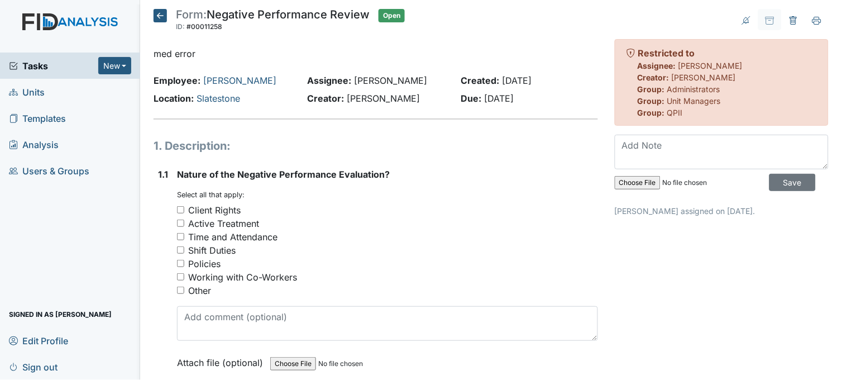
click at [181, 289] on input "Other" at bounding box center [180, 289] width 7 height 7
checkbox input "true"
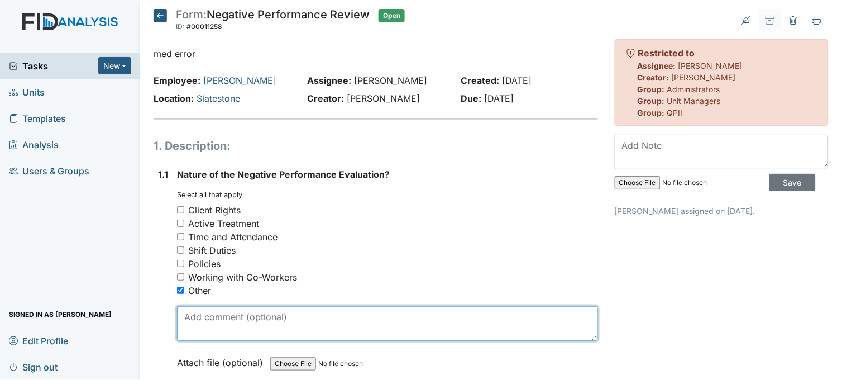
click at [255, 315] on textarea at bounding box center [387, 323] width 421 height 35
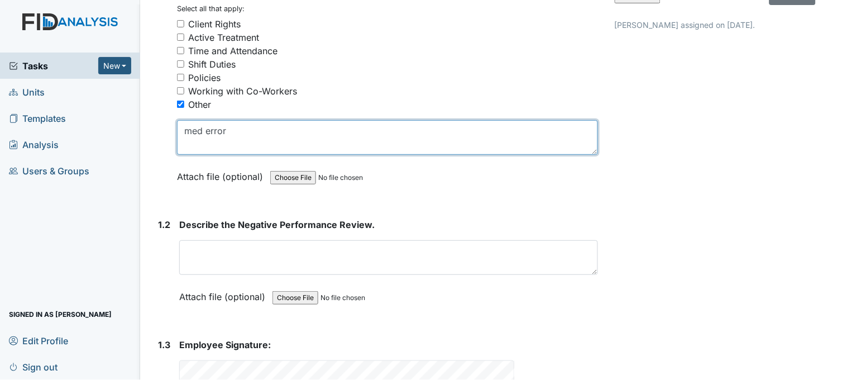
scroll to position [248, 0]
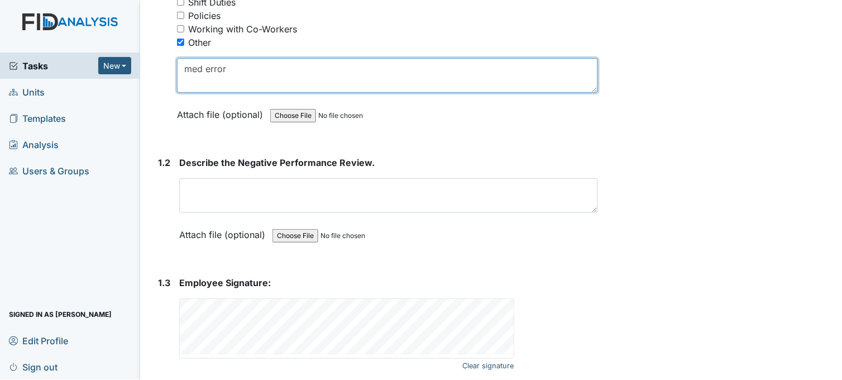
type textarea "med error"
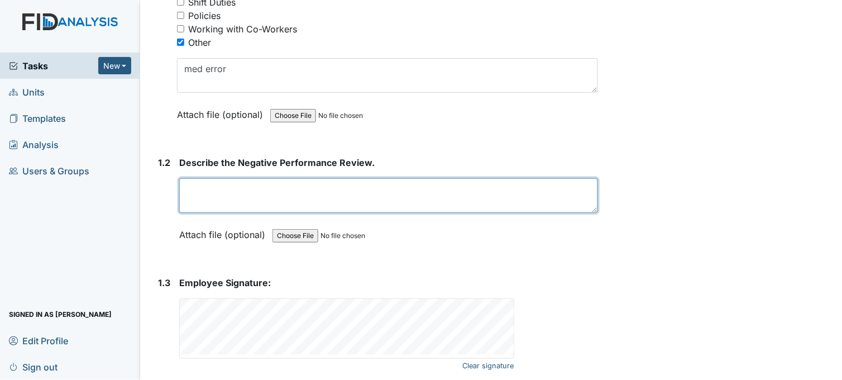
click at [351, 194] on textarea at bounding box center [388, 195] width 419 height 35
type textarea "a"
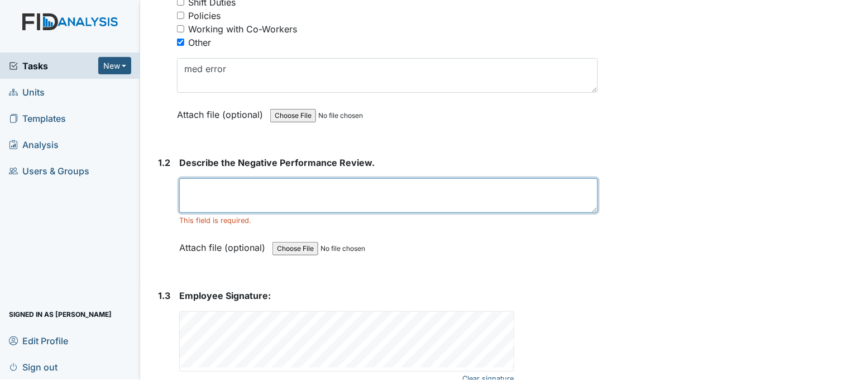
click at [237, 185] on textarea at bounding box center [388, 195] width 419 height 35
click at [428, 186] on textarea "Gave 1 quelebee instead two during med pass" at bounding box center [388, 195] width 419 height 35
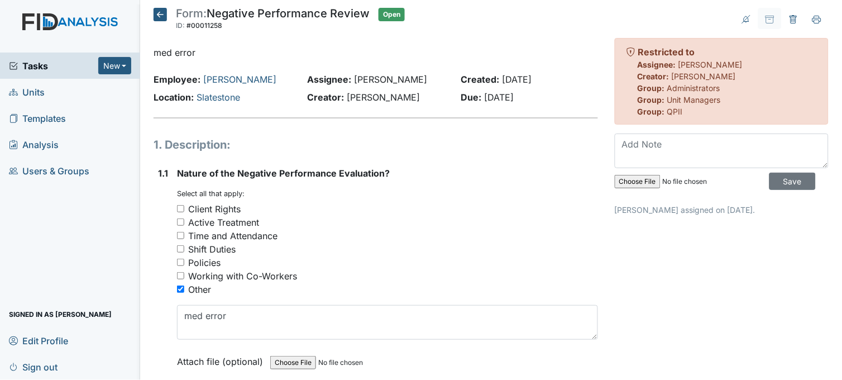
scroll to position [0, 0]
type textarea "Gave 1 quelebee instead two during med pass"
click at [180, 260] on input "Policies" at bounding box center [180, 263] width 7 height 7
checkbox input "true"
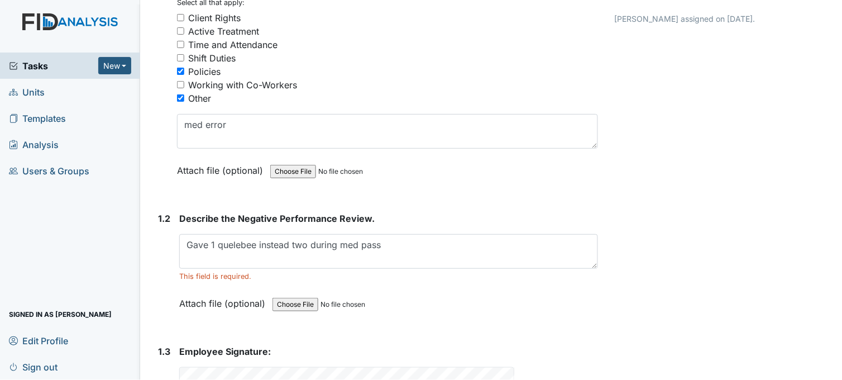
scroll to position [302, 0]
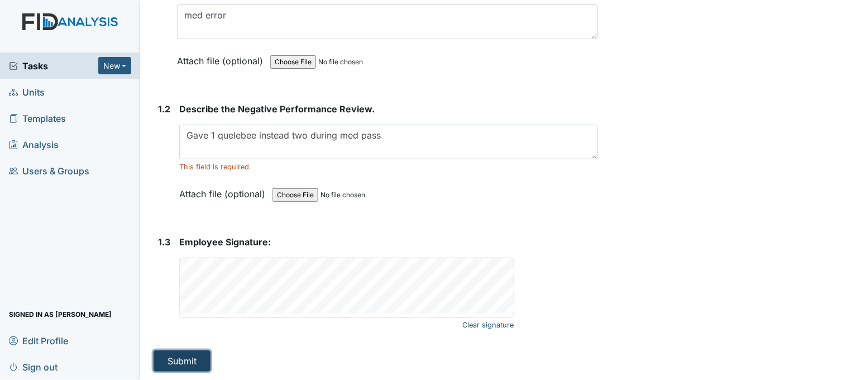
click at [169, 359] on button "Submit" at bounding box center [182, 360] width 57 height 21
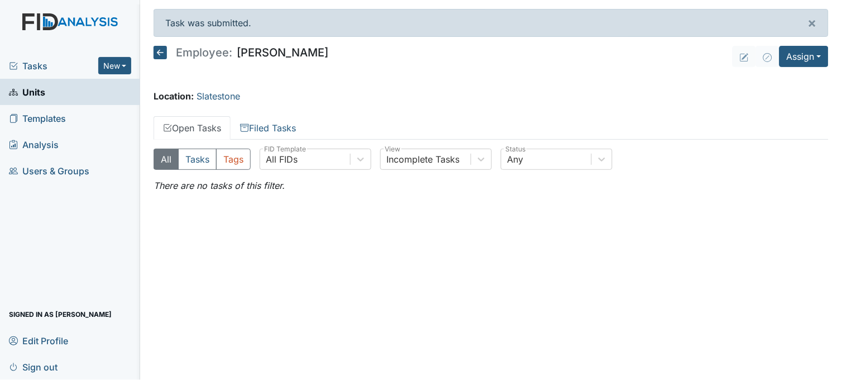
click at [156, 47] on icon at bounding box center [160, 52] width 13 height 13
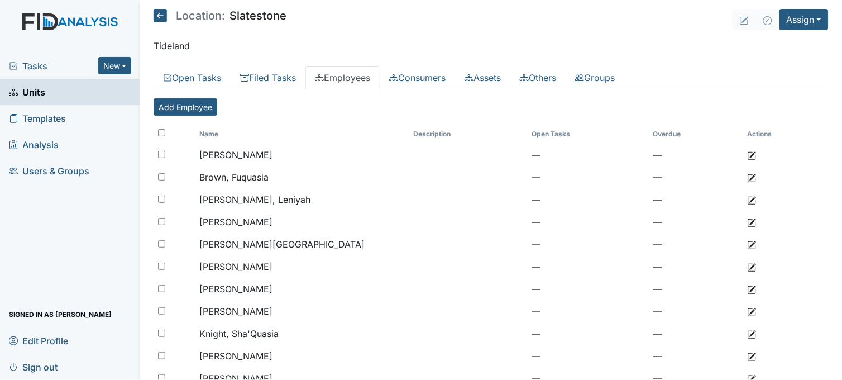
click at [59, 89] on link "Units" at bounding box center [70, 92] width 140 height 26
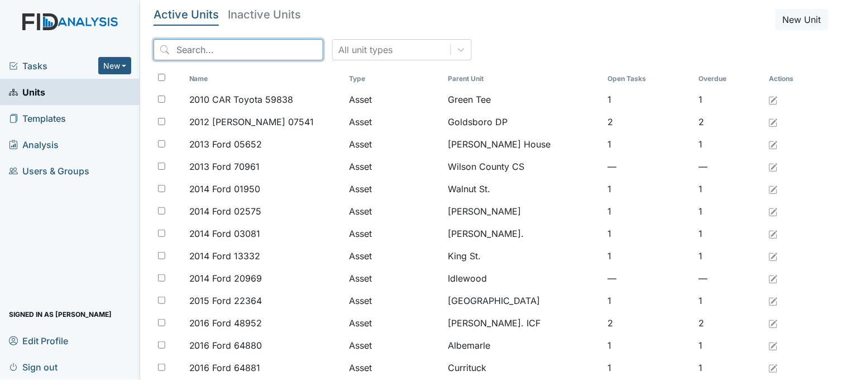
click at [199, 44] on input "search" at bounding box center [239, 49] width 170 height 21
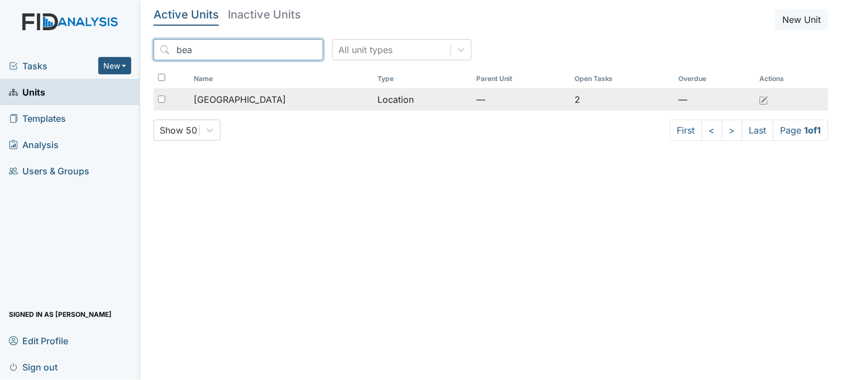
type input "bea"
click at [228, 97] on span "[GEOGRAPHIC_DATA]" at bounding box center [240, 99] width 92 height 13
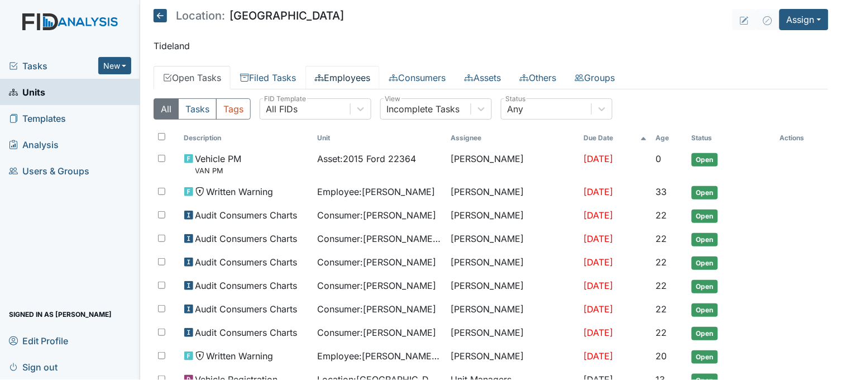
click at [355, 74] on link "Employees" at bounding box center [342, 77] width 74 height 23
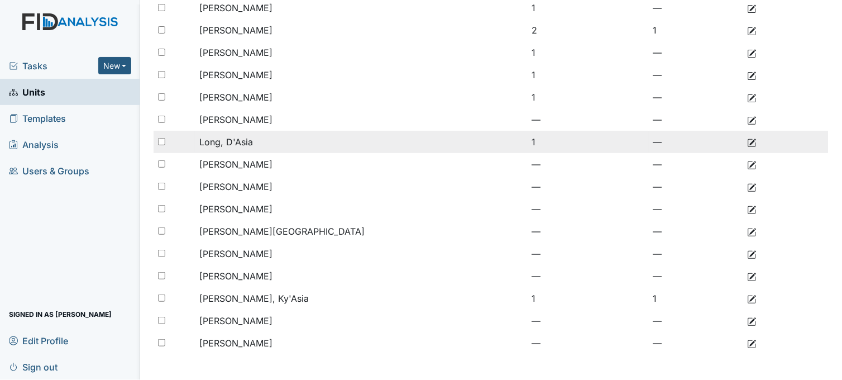
scroll to position [260, 0]
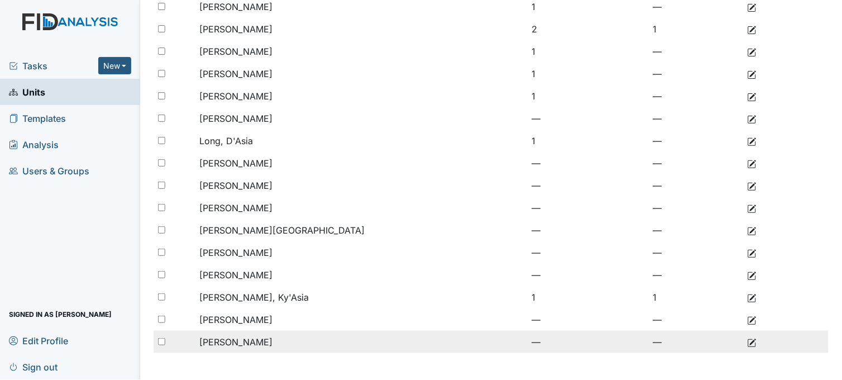
click at [278, 338] on td "[PERSON_NAME]" at bounding box center [302, 342] width 214 height 22
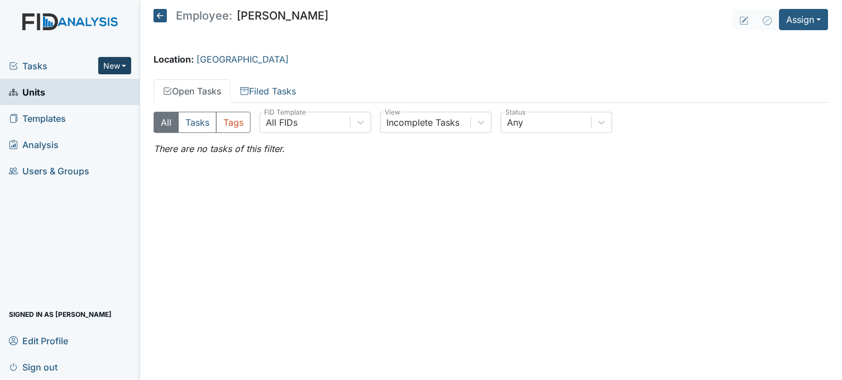
click at [115, 63] on button "New" at bounding box center [115, 65] width 34 height 17
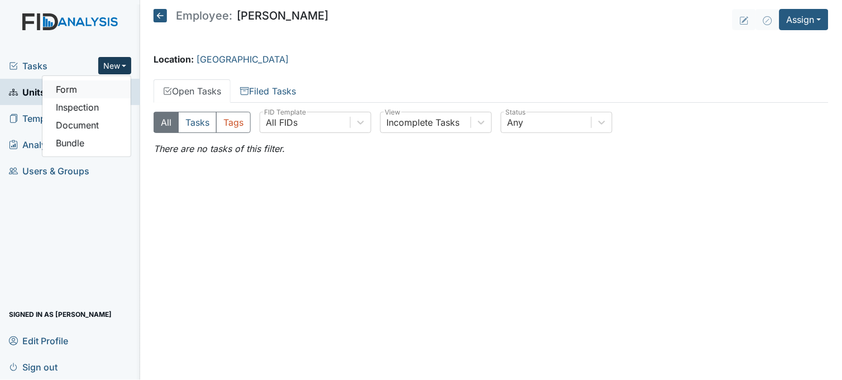
click at [109, 88] on link "Form" at bounding box center [86, 89] width 88 height 18
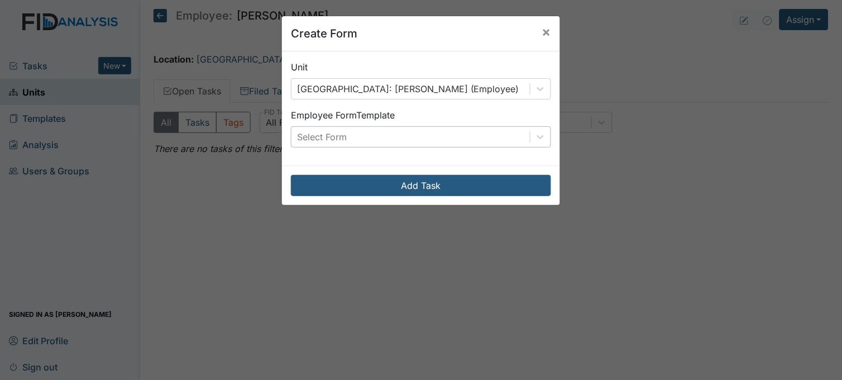
click at [430, 135] on div "Select Form" at bounding box center [410, 137] width 238 height 20
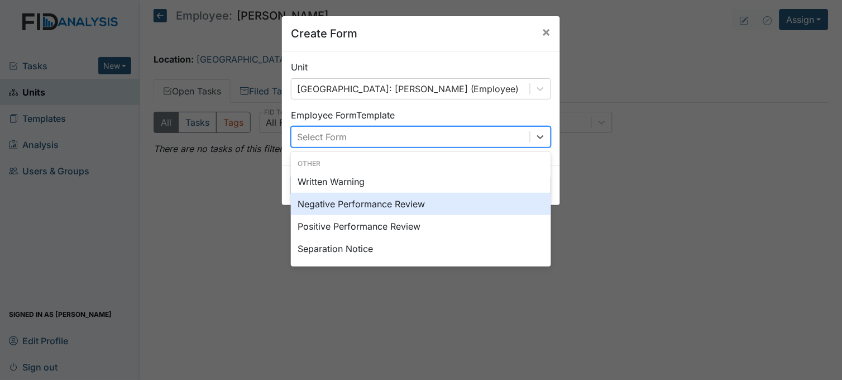
click at [403, 204] on div "Negative Performance Review" at bounding box center [421, 204] width 260 height 22
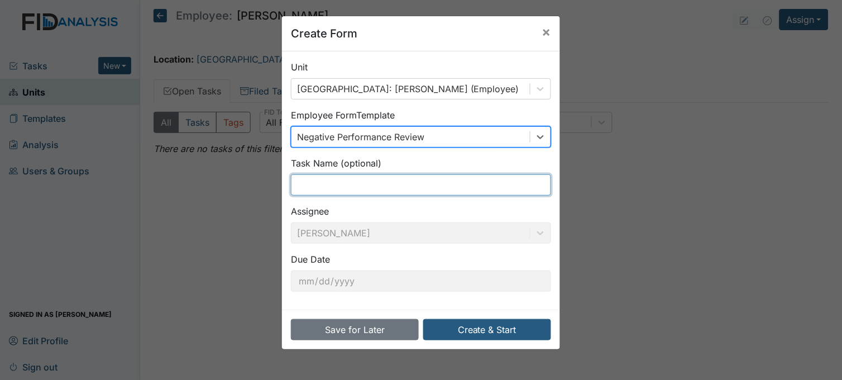
click at [381, 188] on input "text" at bounding box center [421, 184] width 260 height 21
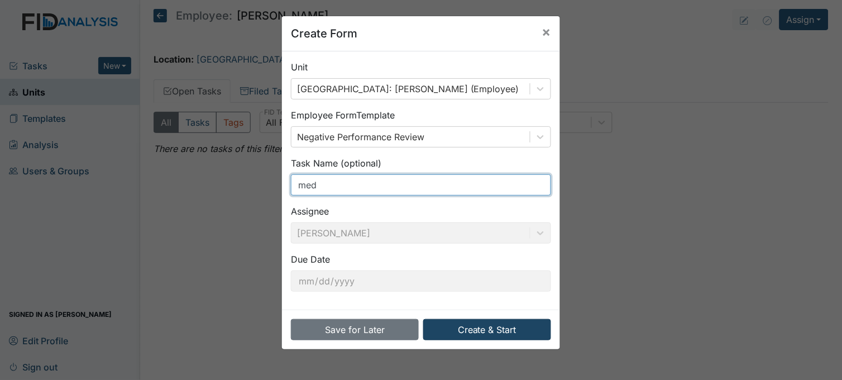
type input "med"
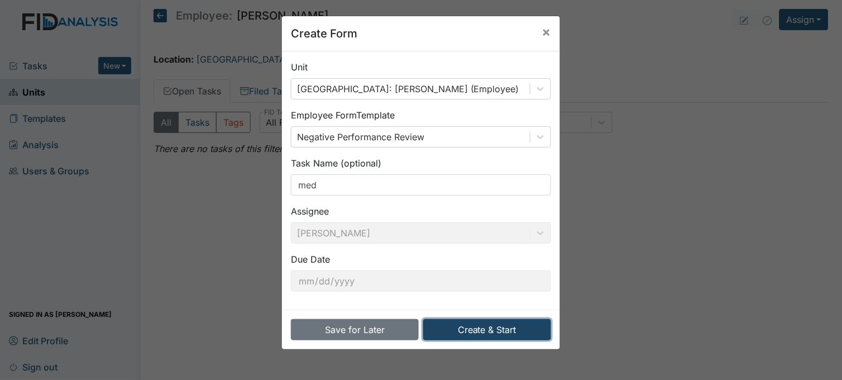
click at [488, 332] on button "Create & Start" at bounding box center [487, 329] width 128 height 21
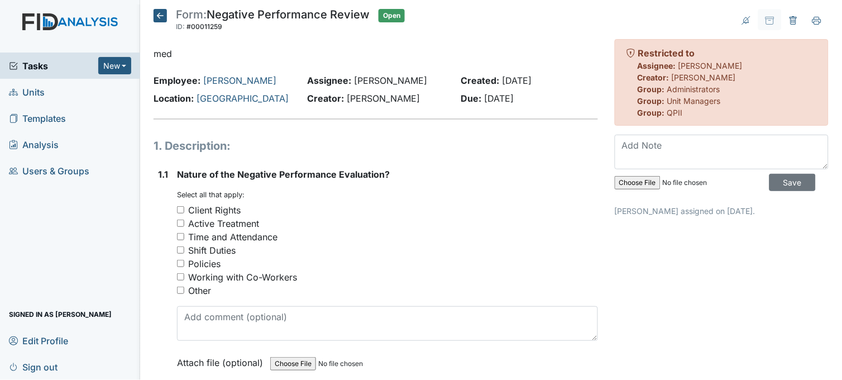
click at [634, 181] on input "file" at bounding box center [691, 182] width 152 height 27
type input "C:\fakepath\med error.pdf"
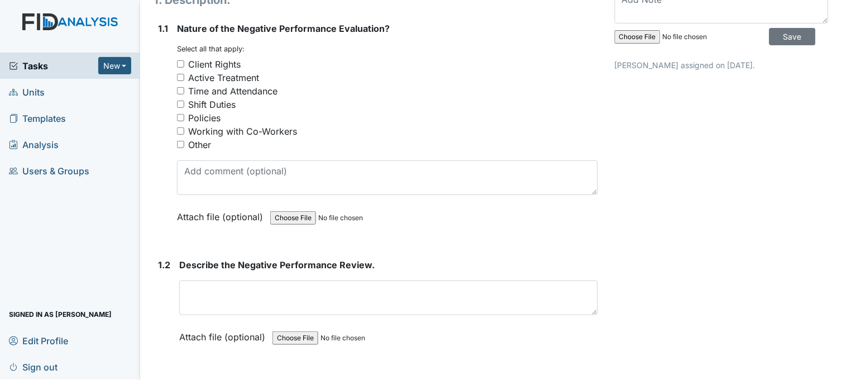
scroll to position [186, 0]
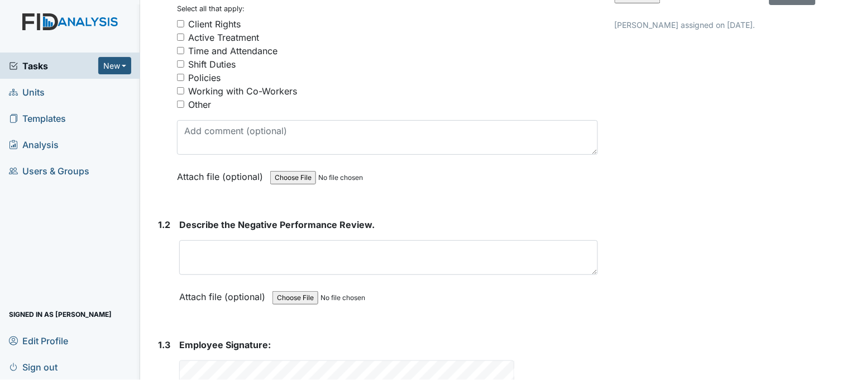
click at [180, 75] on input "Policies" at bounding box center [180, 77] width 7 height 7
checkbox input "true"
click at [179, 101] on input "Other" at bounding box center [180, 104] width 7 height 7
checkbox input "true"
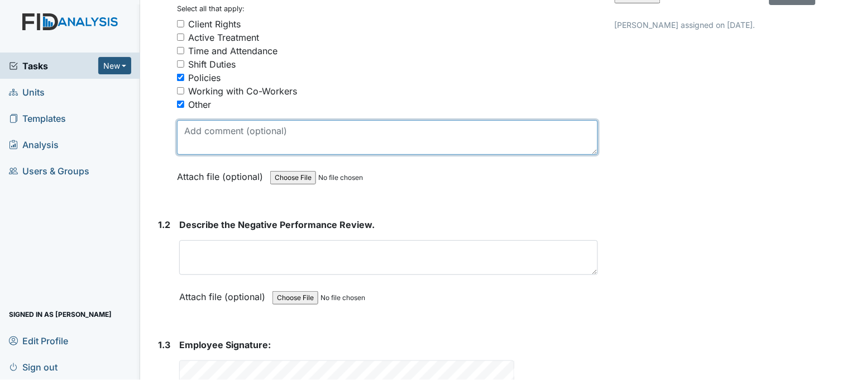
click at [228, 130] on textarea at bounding box center [387, 137] width 421 height 35
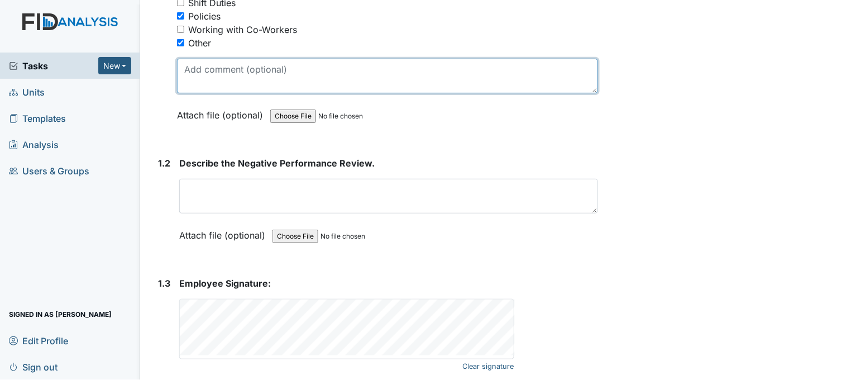
scroll to position [248, 0]
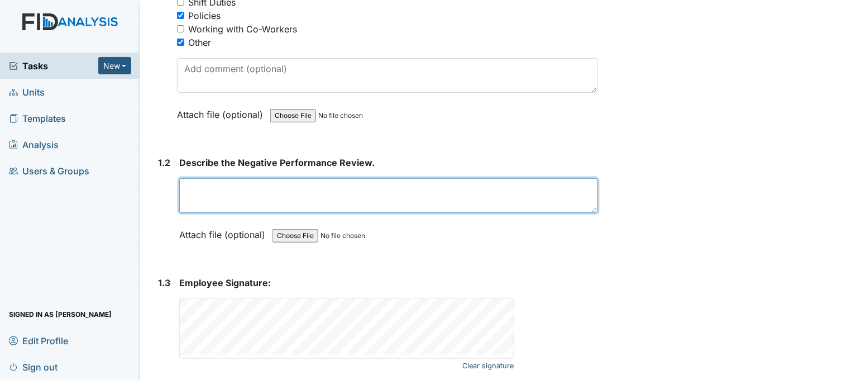
click at [271, 186] on textarea at bounding box center [388, 195] width 419 height 35
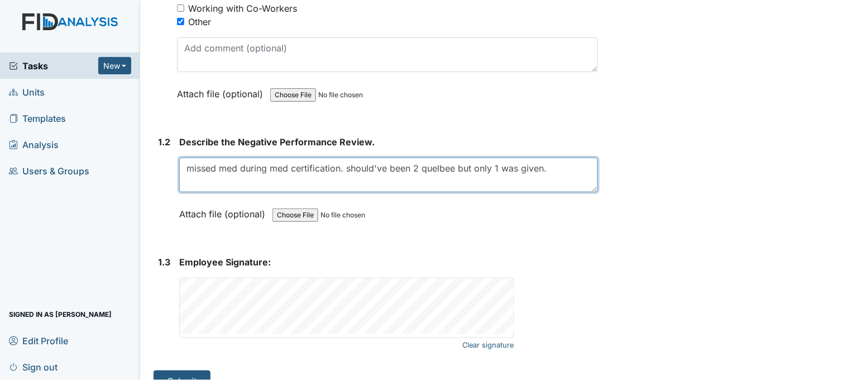
scroll to position [289, 0]
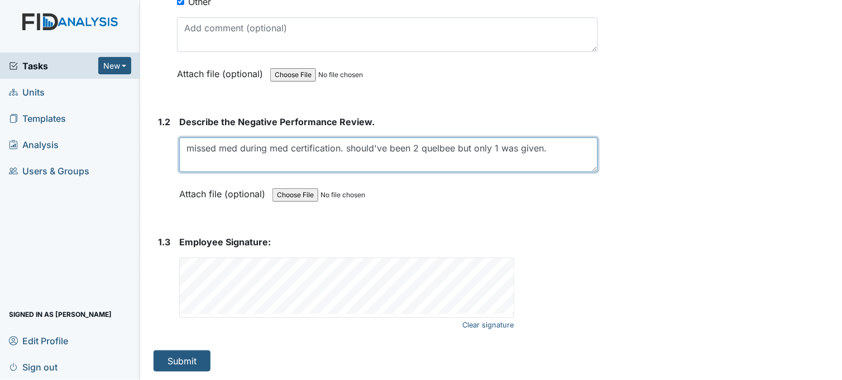
click at [345, 146] on textarea "missed med during med certification. should've been 2 quelbee but only 1 was gi…" at bounding box center [388, 154] width 419 height 35
drag, startPoint x: 395, startPoint y: 146, endPoint x: 412, endPoint y: 148, distance: 16.8
click at [412, 148] on textarea "missed med during med certification. staff should've been 2 quelbee but only 1 …" at bounding box center [388, 154] width 419 height 35
type textarea "missed med during med certification. staff should have gave 2 quelbee but only …"
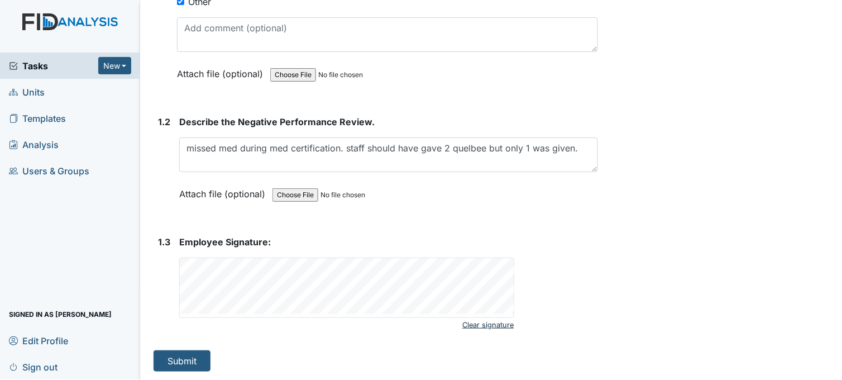
click at [500, 322] on link "Clear signature" at bounding box center [487, 324] width 51 height 15
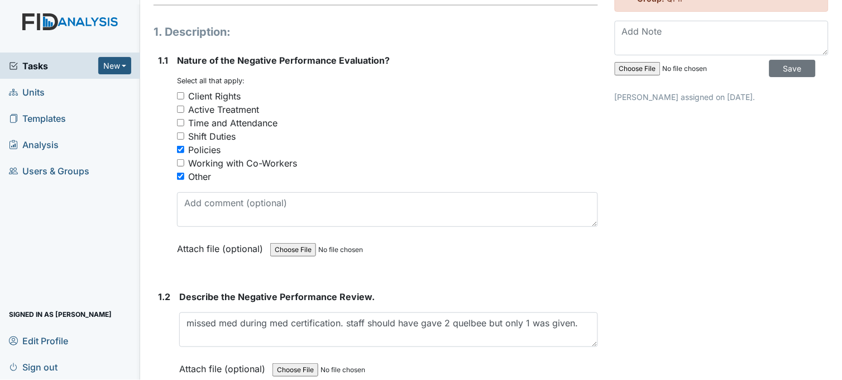
scroll to position [0, 0]
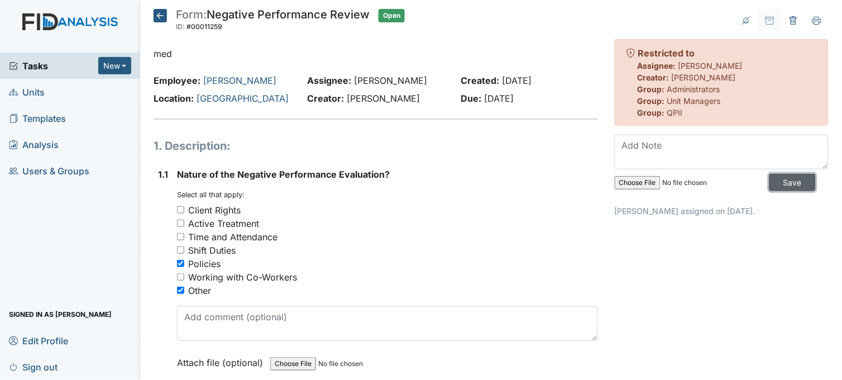
click at [773, 176] on input "Save" at bounding box center [793, 182] width 46 height 17
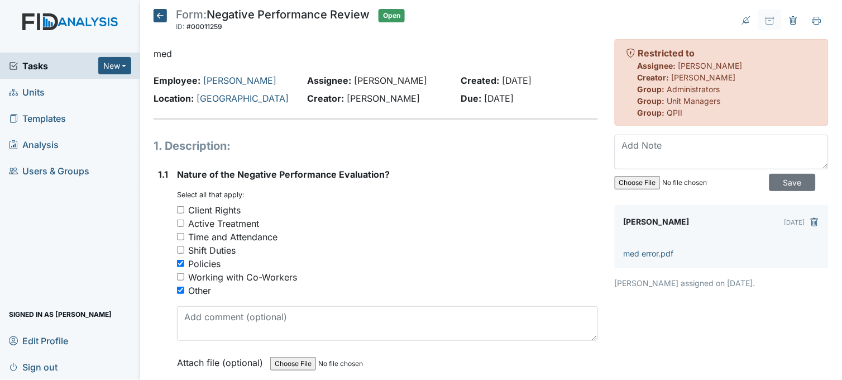
click at [159, 13] on icon at bounding box center [160, 15] width 13 height 13
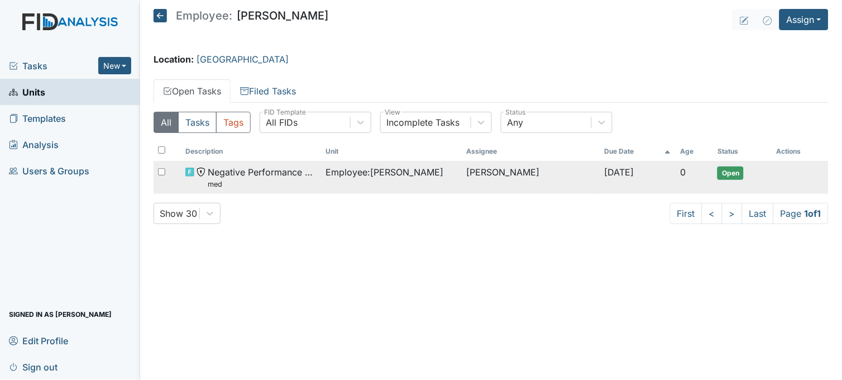
click at [273, 177] on span "Negative Performance Review med" at bounding box center [262, 177] width 109 height 24
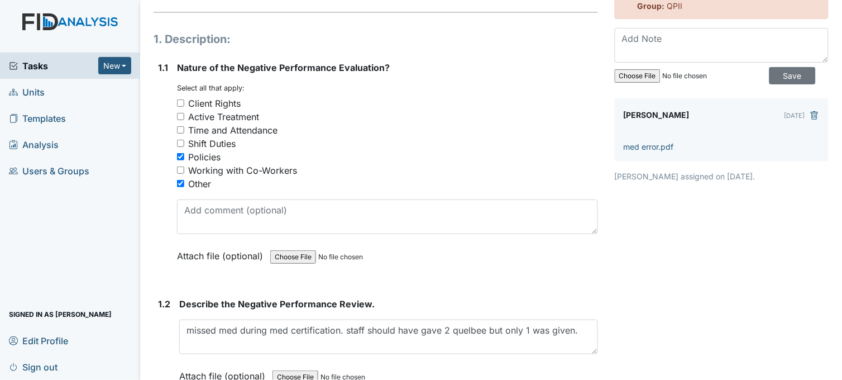
scroll to position [289, 0]
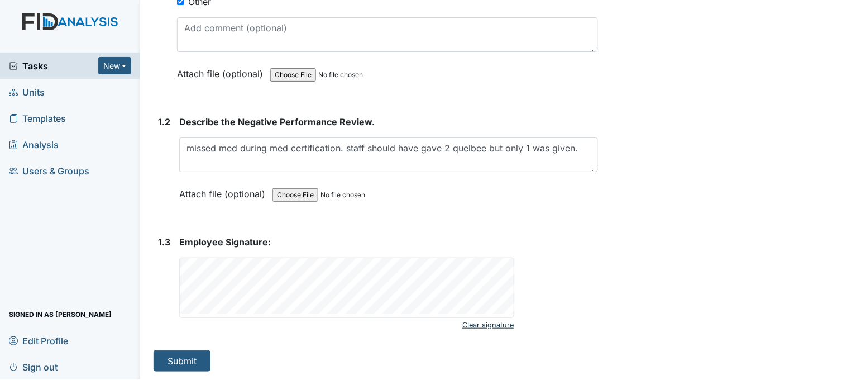
click at [504, 324] on link "Clear signature" at bounding box center [487, 324] width 51 height 15
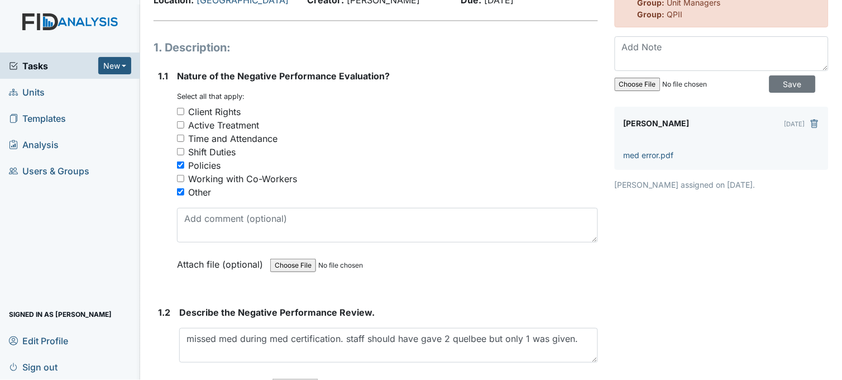
scroll to position [0, 0]
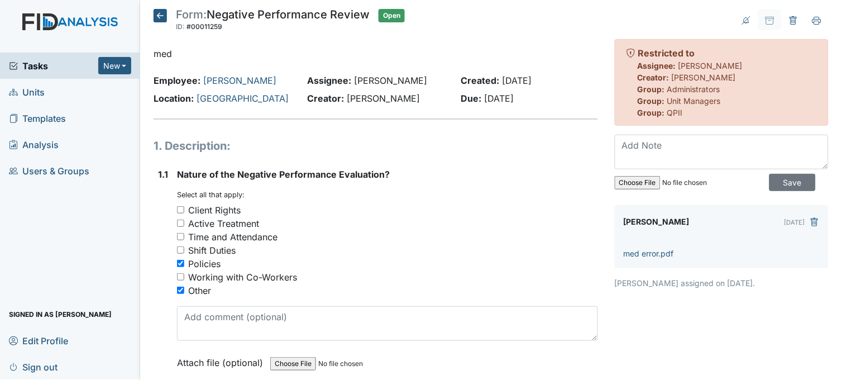
click at [160, 21] on icon at bounding box center [160, 15] width 13 height 13
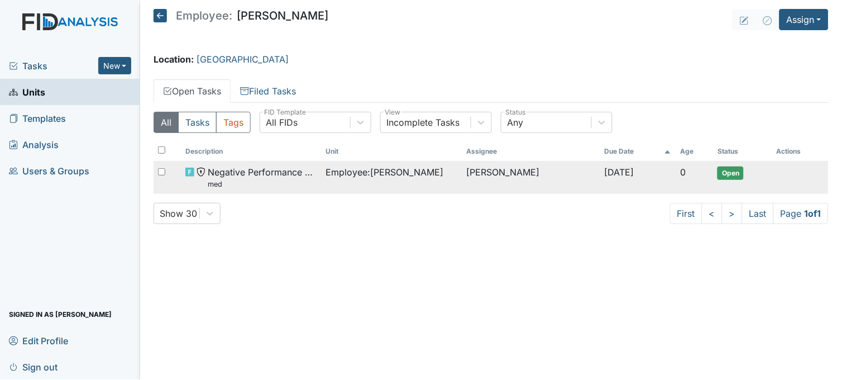
click at [274, 169] on span "Negative Performance Review med" at bounding box center [262, 177] width 109 height 24
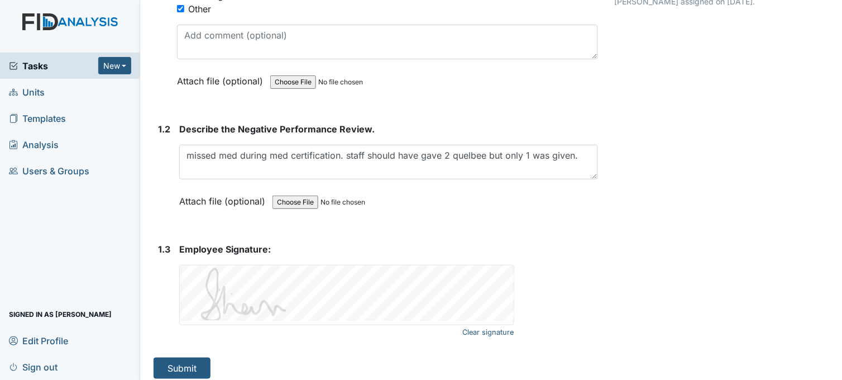
scroll to position [289, 0]
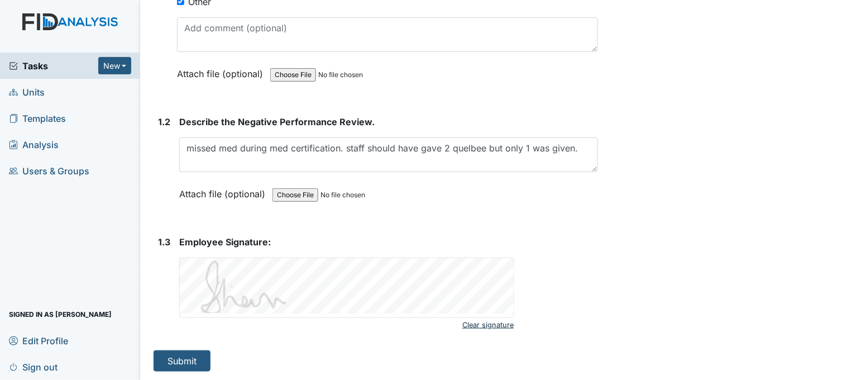
click at [490, 324] on link "Clear signature" at bounding box center [487, 324] width 51 height 15
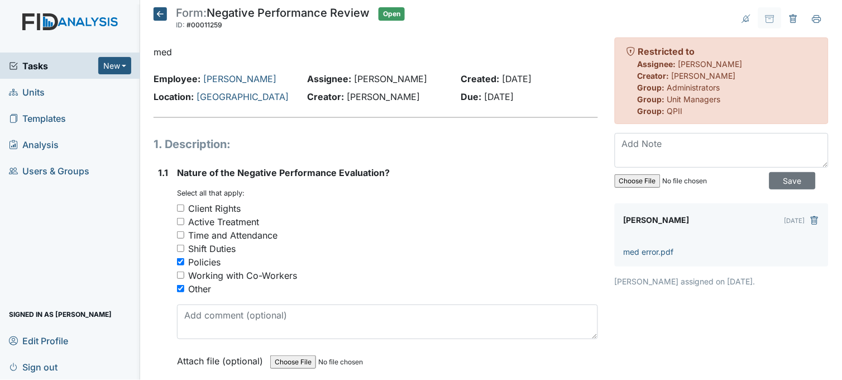
scroll to position [0, 0]
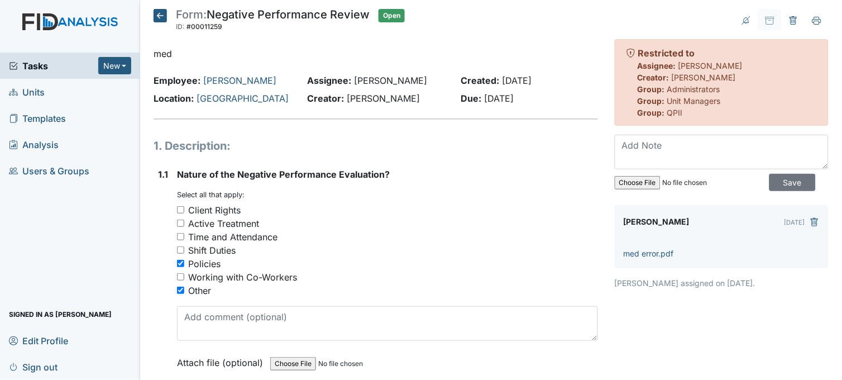
click at [156, 18] on icon at bounding box center [160, 15] width 13 height 13
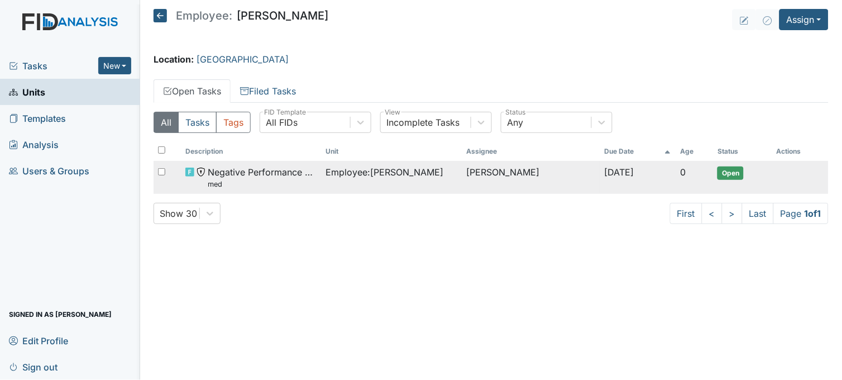
click at [330, 179] on span "Employee : [PERSON_NAME]" at bounding box center [385, 171] width 118 height 13
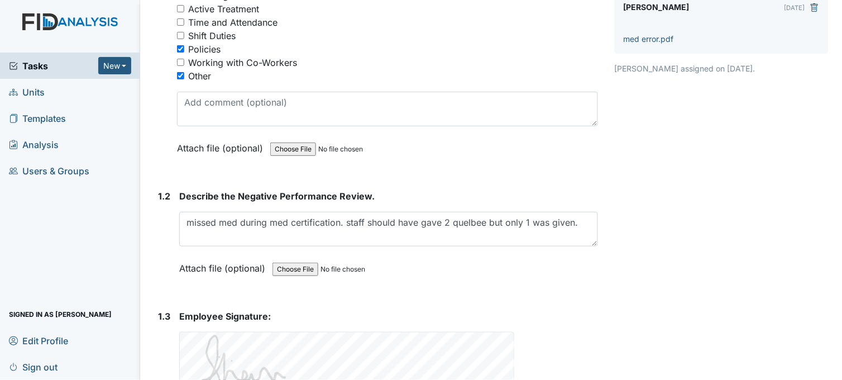
scroll to position [289, 0]
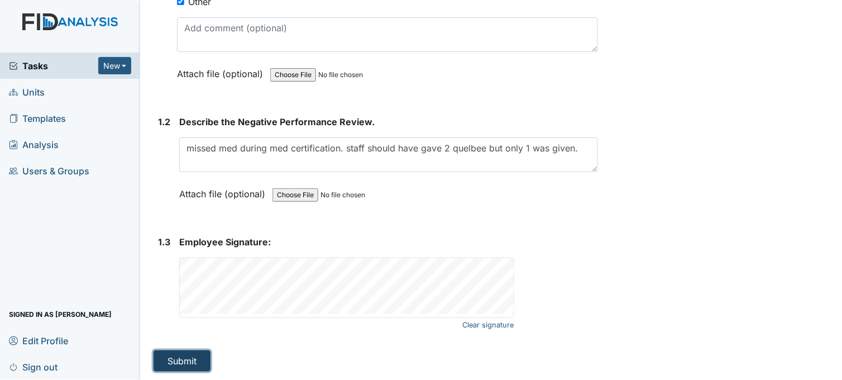
click at [199, 353] on button "Submit" at bounding box center [182, 360] width 57 height 21
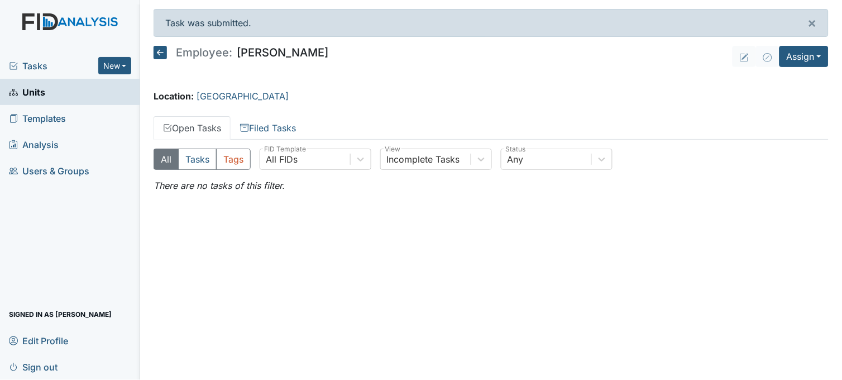
click at [27, 68] on span "Tasks" at bounding box center [53, 65] width 89 height 13
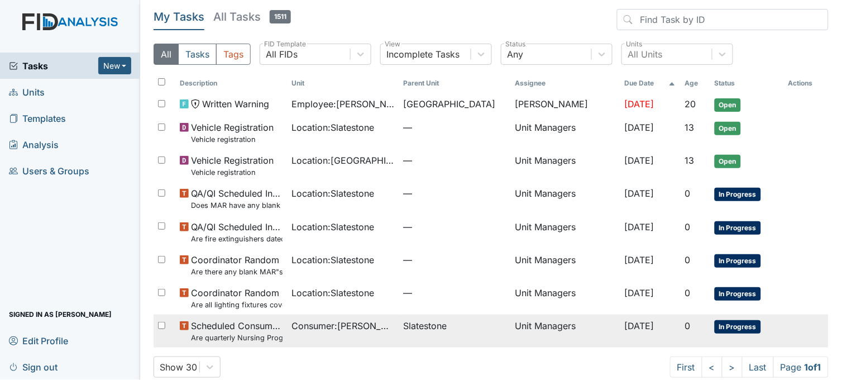
click at [332, 329] on span "Consumer : [PERSON_NAME]" at bounding box center [342, 325] width 103 height 13
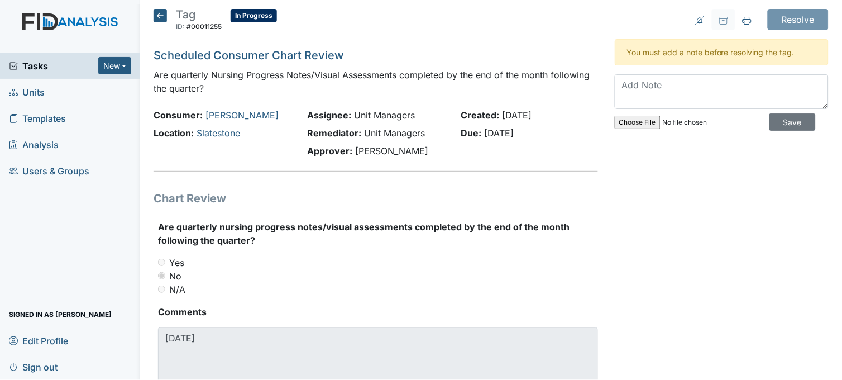
click at [43, 66] on span "Tasks" at bounding box center [53, 65] width 89 height 13
